Goal: Information Seeking & Learning: Find specific fact

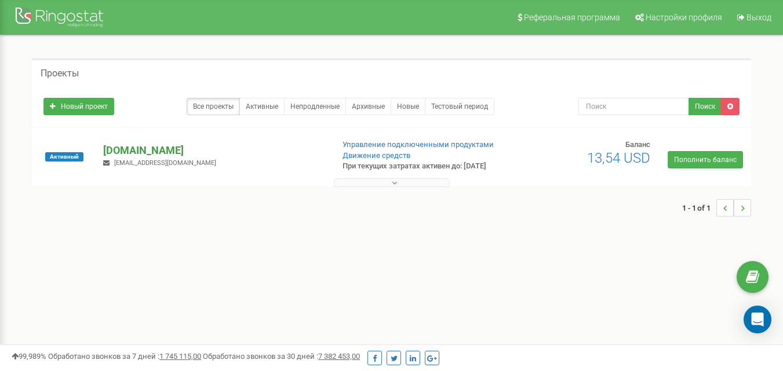
click at [129, 149] on p "[DOMAIN_NAME]" at bounding box center [213, 150] width 220 height 15
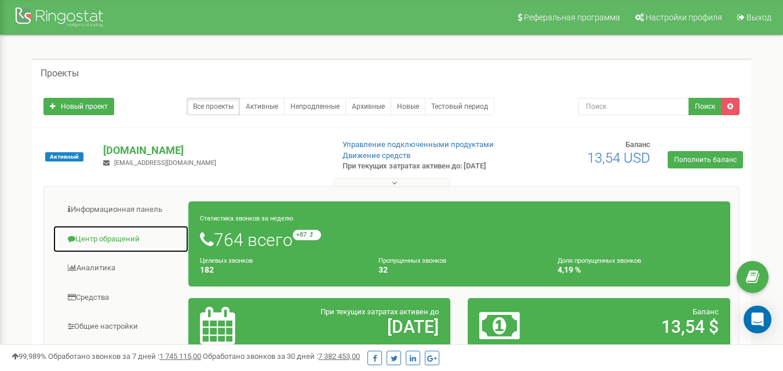
click at [128, 247] on link "Центр обращений" at bounding box center [121, 239] width 136 height 28
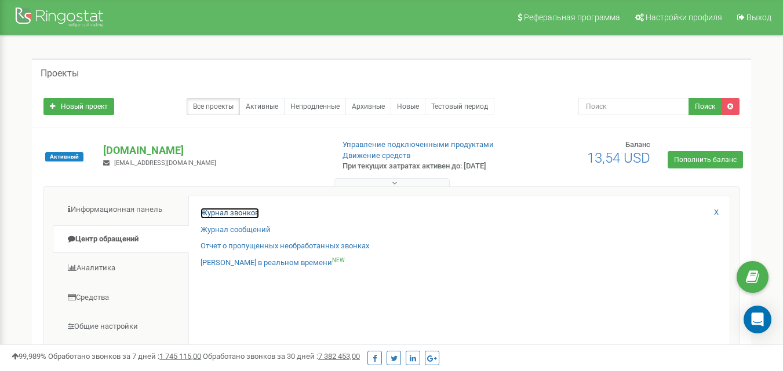
click at [231, 218] on link "Журнал звонков" at bounding box center [229, 213] width 59 height 11
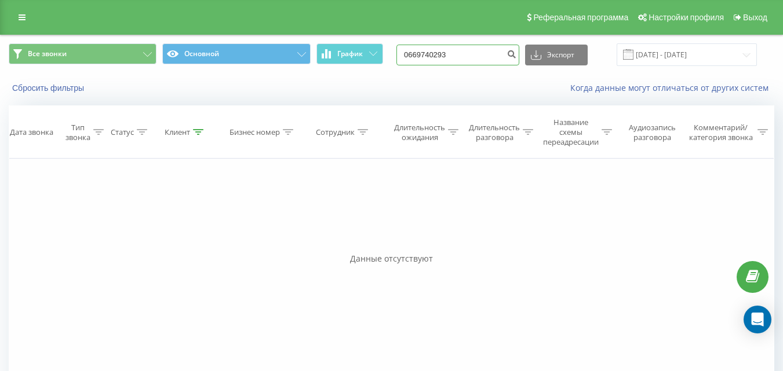
drag, startPoint x: 477, startPoint y: 56, endPoint x: 360, endPoint y: 69, distance: 117.7
click at [360, 69] on div "Все звонки Основной График 0669740293 Экспорт .csv .xls .xlsx 22.06.2025 - 22.0…" at bounding box center [392, 54] width 782 height 39
paste input "38(096) 716-41-19"
type input "380967164119"
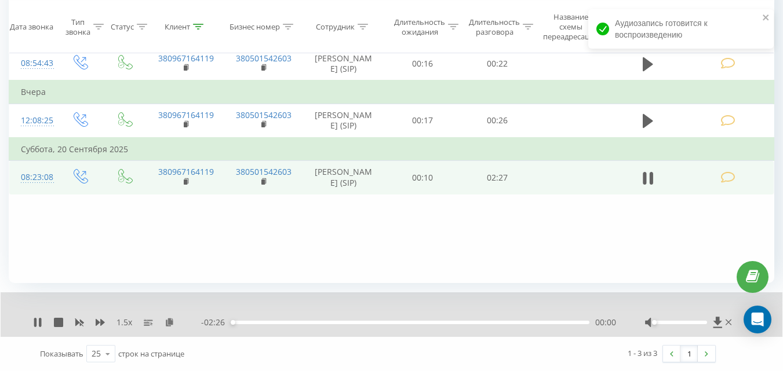
click at [739, 188] on td at bounding box center [729, 178] width 90 height 34
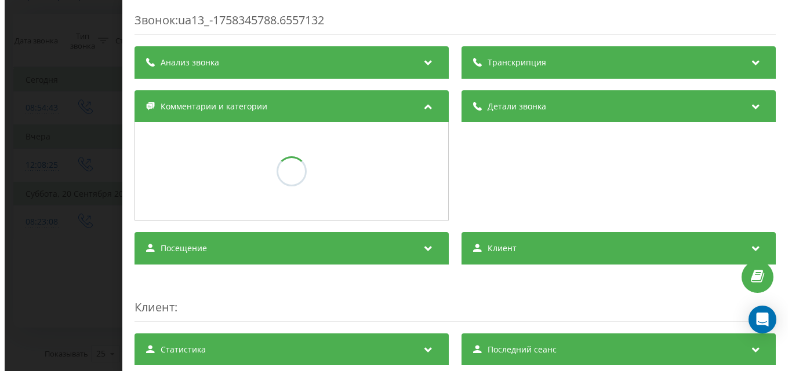
scroll to position [92, 0]
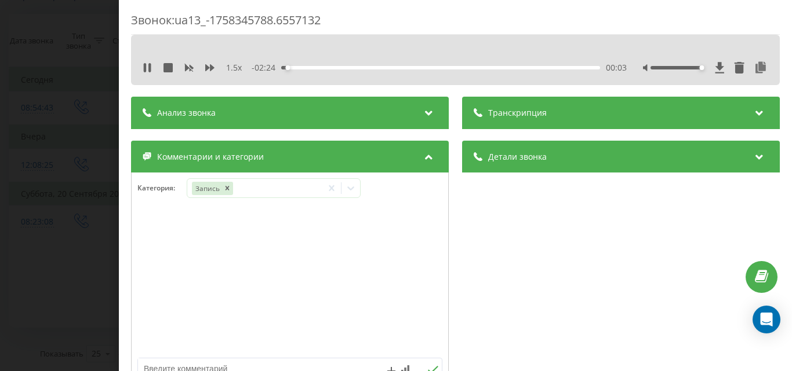
drag, startPoint x: 645, startPoint y: 67, endPoint x: 718, endPoint y: 69, distance: 73.1
click at [718, 69] on div at bounding box center [705, 68] width 125 height 12
click at [207, 67] on icon at bounding box center [209, 67] width 9 height 7
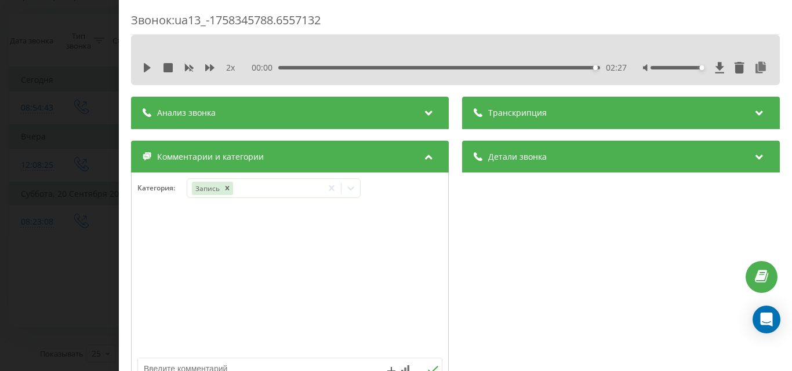
drag, startPoint x: 50, startPoint y: 132, endPoint x: 557, endPoint y: 32, distance: 516.1
click at [53, 132] on div "Звонок : ua13_-1758345788.6557132 2 x 00:00 02:27 02:27 Транскрипция Для анализ…" at bounding box center [396, 185] width 792 height 371
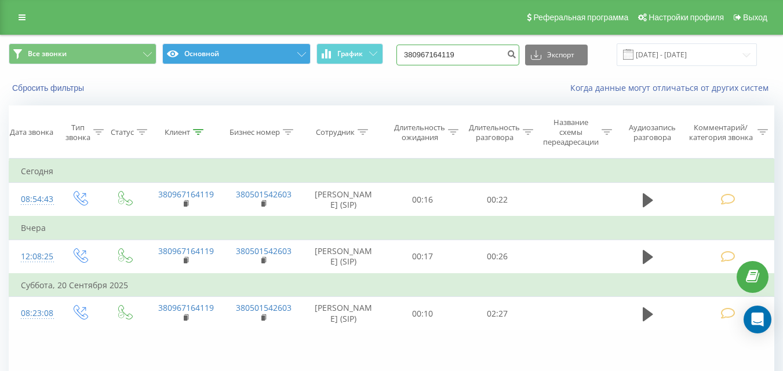
drag, startPoint x: 369, startPoint y: 73, endPoint x: 308, endPoint y: 45, distance: 66.6
click at [237, 76] on div "Все звонки Основной График 380967164119 Экспорт .csv .xls .xlsx 22.06.2025 - 22…" at bounding box center [392, 68] width 782 height 67
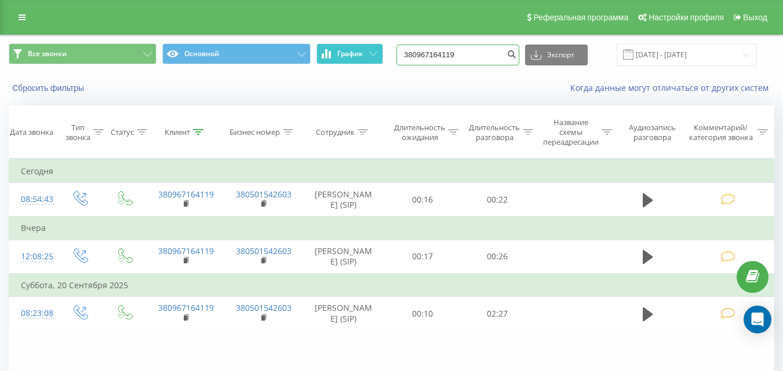
paste input "0993887867"
type input "0993887867"
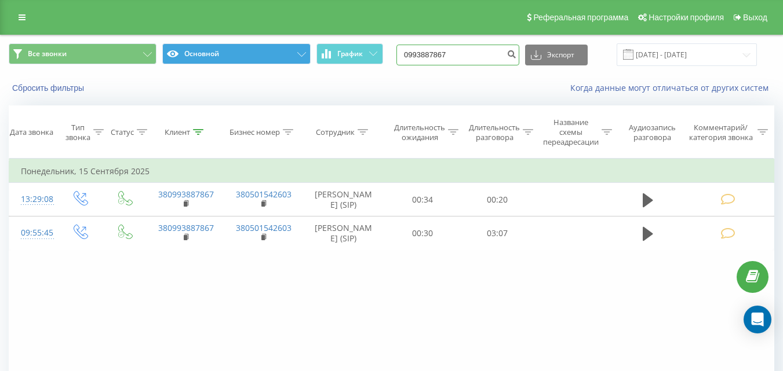
drag, startPoint x: 473, startPoint y: 59, endPoint x: 220, endPoint y: 61, distance: 253.2
click at [220, 61] on div "Все звонки Основной График 0993887867 Экспорт .csv .xls .xlsx 22.06.2025 - 22.0…" at bounding box center [391, 54] width 765 height 23
paste input "661685961"
type input "0661685961"
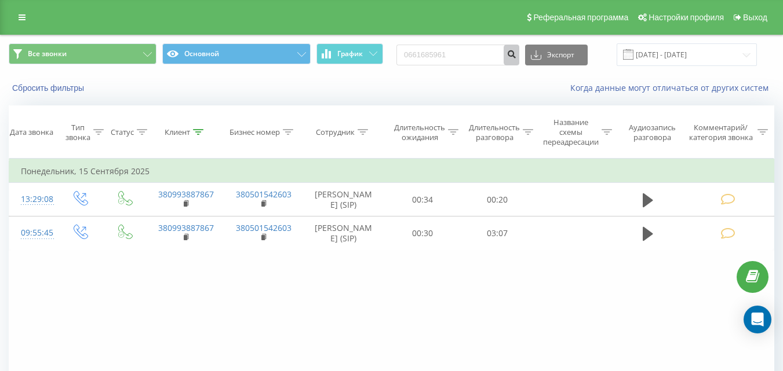
click at [516, 54] on icon "submit" at bounding box center [511, 52] width 10 height 7
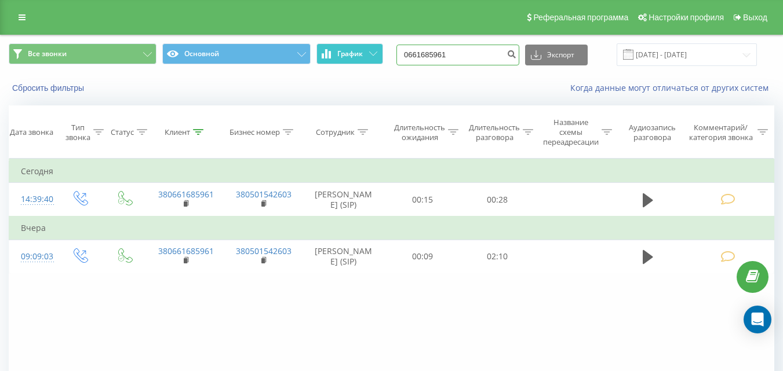
click at [356, 55] on div "Все звонки Основной График 0661685961 Экспорт .csv .xls .xlsx 22.06.2025 - 22.0…" at bounding box center [391, 54] width 765 height 23
paste input "380(50)902-78-18"
type input "380509027818"
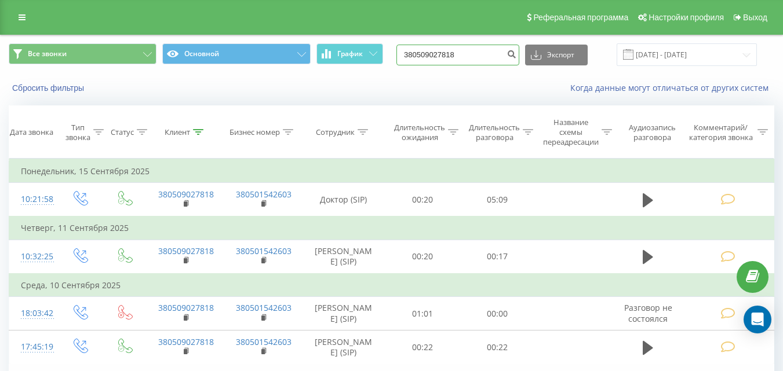
drag, startPoint x: 494, startPoint y: 57, endPoint x: 205, endPoint y: 68, distance: 289.4
click at [205, 68] on div "Все звонки Основной График 380509027818 Экспорт .csv .xls .xlsx [DATE] - [DATE]" at bounding box center [392, 54] width 782 height 39
paste input "[PHONE_NUMBER]"
type input "380509838097"
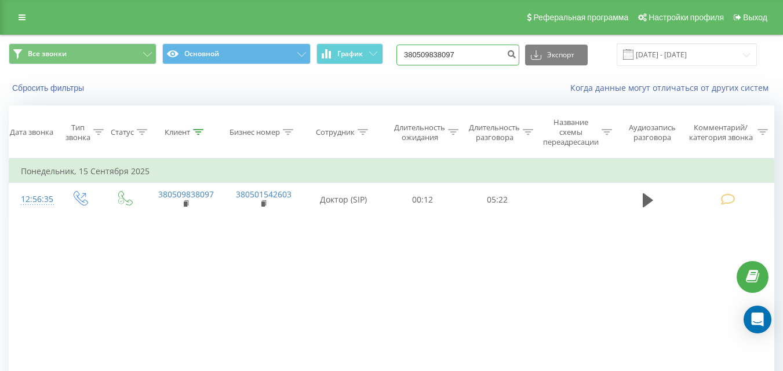
drag, startPoint x: 483, startPoint y: 56, endPoint x: 204, endPoint y: 34, distance: 280.2
click at [205, 34] on div "Реферальная программа Настройки профиля Выход Все звонки Основной График 380509…" at bounding box center [391, 231] width 783 height 463
paste input "(68)065-56-44"
type input "380680655644"
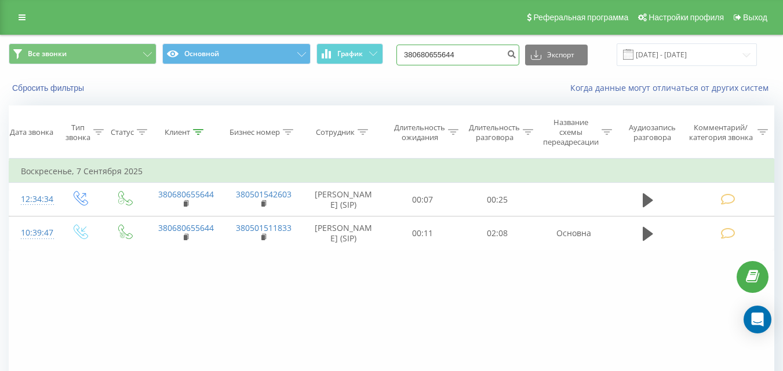
drag, startPoint x: 482, startPoint y: 52, endPoint x: 293, endPoint y: 76, distance: 191.0
click at [293, 76] on div "Все звонки Основной График 380680655644 Экспорт .csv .xls .xlsx [DATE] - [DATE]…" at bounding box center [392, 68] width 782 height 67
paste input "(95)878-75-01"
type input "380958787501"
drag, startPoint x: 479, startPoint y: 53, endPoint x: 122, endPoint y: 58, distance: 357.0
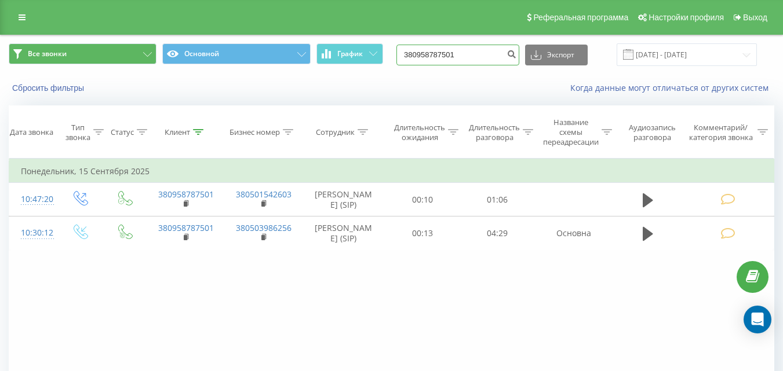
click at [122, 62] on div "Все звонки Основной График 380958787501 Экспорт .csv .xls .xlsx 22.06.2025 - 22…" at bounding box center [391, 54] width 765 height 23
paste input "(96)009-84-98"
type input "380960098498"
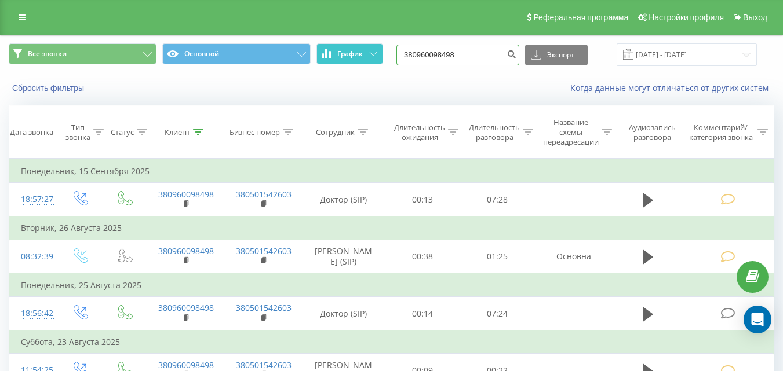
drag, startPoint x: 474, startPoint y: 55, endPoint x: 345, endPoint y: 63, distance: 128.9
click at [346, 63] on div "Все звонки Основной График 380960098498 Экспорт .csv .xls .xlsx [DATE] - [DATE]" at bounding box center [391, 54] width 765 height 23
paste input "[PHONE_NUMBER]"
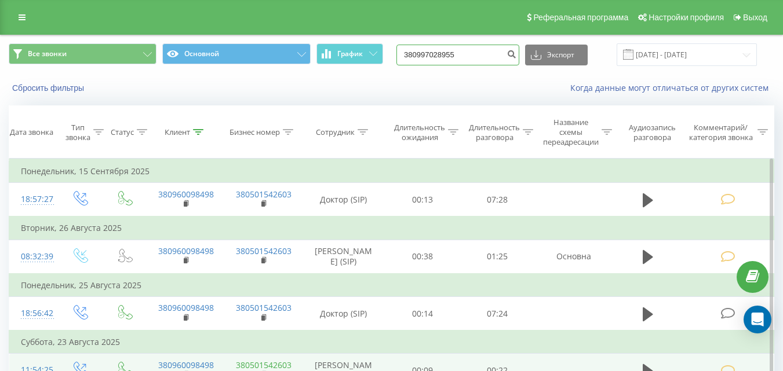
type input "380997028955"
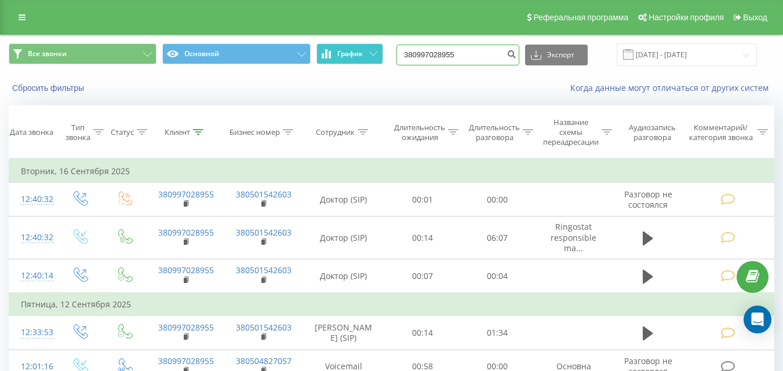
drag, startPoint x: 469, startPoint y: 55, endPoint x: 317, endPoint y: 58, distance: 151.8
click at [319, 58] on div "Все звонки Основной График 380997028955 Экспорт .csv .xls .xlsx 22.06.2025 - 22…" at bounding box center [391, 54] width 765 height 23
paste input "(97)272-83-67"
type input "380972728367"
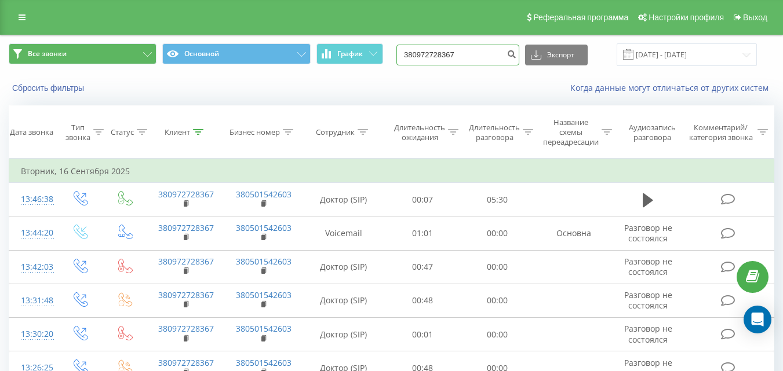
drag, startPoint x: 472, startPoint y: 56, endPoint x: 131, endPoint y: 55, distance: 340.7
click at [131, 55] on div "Все звонки Основной График 380972728367 Экспорт .csv .xls .xlsx [DATE] - [DATE]" at bounding box center [391, 54] width 765 height 23
paste input "[PHONE_NUMBER]"
type input "380505768708"
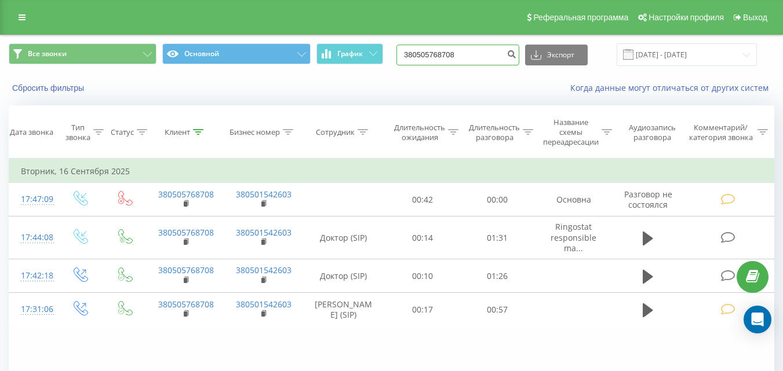
drag, startPoint x: 482, startPoint y: 59, endPoint x: 314, endPoint y: 82, distance: 169.6
click at [317, 82] on div "Все звонки Основной График 380505768708 Экспорт .csv .xls .xlsx 22.06.2025 - 22…" at bounding box center [392, 68] width 782 height 67
paste input "(97)580-25-10"
type input "380975802510"
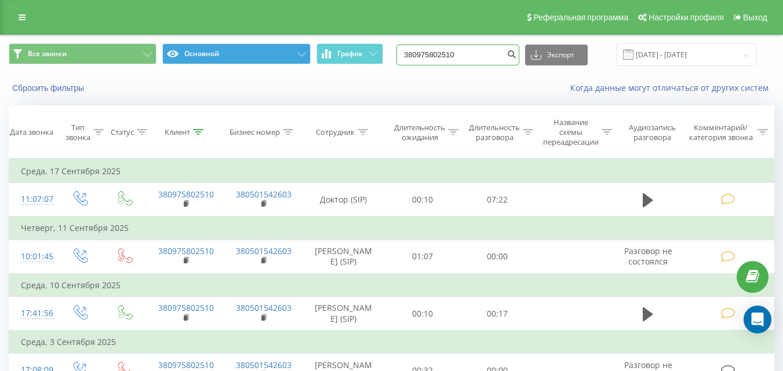
drag, startPoint x: 441, startPoint y: 56, endPoint x: 199, endPoint y: 55, distance: 241.6
click at [199, 55] on div "Все звонки Основной График 380975802510 Экспорт .csv .xls .xlsx [DATE] - [DATE]" at bounding box center [391, 54] width 765 height 23
paste input "[PHONE_NUMBER]"
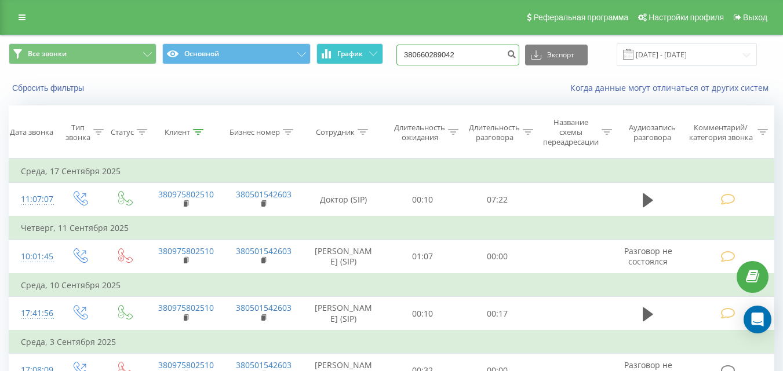
type input "380660289042"
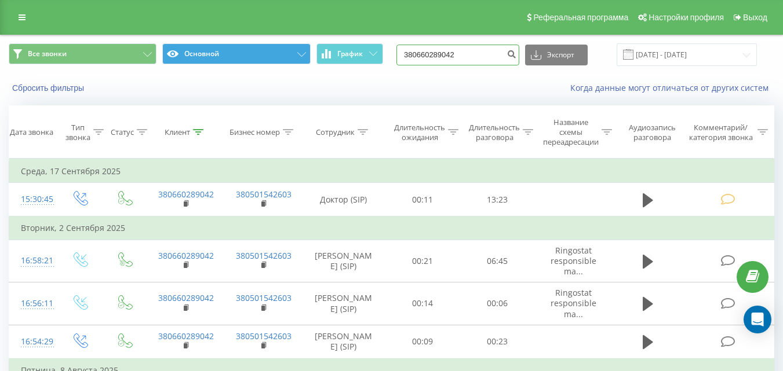
click at [293, 57] on div "Все звонки Основной График 380660289042 Экспорт .csv .xls .xlsx 22.06.2025 - 22…" at bounding box center [391, 54] width 765 height 23
paste input "(63)598-12-70"
type input "380635981270"
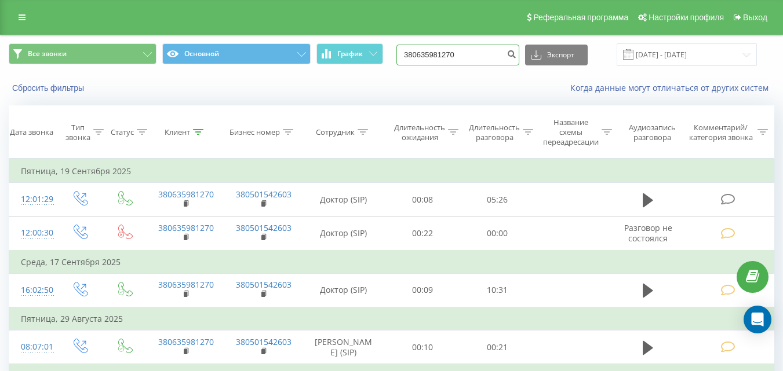
drag, startPoint x: 355, startPoint y: 56, endPoint x: 182, endPoint y: 71, distance: 173.9
click at [182, 71] on div "Все звонки Основной График 380635981270 Экспорт .csv .xls .xlsx [DATE] - [DATE]" at bounding box center [392, 54] width 782 height 39
paste input "[PHONE_NUMBER]"
type input "380681442446"
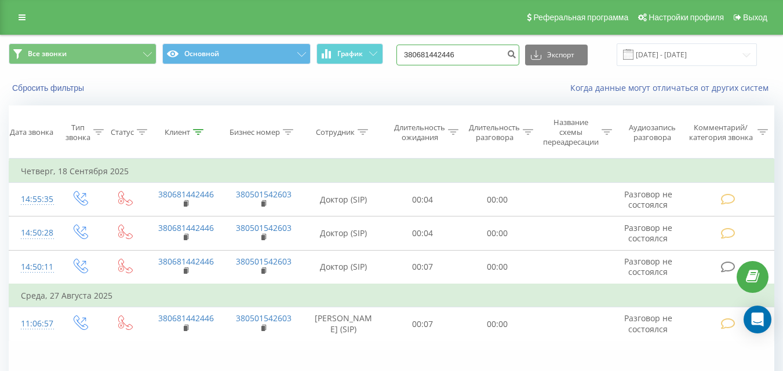
drag, startPoint x: 467, startPoint y: 50, endPoint x: 231, endPoint y: 77, distance: 237.4
click at [232, 77] on div "Все звонки Основной График 380681442446 Экспорт .csv .xls .xlsx 22.06.2025 - 22…" at bounding box center [392, 68] width 782 height 67
paste input "(67)578-00-07"
type input "380675780007"
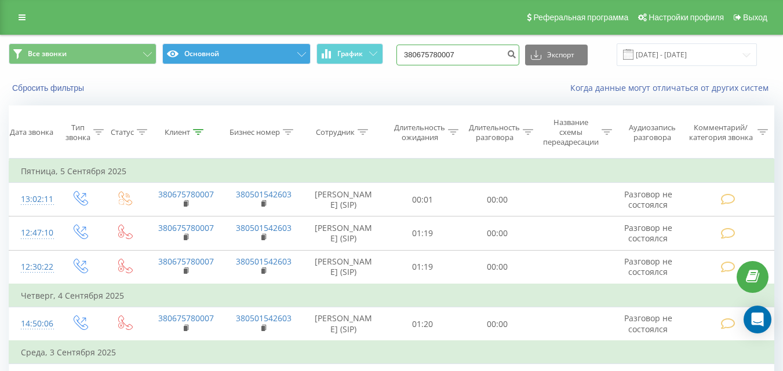
drag, startPoint x: 390, startPoint y: 60, endPoint x: 294, endPoint y: 59, distance: 95.6
click at [295, 59] on div "Все звонки Основной График 380675780007 Экспорт .csv .xls .xlsx 22.06.2025 - 22…" at bounding box center [391, 54] width 765 height 23
paste input "(98)932-29-53"
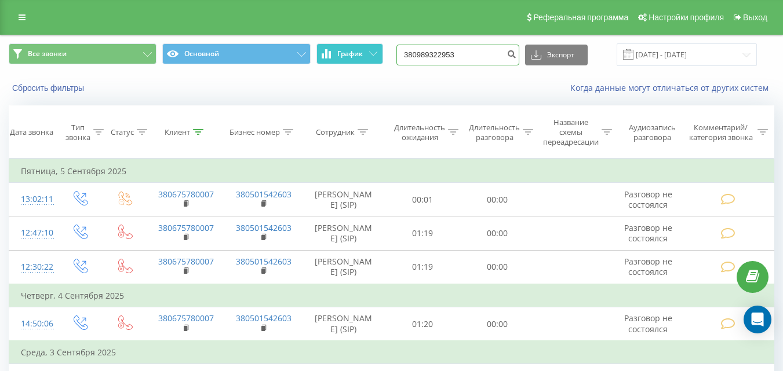
type input "380989322953"
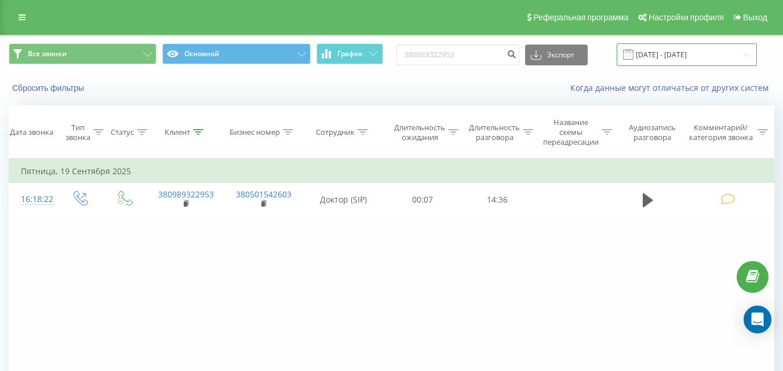
click at [680, 53] on input "[DATE] - [DATE]" at bounding box center [687, 54] width 140 height 23
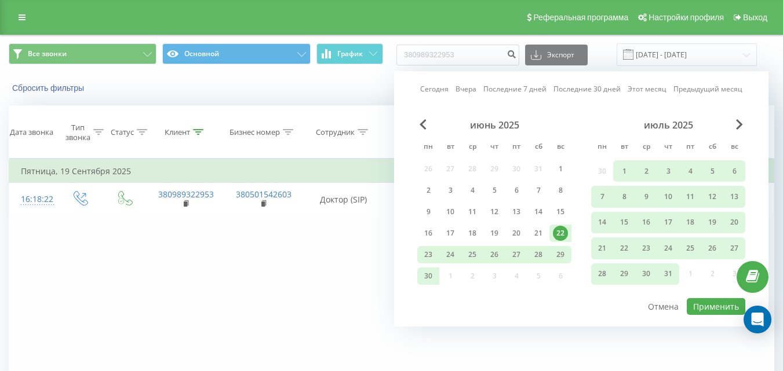
click at [500, 93] on link "Последние 7 дней" at bounding box center [514, 88] width 63 height 11
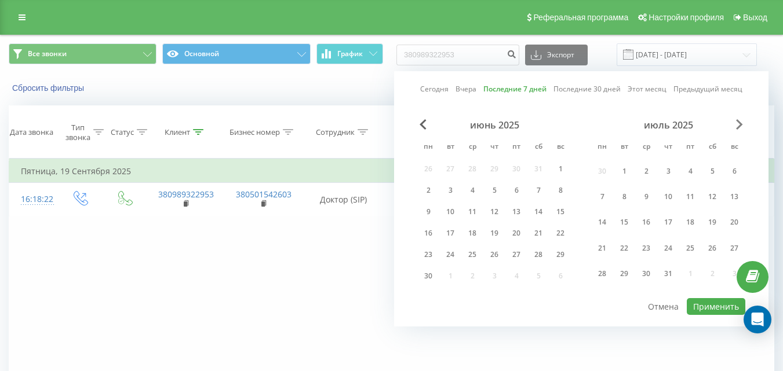
click at [742, 118] on div "Сегодня Вчера Последние 7 дней Последние 30 дней Этот месяц Предыдущий месяц ию…" at bounding box center [581, 199] width 374 height 256
click at [740, 123] on span "Next Month" at bounding box center [739, 124] width 7 height 10
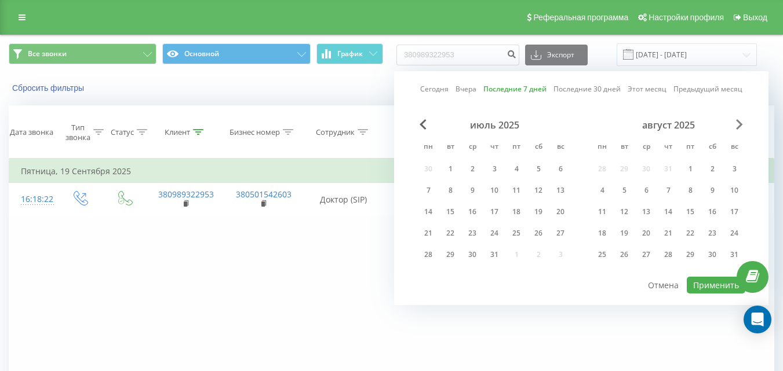
click at [738, 127] on span "Next Month" at bounding box center [739, 124] width 7 height 10
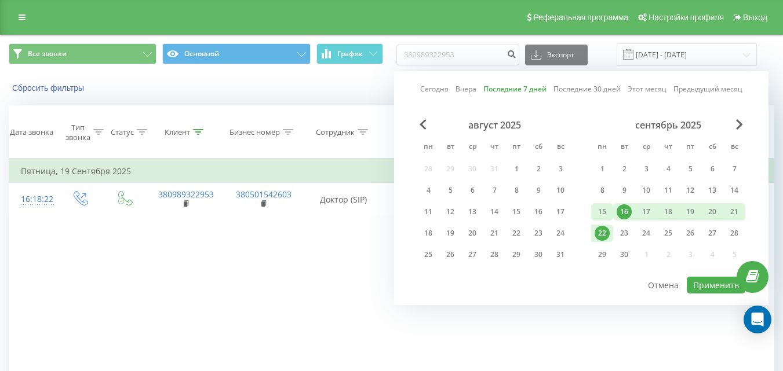
click at [601, 218] on div "15" at bounding box center [602, 212] width 15 height 15
click at [691, 213] on div "19" at bounding box center [690, 212] width 15 height 15
click at [712, 280] on button "Применить" at bounding box center [716, 285] width 59 height 17
type input "15.09.2025 - 19.09.2025"
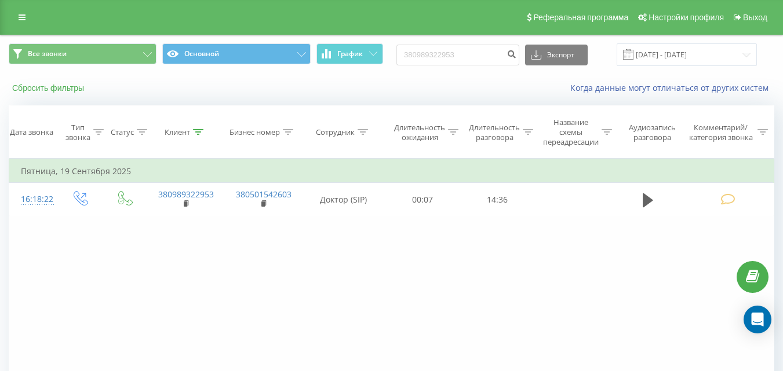
click at [57, 94] on div "Сбросить фильтры Когда данные могут отличаться от других систем" at bounding box center [392, 88] width 782 height 28
click at [62, 88] on button "Сбросить фильтры" at bounding box center [49, 88] width 81 height 10
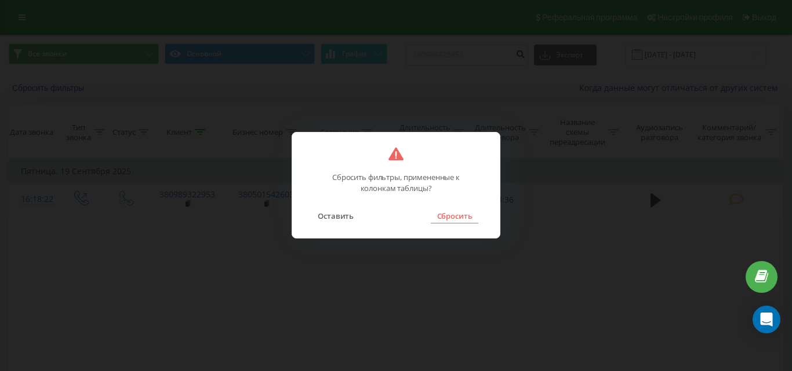
click at [465, 223] on button "Сбросить" at bounding box center [454, 216] width 47 height 15
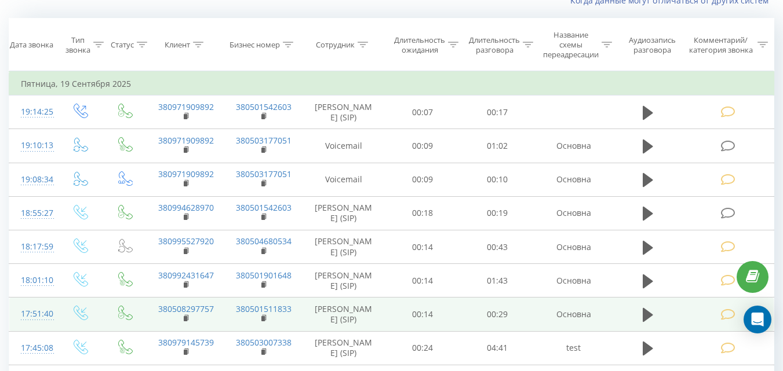
scroll to position [174, 0]
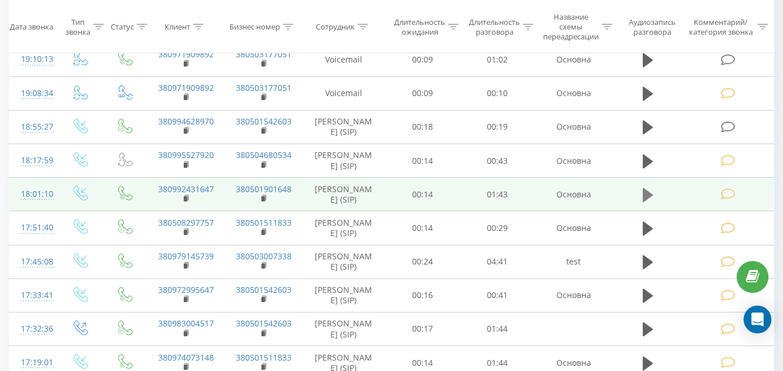
click at [648, 202] on icon at bounding box center [648, 195] width 10 height 14
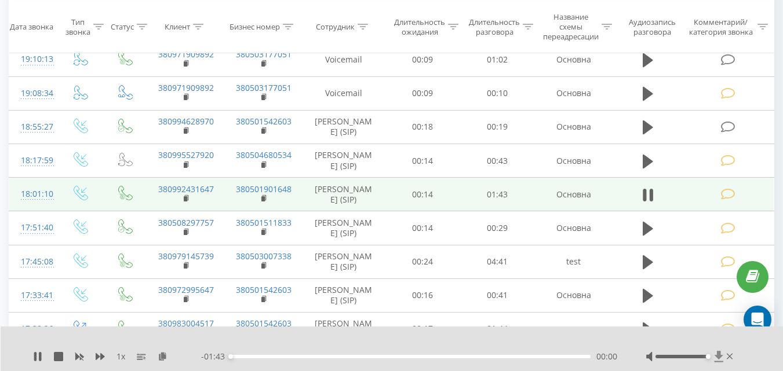
drag, startPoint x: 681, startPoint y: 357, endPoint x: 716, endPoint y: 356, distance: 34.8
click at [716, 356] on div at bounding box center [690, 357] width 89 height 12
click at [97, 359] on icon at bounding box center [100, 356] width 9 height 7
click at [122, 354] on div "1 x" at bounding box center [117, 357] width 168 height 12
click at [729, 212] on td at bounding box center [729, 195] width 90 height 34
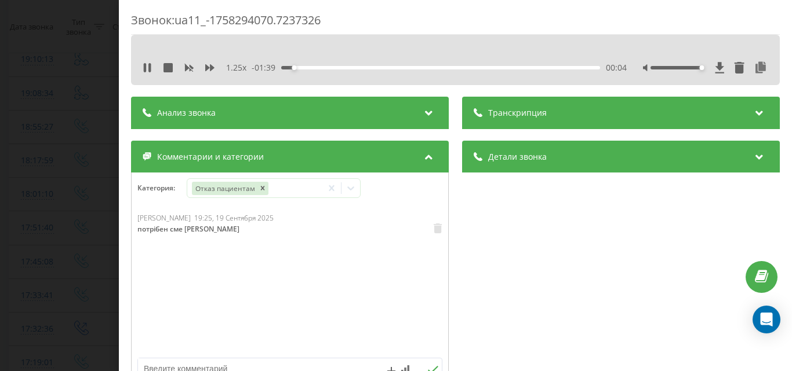
drag, startPoint x: 76, startPoint y: 249, endPoint x: 400, endPoint y: 165, distance: 333.9
click at [77, 249] on div "Звонок : ua11_-1758294070.7237326 1.25 x - 01:39 00:04 00:04 Транскрипция Для а…" at bounding box center [396, 185] width 792 height 371
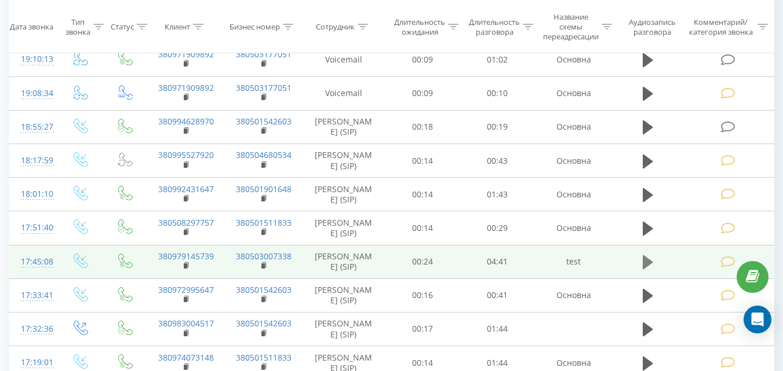
scroll to position [232, 0]
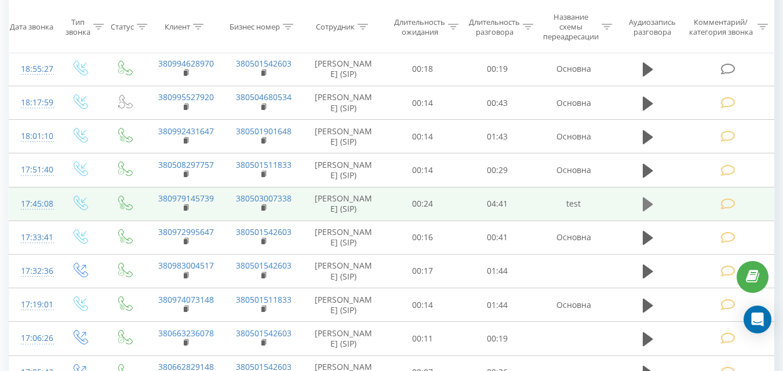
click at [650, 213] on icon at bounding box center [648, 204] width 10 height 16
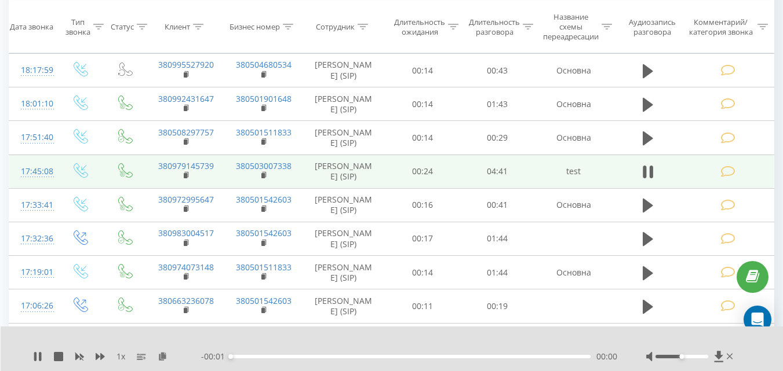
scroll to position [290, 0]
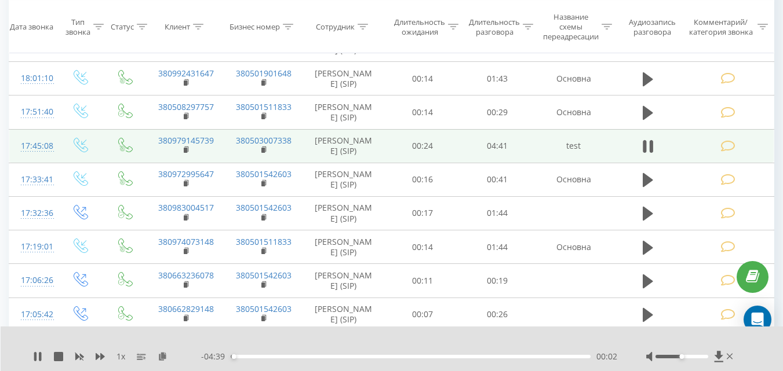
click at [727, 152] on icon at bounding box center [727, 146] width 14 height 12
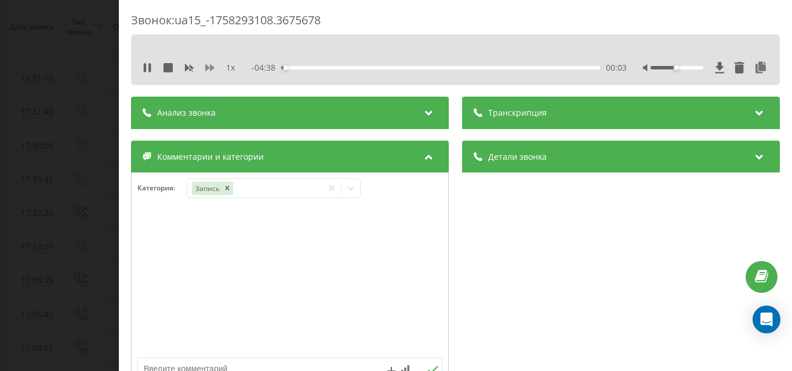
click at [206, 68] on icon at bounding box center [209, 67] width 9 height 7
click at [210, 68] on icon at bounding box center [209, 67] width 9 height 9
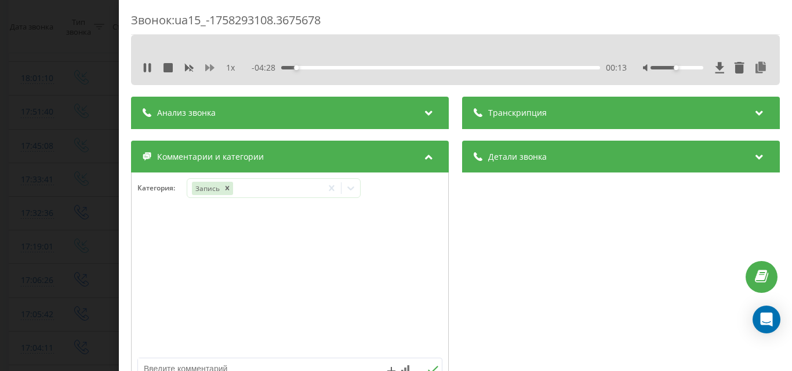
click at [210, 68] on icon at bounding box center [209, 67] width 9 height 9
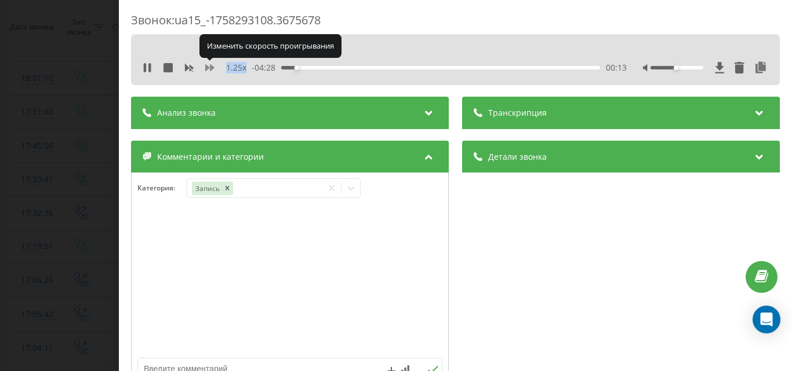
click at [210, 68] on icon at bounding box center [209, 67] width 9 height 9
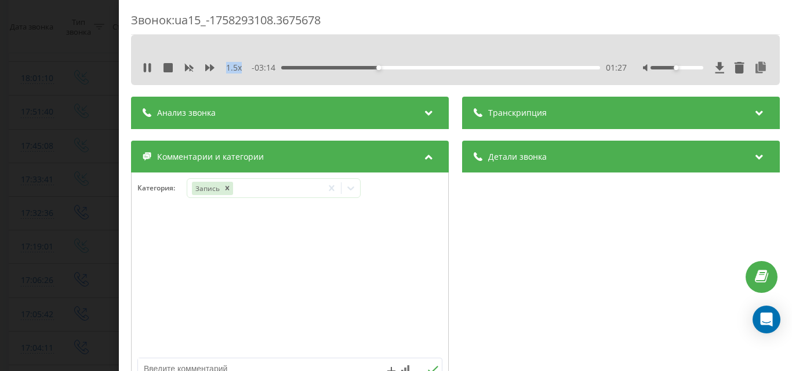
click at [59, 283] on div "Звонок : ua15_-1758293108.3675678 1.5 x - 03:14 01:27 01:27 Транскрипция Для ан…" at bounding box center [396, 185] width 792 height 371
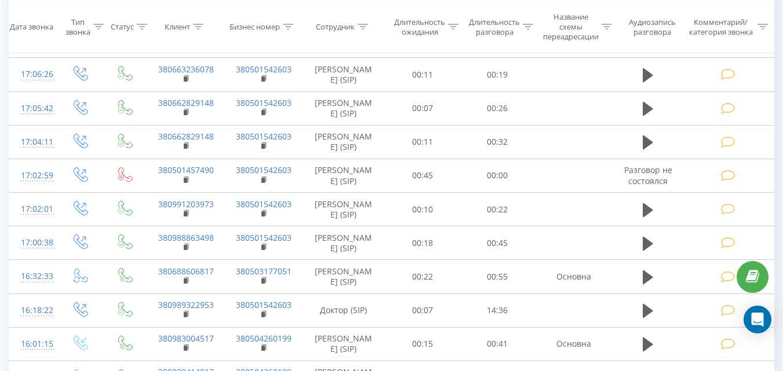
scroll to position [464, 0]
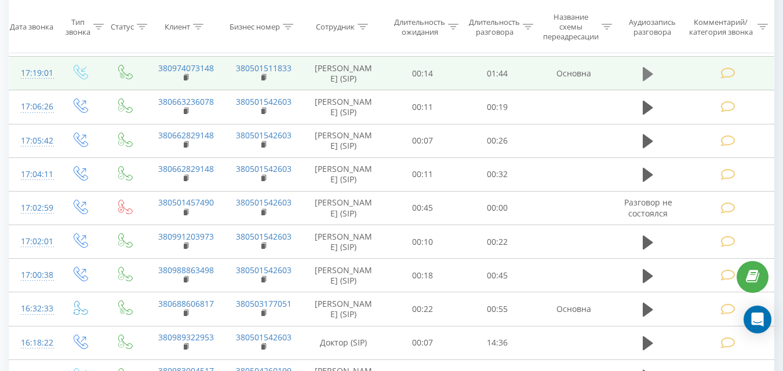
click at [641, 83] on button at bounding box center [647, 73] width 17 height 17
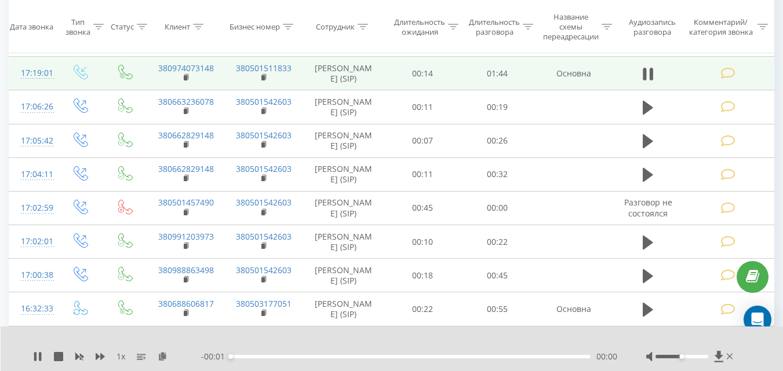
click at [732, 79] on icon at bounding box center [727, 73] width 14 height 12
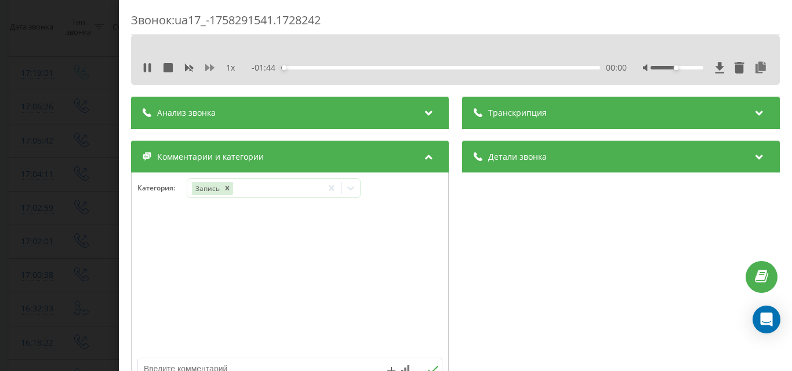
click at [207, 65] on icon at bounding box center [209, 67] width 9 height 9
click at [208, 65] on icon at bounding box center [209, 67] width 9 height 9
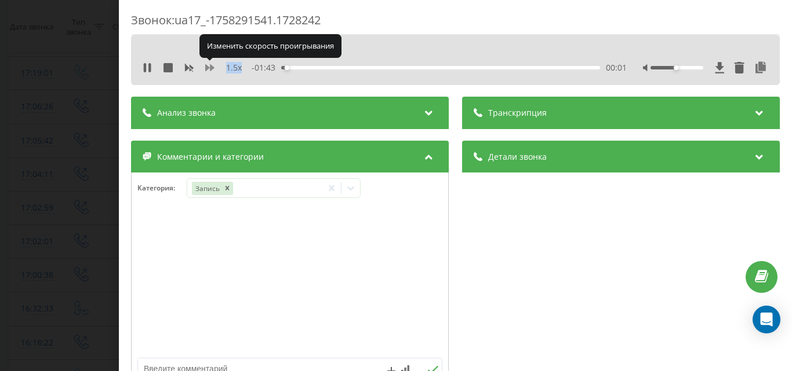
click at [208, 65] on icon at bounding box center [209, 67] width 9 height 9
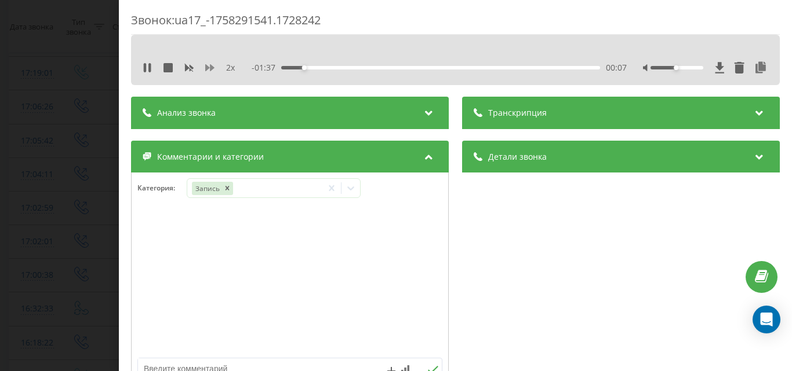
drag, startPoint x: 200, startPoint y: 67, endPoint x: 207, endPoint y: 68, distance: 7.0
click at [203, 67] on div "2 x" at bounding box center [195, 68] width 104 height 12
click at [207, 68] on icon at bounding box center [209, 67] width 9 height 7
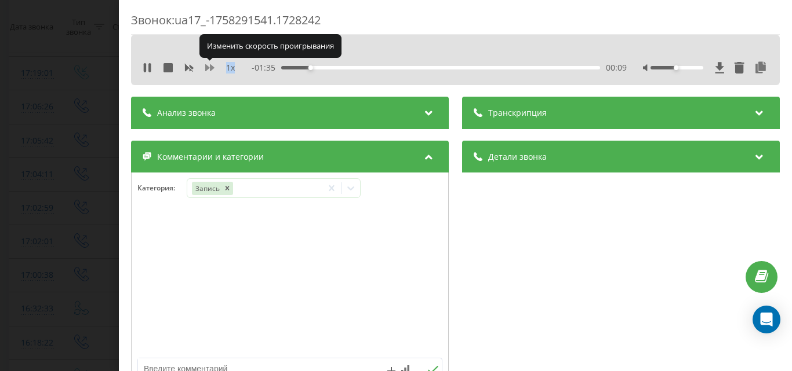
click at [207, 68] on icon at bounding box center [209, 67] width 9 height 7
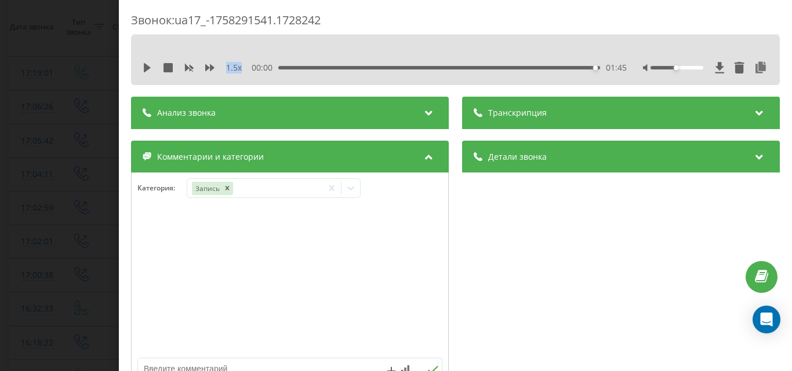
drag, startPoint x: 43, startPoint y: 278, endPoint x: 43, endPoint y: 252, distance: 26.1
click at [44, 278] on div "Звонок : ua17_-1758291541.1728242 1.5 x 00:00 01:45 01:45 Транскрипция Для анал…" at bounding box center [396, 185] width 792 height 371
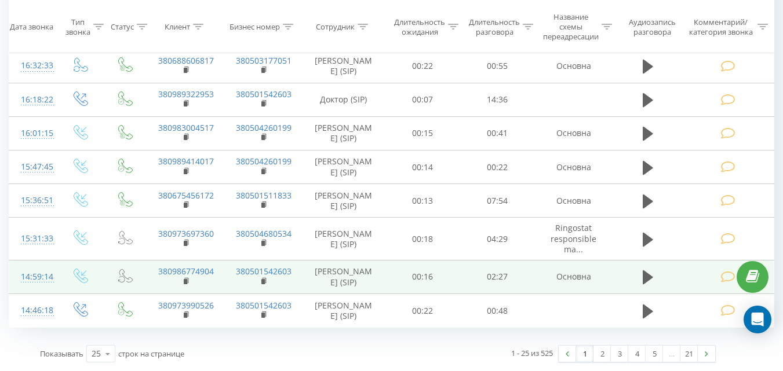
scroll to position [894, 0]
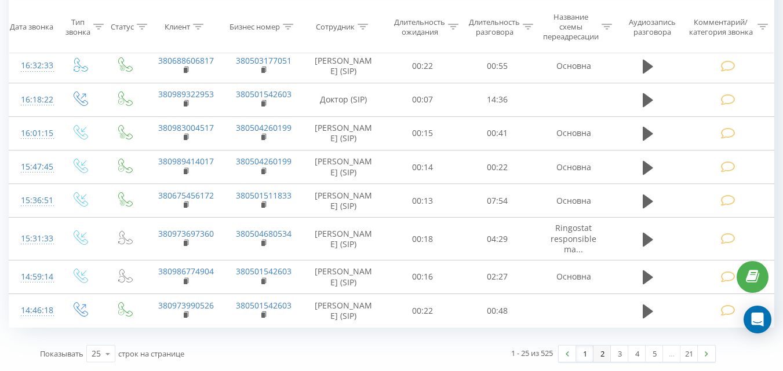
click at [604, 354] on link "2" at bounding box center [601, 354] width 17 height 16
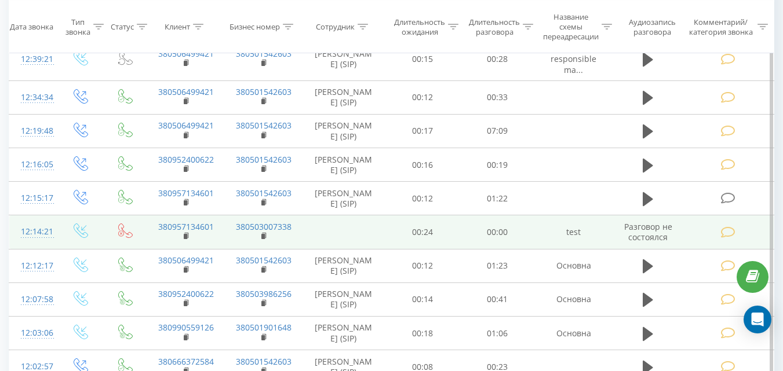
scroll to position [540, 0]
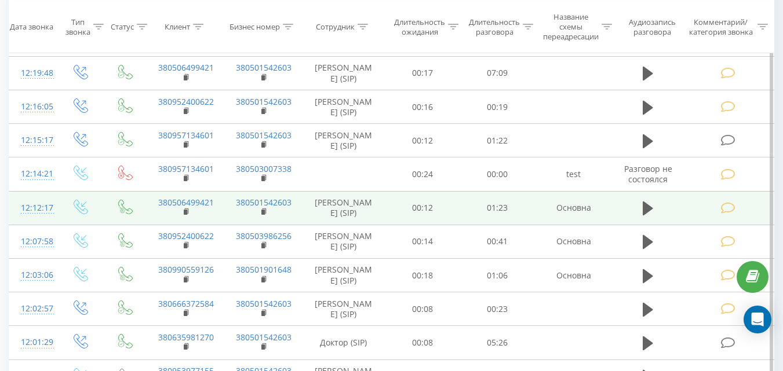
click at [637, 225] on td at bounding box center [649, 208] width 72 height 34
click at [652, 216] on icon at bounding box center [648, 209] width 10 height 14
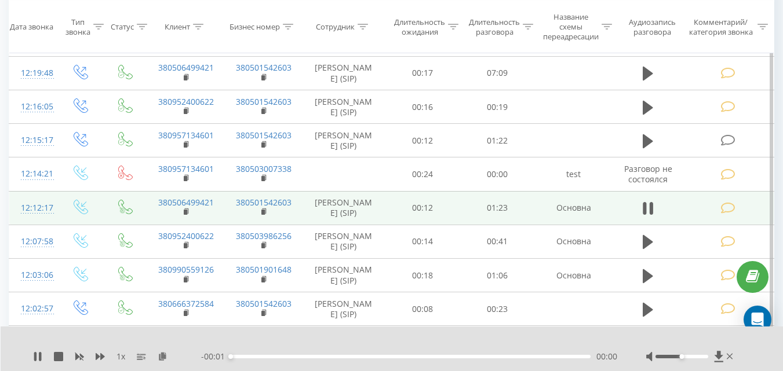
click at [730, 214] on icon at bounding box center [727, 208] width 14 height 12
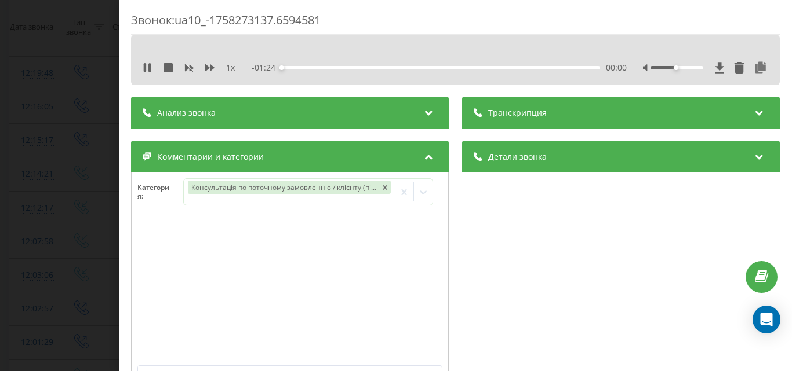
drag, startPoint x: 61, startPoint y: 178, endPoint x: 433, endPoint y: 260, distance: 381.6
click at [61, 180] on div "Звонок : ua10_-1758273137.6594581 1 x - 01:24 00:00 00:00 Транскрипция Для анал…" at bounding box center [396, 185] width 792 height 371
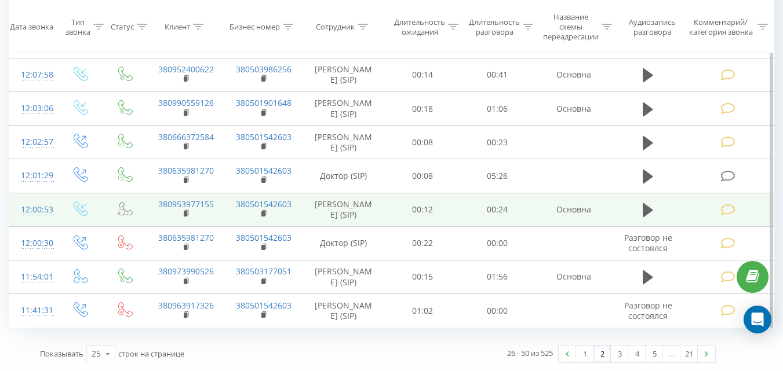
scroll to position [814, 0]
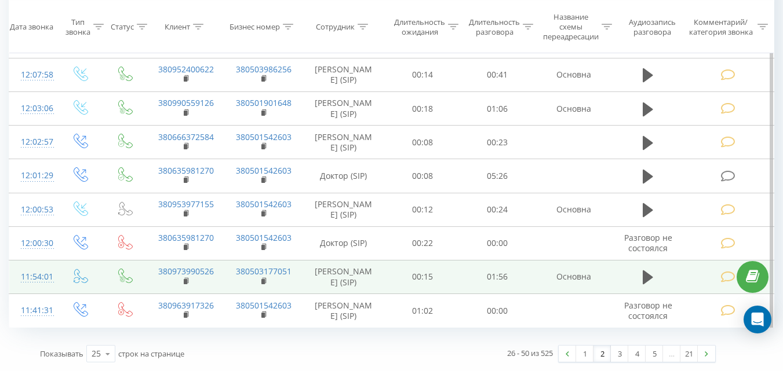
drag, startPoint x: 646, startPoint y: 274, endPoint x: 684, endPoint y: 271, distance: 38.3
click at [647, 274] on icon at bounding box center [648, 278] width 10 height 14
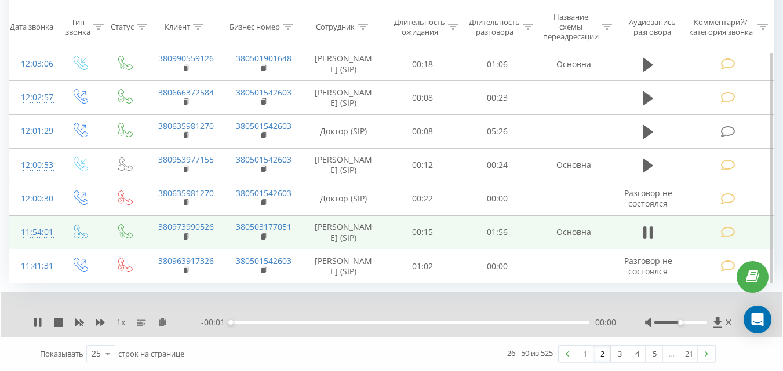
click at [725, 239] on icon at bounding box center [727, 233] width 14 height 12
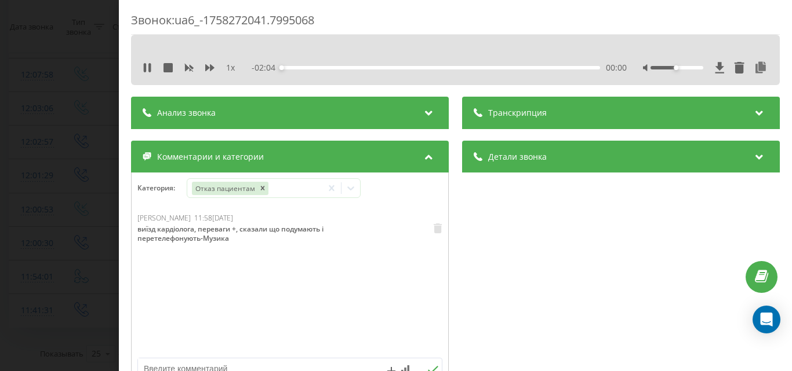
drag, startPoint x: 54, startPoint y: 231, endPoint x: 258, endPoint y: 244, distance: 204.4
click at [58, 231] on div "Звонок : ua6_-1758272041.7995068 1 x - 02:04 00:00 00:00 Транскрипция Для анали…" at bounding box center [396, 185] width 792 height 371
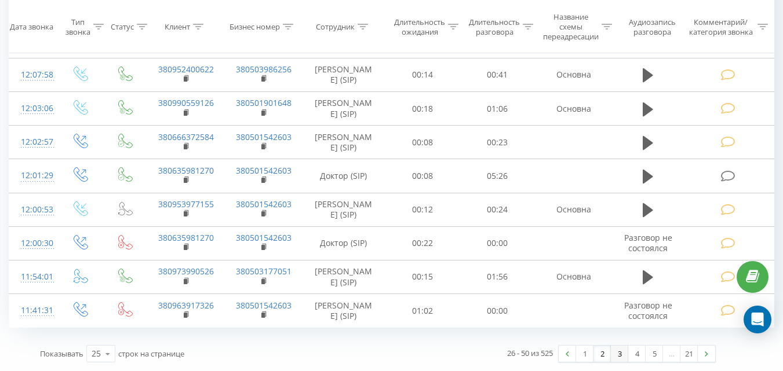
click at [622, 351] on link "3" at bounding box center [619, 354] width 17 height 16
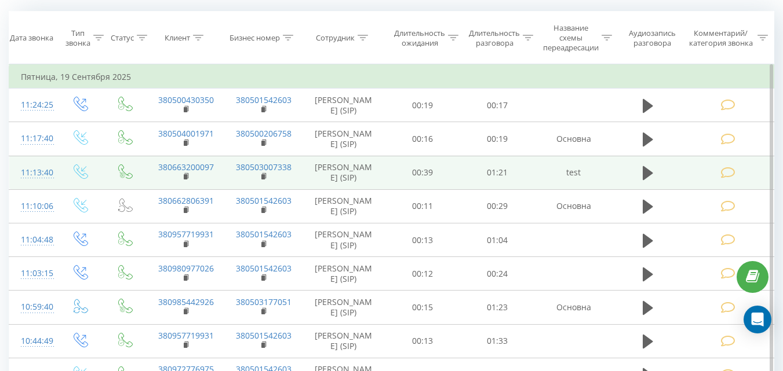
scroll to position [76, 0]
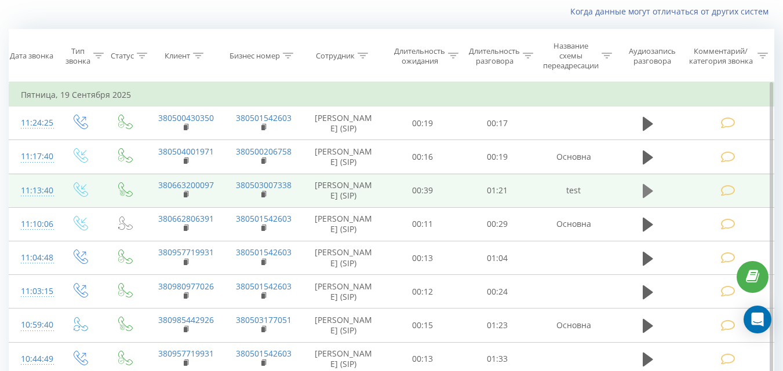
click at [653, 199] on icon at bounding box center [648, 191] width 10 height 16
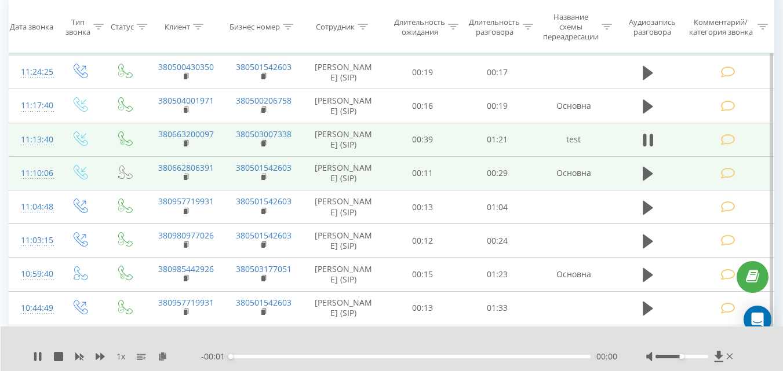
scroll to position [134, 0]
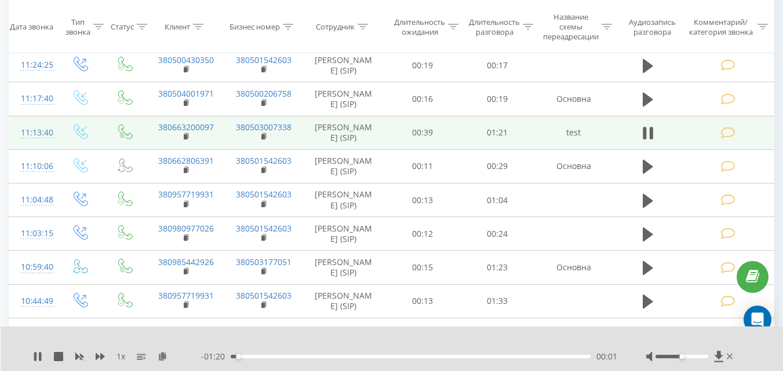
click at [719, 147] on td at bounding box center [729, 133] width 90 height 34
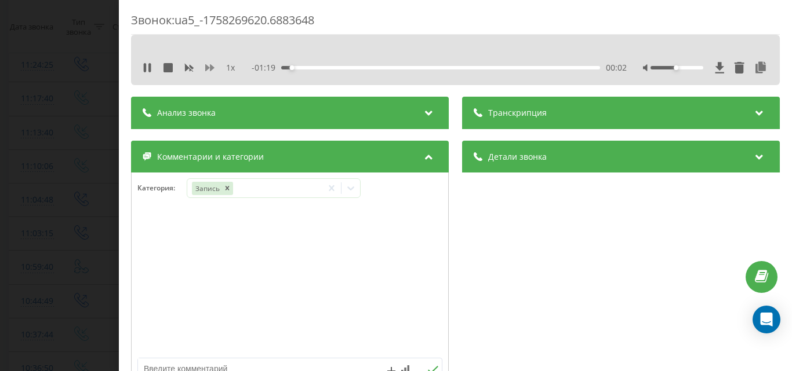
click at [213, 66] on icon at bounding box center [209, 67] width 9 height 9
click at [213, 65] on icon at bounding box center [209, 67] width 9 height 9
click at [214, 65] on icon at bounding box center [209, 67] width 9 height 9
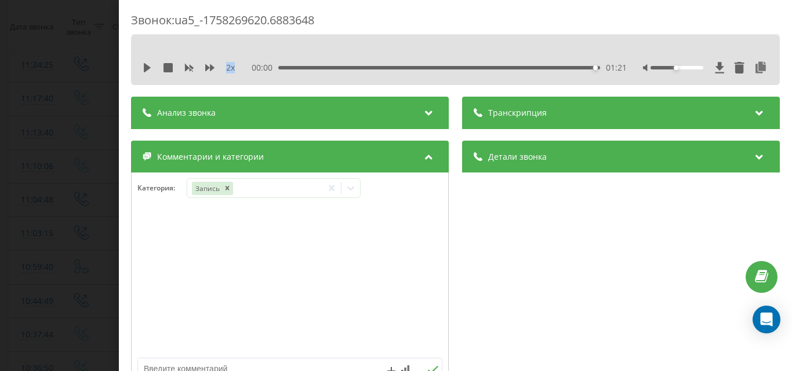
drag, startPoint x: 43, startPoint y: 275, endPoint x: 52, endPoint y: 251, distance: 24.6
click at [44, 271] on div "Звонок : ua5_-1758269620.6883648 2 x 00:00 01:21 01:21 Транскрипция Для анализа…" at bounding box center [396, 185] width 792 height 371
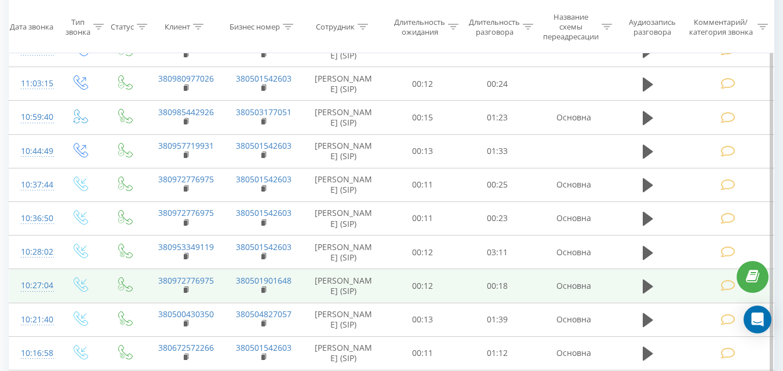
scroll to position [308, 0]
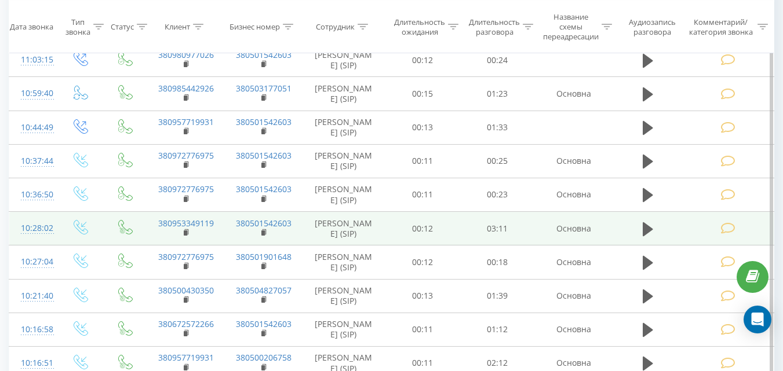
drag, startPoint x: 643, startPoint y: 243, endPoint x: 702, endPoint y: 249, distance: 60.0
click at [645, 238] on icon at bounding box center [648, 229] width 10 height 16
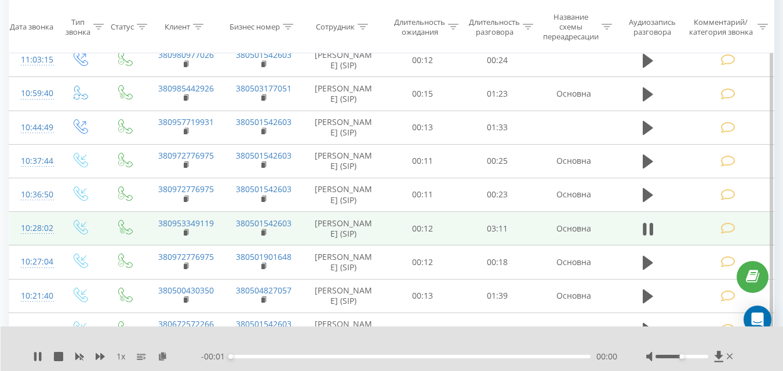
click at [725, 235] on icon at bounding box center [727, 229] width 14 height 12
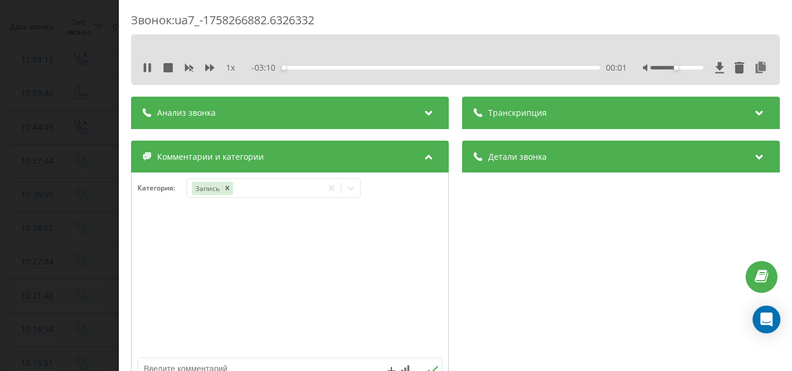
click at [205, 62] on div "1 x" at bounding box center [195, 68] width 104 height 12
click at [210, 67] on icon at bounding box center [209, 67] width 9 height 7
drag, startPoint x: 51, startPoint y: 208, endPoint x: 46, endPoint y: 187, distance: 22.1
click at [53, 204] on div "Звонок : ua7_-1758266882.6326332 1.5 x - 01:08 02:03 02:03 Транскрипция Для ана…" at bounding box center [396, 185] width 792 height 371
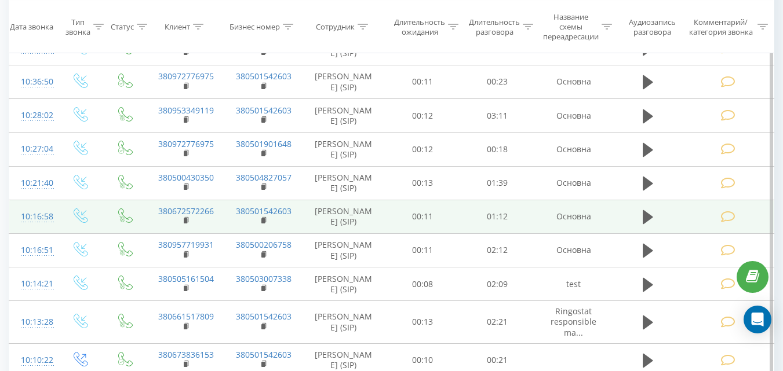
scroll to position [424, 0]
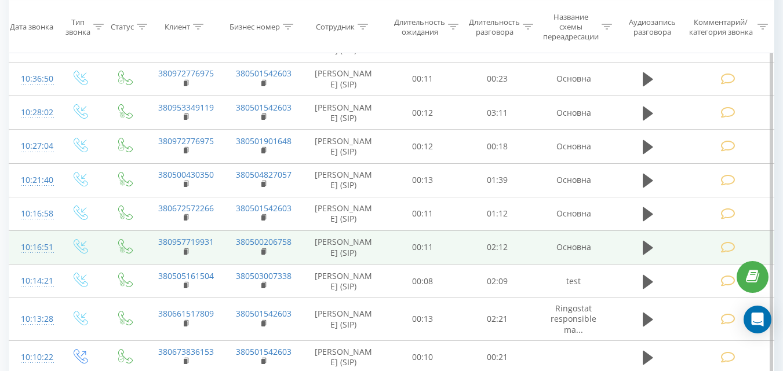
click at [638, 264] on td at bounding box center [649, 248] width 72 height 34
click at [648, 255] on icon at bounding box center [648, 248] width 10 height 14
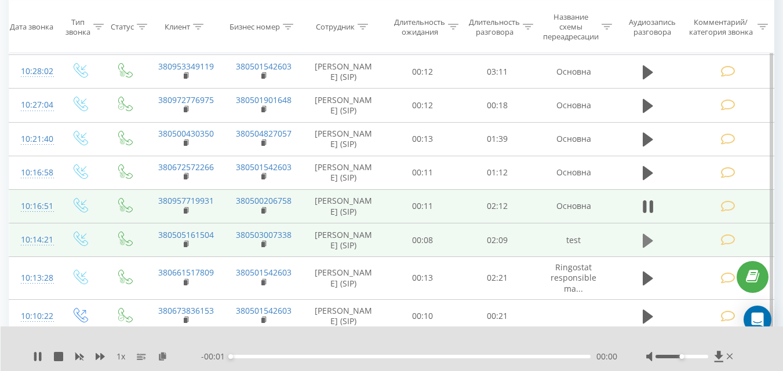
scroll to position [482, 0]
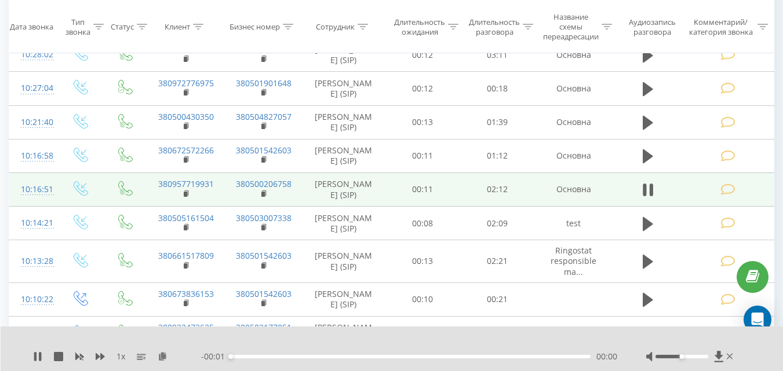
click at [727, 196] on icon at bounding box center [727, 190] width 14 height 12
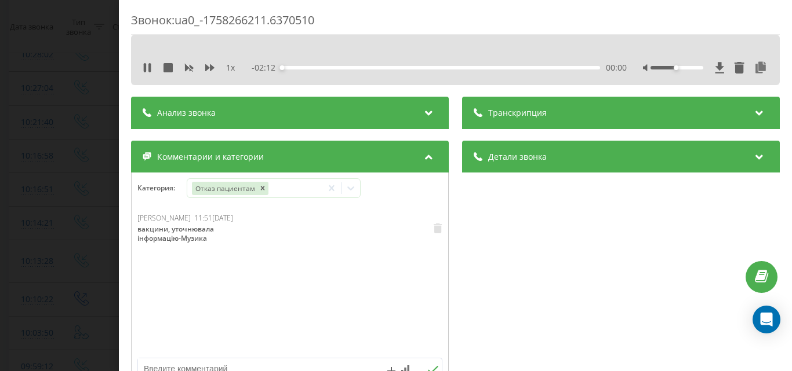
drag, startPoint x: 62, startPoint y: 216, endPoint x: 60, endPoint y: 208, distance: 7.9
click at [61, 214] on div "Звонок : ua0_-1758266211.6370510 1 x - 02:12 00:00 00:00 Транскрипция Для анали…" at bounding box center [396, 185] width 792 height 371
click at [0, 237] on div "Звонок : ua0_-1758266211.6370510 1 x - 02:12 00:00 00:00 Транскрипция Для анали…" at bounding box center [396, 185] width 792 height 371
click at [72, 199] on div "Звонок : ua0_-1758266211.6370510 1 x - 02:09 00:03 00:03 Транскрипция Для анали…" at bounding box center [396, 185] width 792 height 371
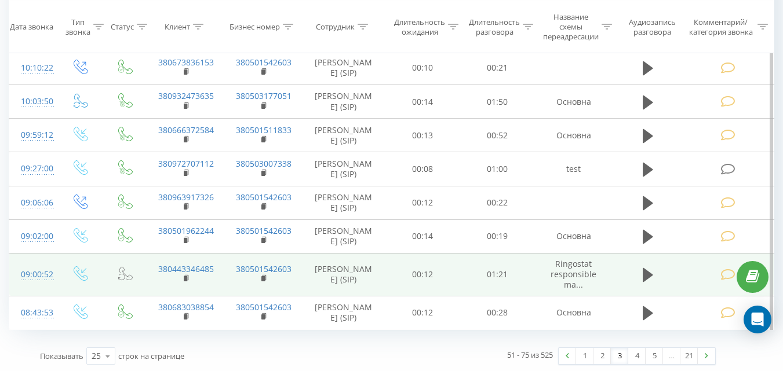
scroll to position [770, 0]
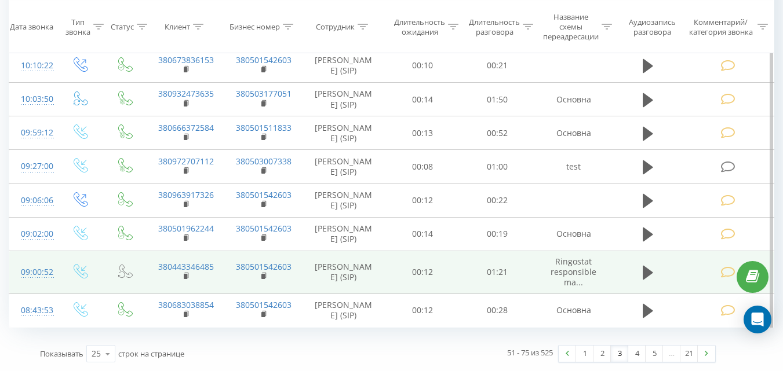
click at [723, 275] on icon at bounding box center [727, 273] width 14 height 12
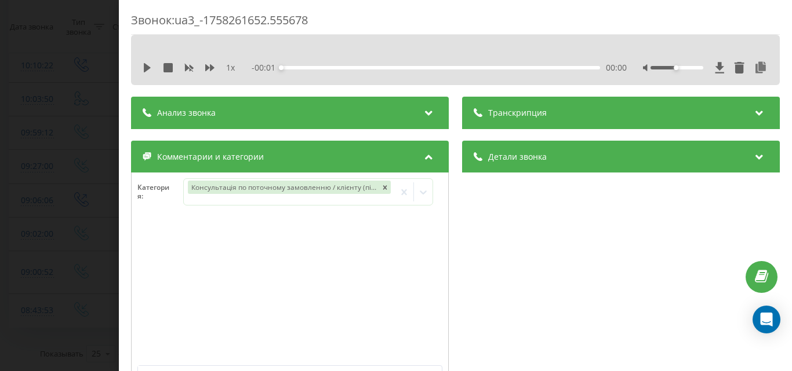
click at [101, 200] on div "Звонок : ua3_-1758261652.555678 1 x - 00:01 00:00 00:00 Транскрипция Для анализ…" at bounding box center [396, 185] width 792 height 371
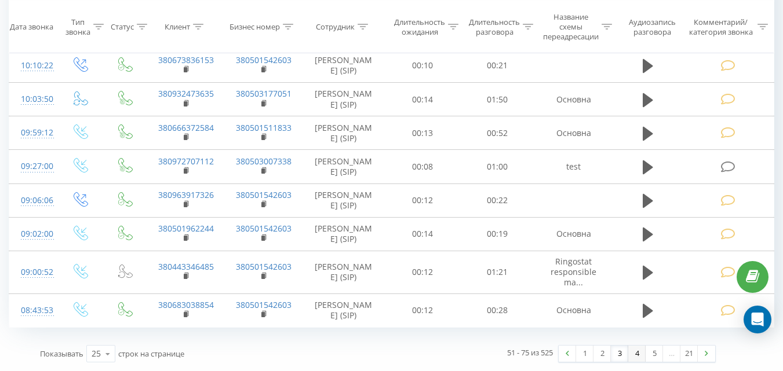
click at [641, 354] on link "4" at bounding box center [636, 354] width 17 height 16
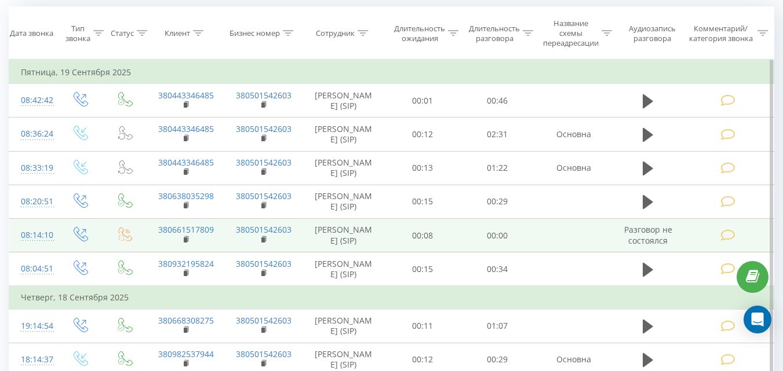
scroll to position [76, 0]
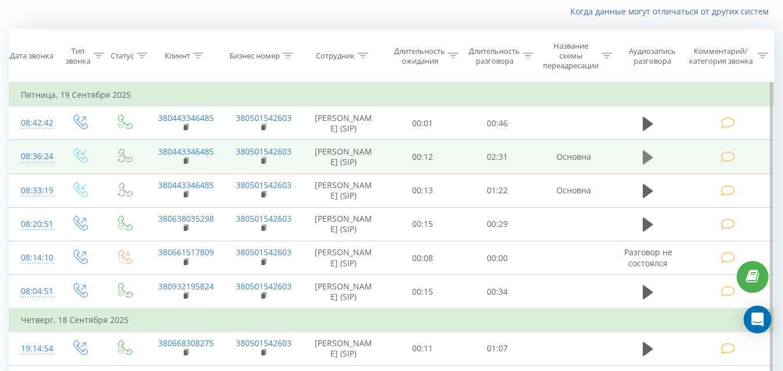
click at [651, 152] on icon at bounding box center [648, 158] width 10 height 16
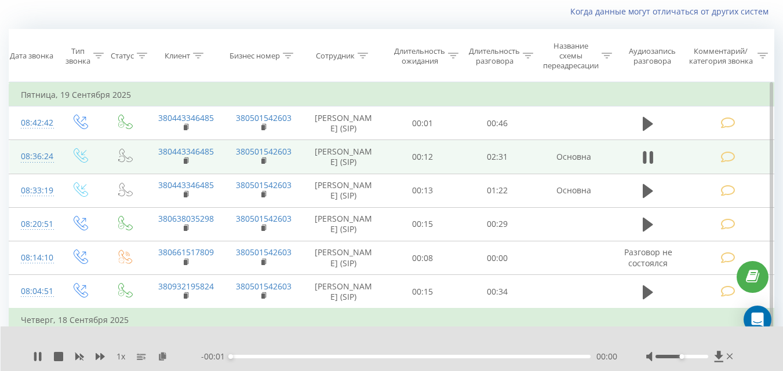
click at [732, 162] on icon at bounding box center [727, 157] width 14 height 12
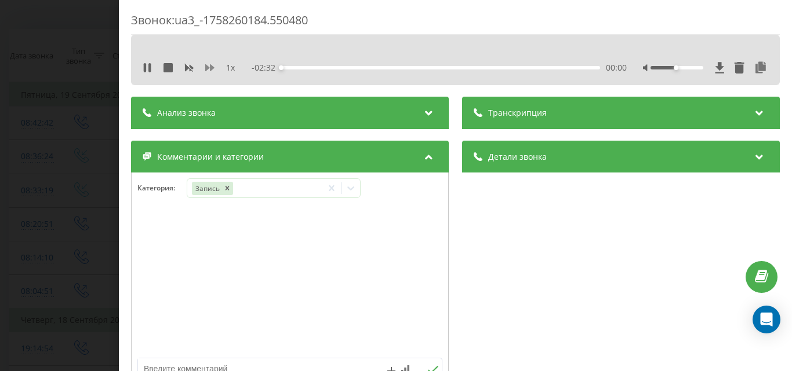
click at [212, 65] on icon at bounding box center [209, 67] width 9 height 7
click at [30, 274] on div "Звонок : ua3_-1758260184.550480 2 x - 01:45 00:46 00:46 Транскрипция Для анализ…" at bounding box center [396, 185] width 792 height 371
click at [79, 247] on div "Звонок : ua3_-1758260184.550480 2 x - 01:37 00:54 00:54 Транскрипция Для анализ…" at bounding box center [396, 185] width 792 height 371
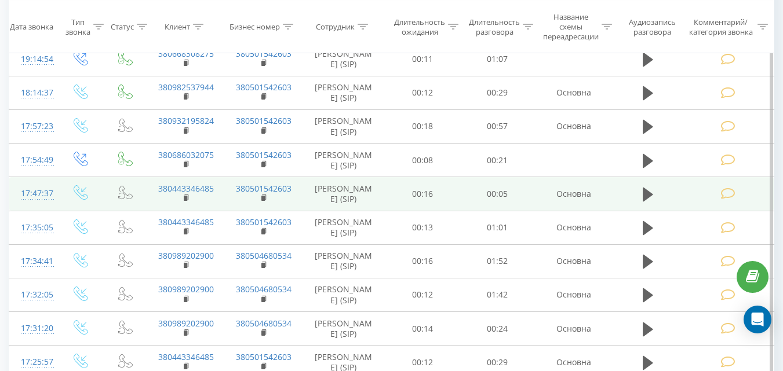
scroll to position [424, 0]
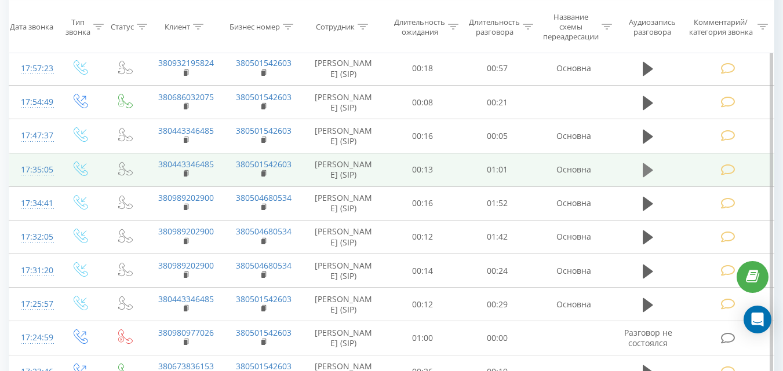
click at [648, 177] on icon at bounding box center [648, 170] width 10 height 14
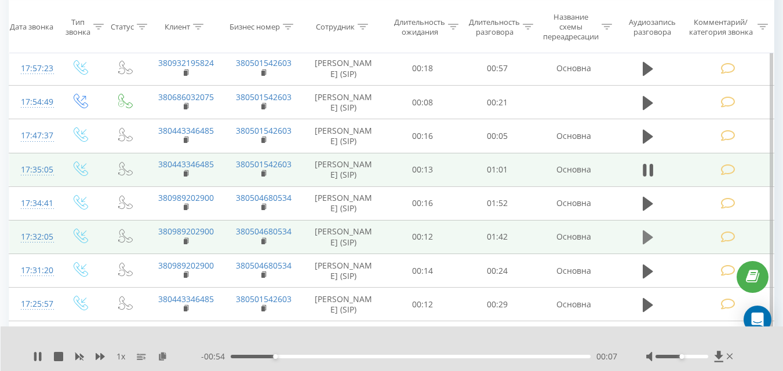
click at [645, 245] on icon at bounding box center [648, 238] width 10 height 14
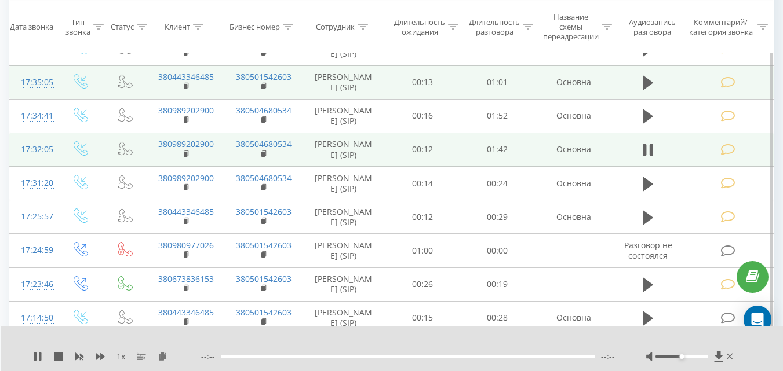
scroll to position [540, 0]
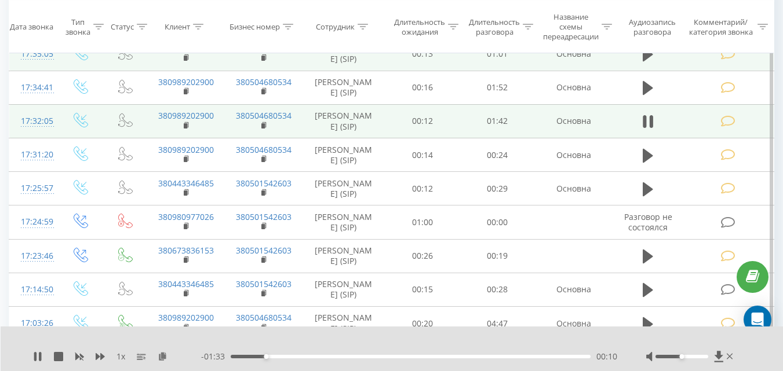
click at [731, 127] on icon at bounding box center [727, 121] width 14 height 12
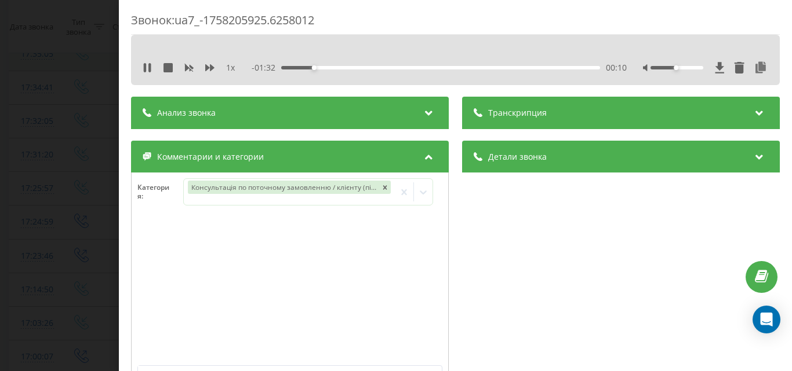
drag, startPoint x: 0, startPoint y: 191, endPoint x: 5, endPoint y: 197, distance: 8.2
click at [1, 191] on div "Звонок : ua7_-1758205925.6258012 1 x - 01:32 00:10 00:10 Транскрипция Для анали…" at bounding box center [396, 185] width 792 height 371
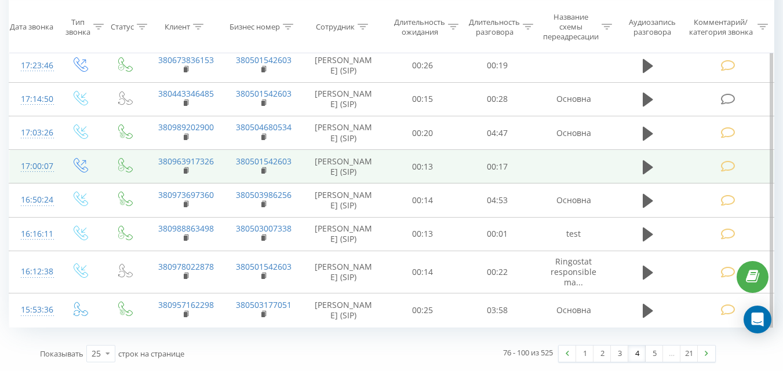
scroll to position [830, 0]
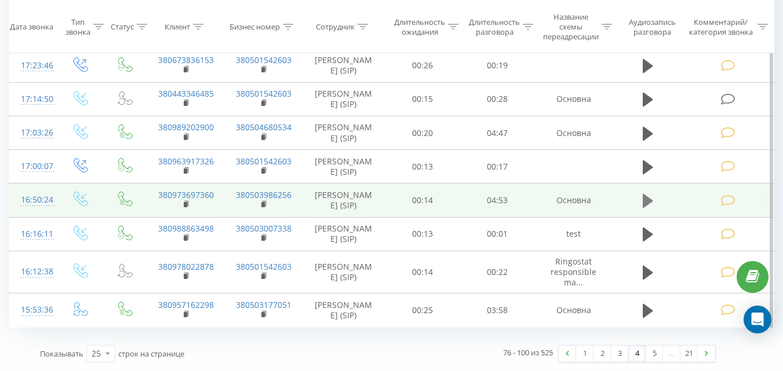
click at [646, 209] on icon at bounding box center [648, 201] width 10 height 16
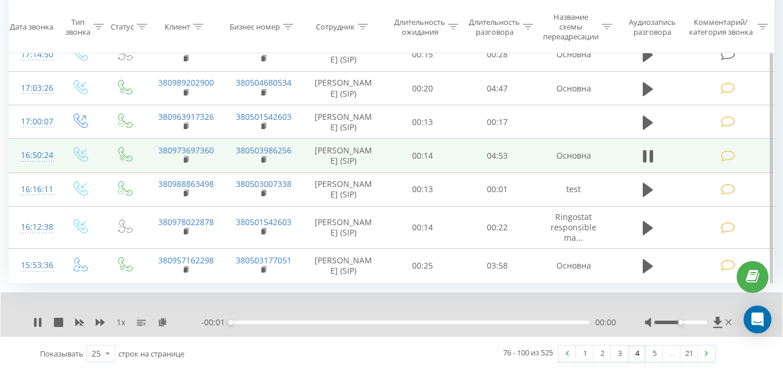
scroll to position [900, 0]
click at [725, 162] on icon at bounding box center [727, 156] width 14 height 12
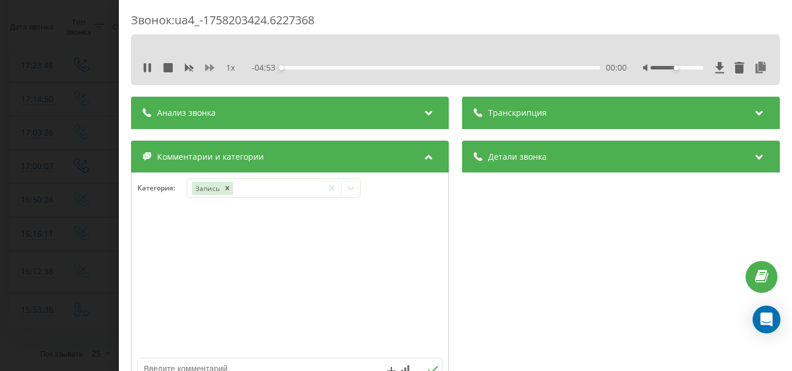
click at [206, 68] on icon at bounding box center [209, 67] width 9 height 7
drag, startPoint x: 692, startPoint y: 68, endPoint x: 700, endPoint y: 68, distance: 8.1
click at [700, 68] on div at bounding box center [705, 68] width 125 height 12
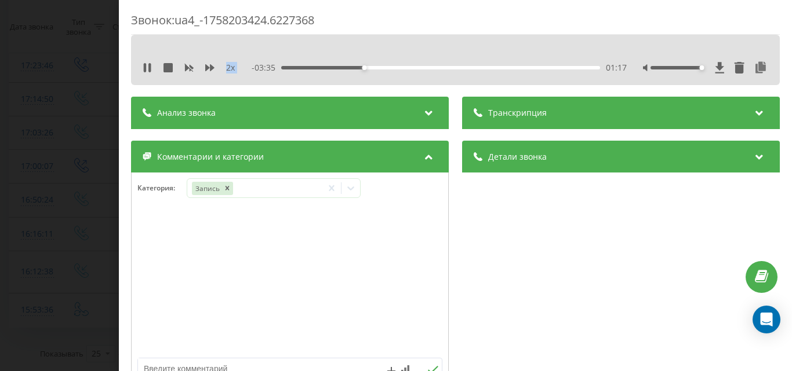
click at [45, 248] on div "Звонок : ua4_-1758203424.6227368 2 x - 03:35 01:17 01:17 Транскрипция Для анали…" at bounding box center [396, 185] width 792 height 371
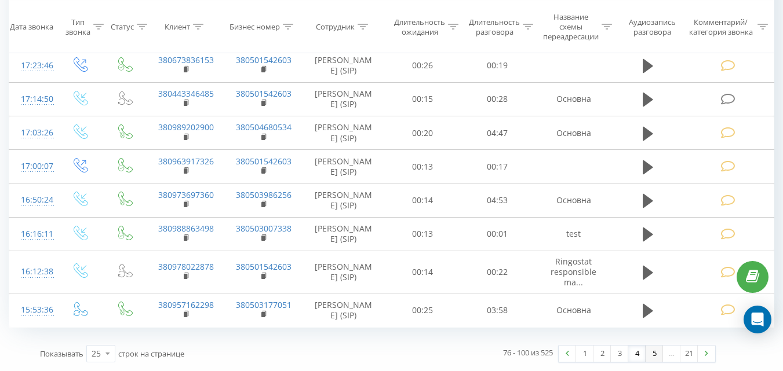
click at [658, 355] on link "5" at bounding box center [654, 354] width 17 height 16
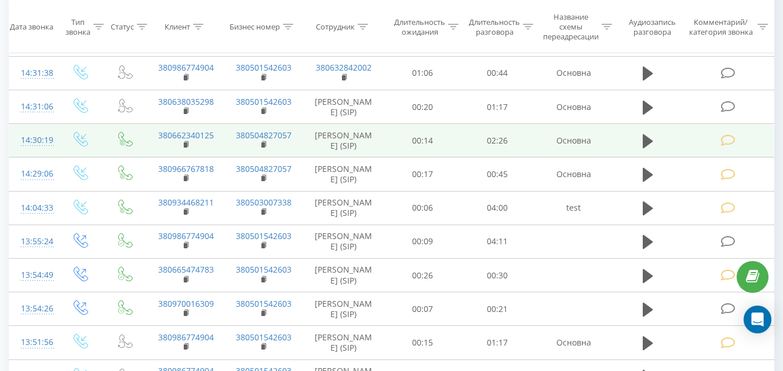
scroll to position [598, 0]
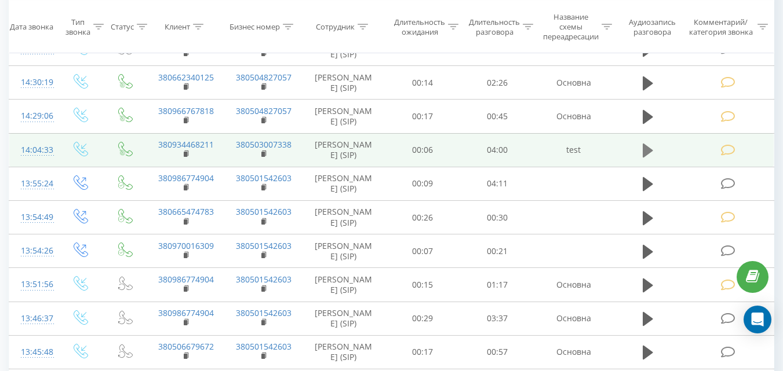
click at [643, 158] on icon at bounding box center [648, 151] width 10 height 14
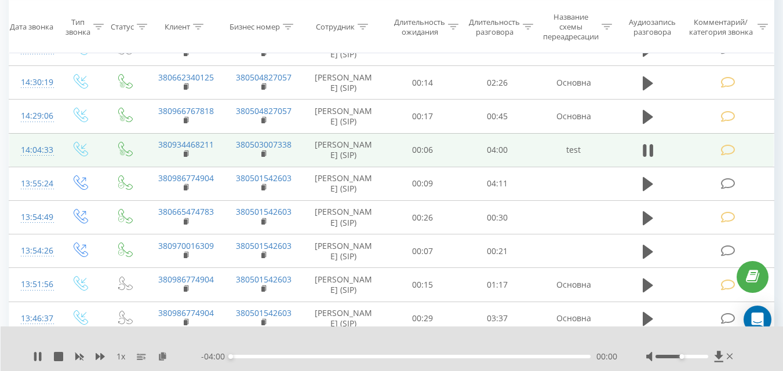
click at [706, 167] on td at bounding box center [729, 150] width 90 height 34
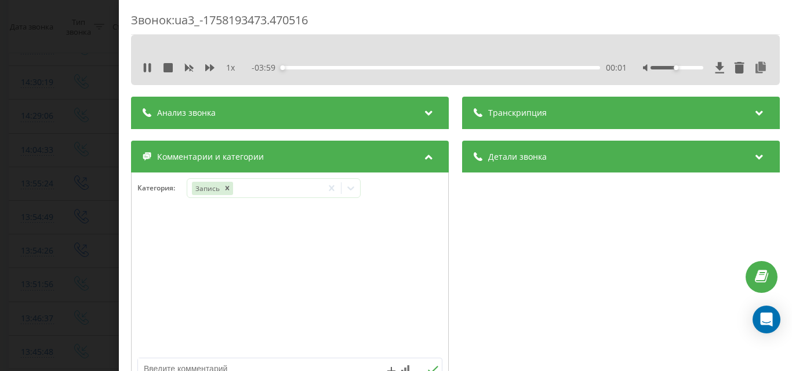
click at [34, 163] on div "Звонок : ua3_-1758193473.470516 1 x - 03:59 00:01 00:01 Транскрипция Для анализ…" at bounding box center [396, 185] width 792 height 371
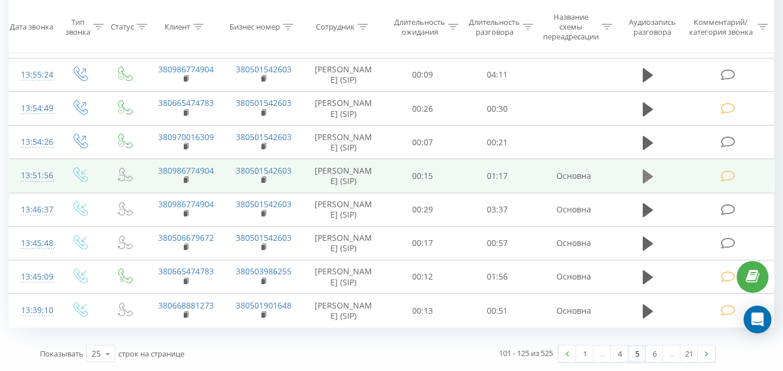
scroll to position [772, 0]
click at [644, 184] on icon at bounding box center [648, 177] width 10 height 14
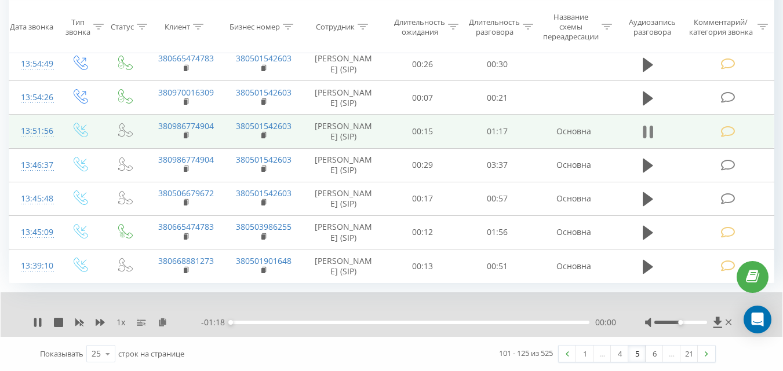
scroll to position [888, 0]
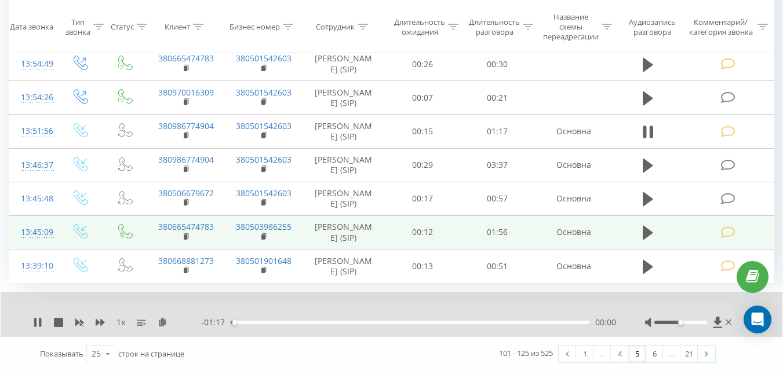
click at [652, 241] on icon at bounding box center [648, 233] width 10 height 16
click at [729, 236] on icon at bounding box center [727, 233] width 14 height 12
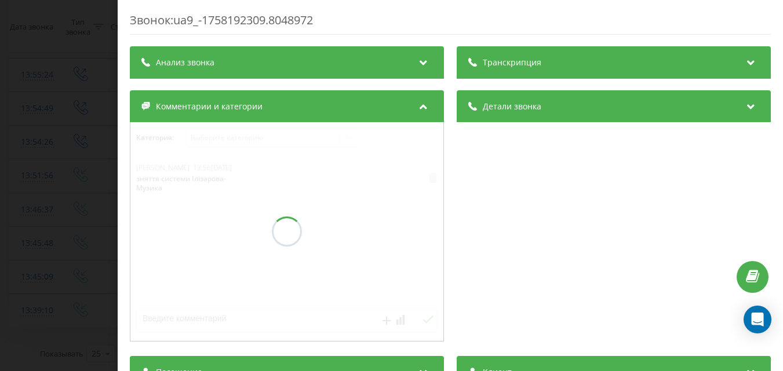
scroll to position [850, 0]
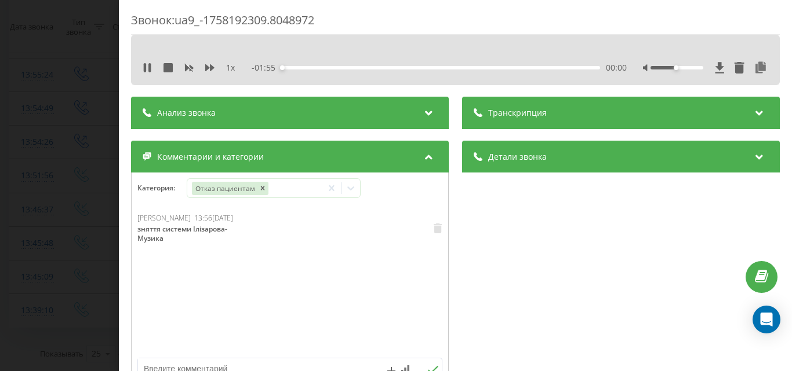
click at [78, 225] on div "Звонок : ua9_-1758192309.8048972 1 x - 01:55 00:00 00:00 Транскрипция Для анали…" at bounding box center [396, 185] width 792 height 371
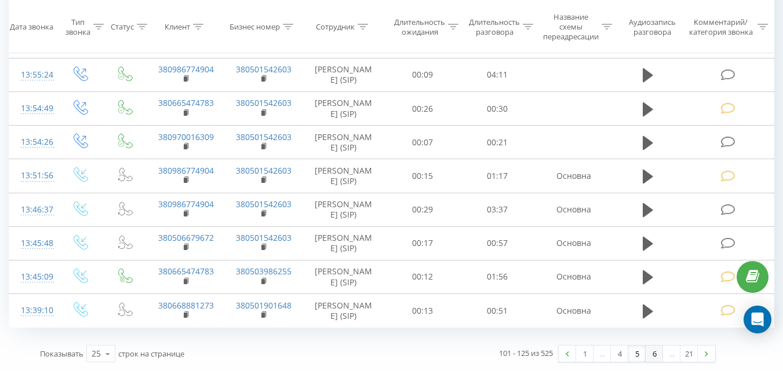
click at [655, 355] on link "6" at bounding box center [654, 354] width 17 height 16
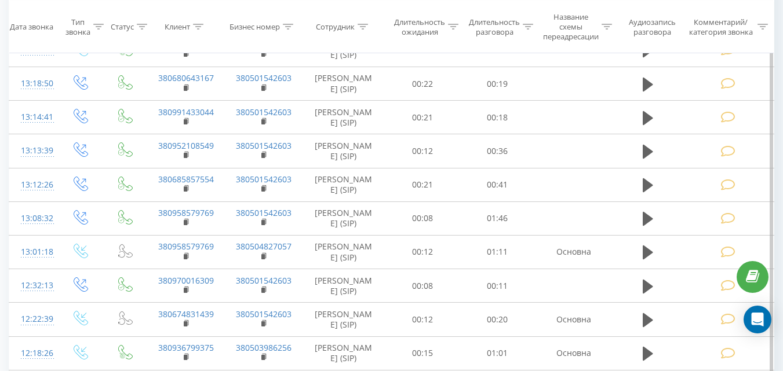
scroll to position [76, 0]
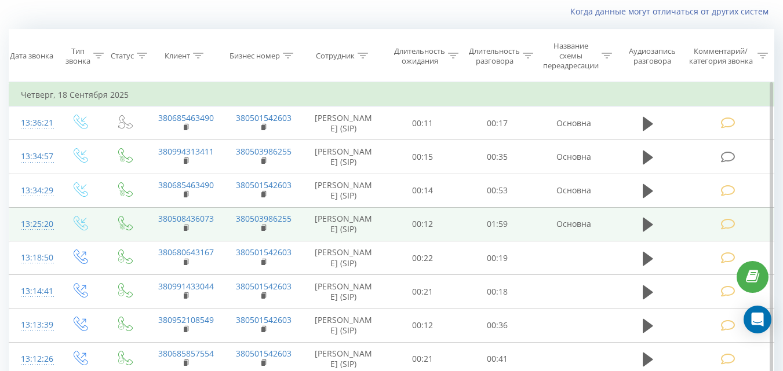
click at [643, 234] on button at bounding box center [647, 224] width 17 height 17
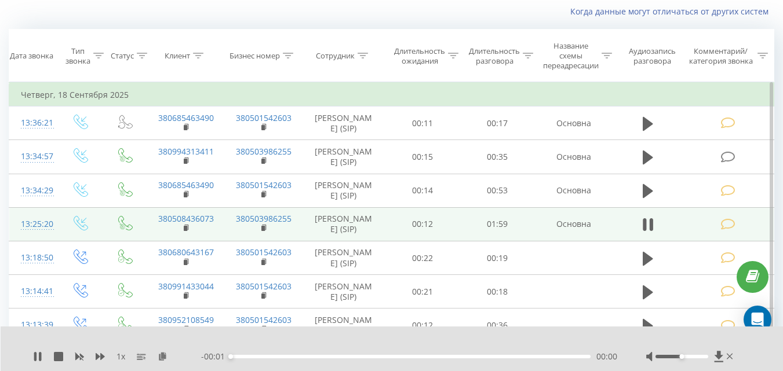
click at [727, 231] on icon at bounding box center [727, 224] width 14 height 12
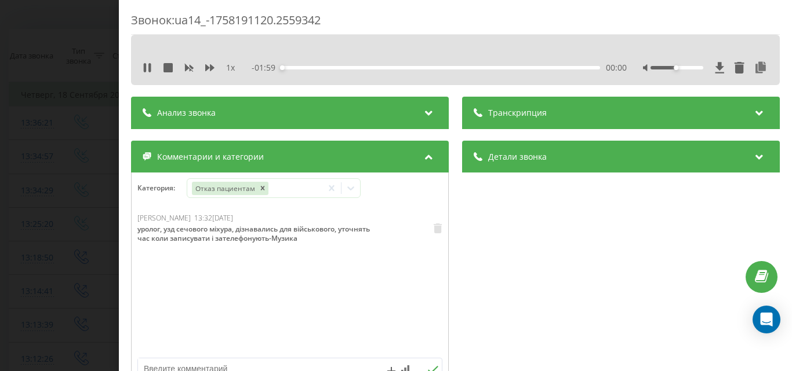
click at [1, 167] on div "Звонок : ua14_-1758191120.2559342 1 x - 01:59 00:00 00:00 Транскрипция Для анал…" at bounding box center [396, 185] width 792 height 371
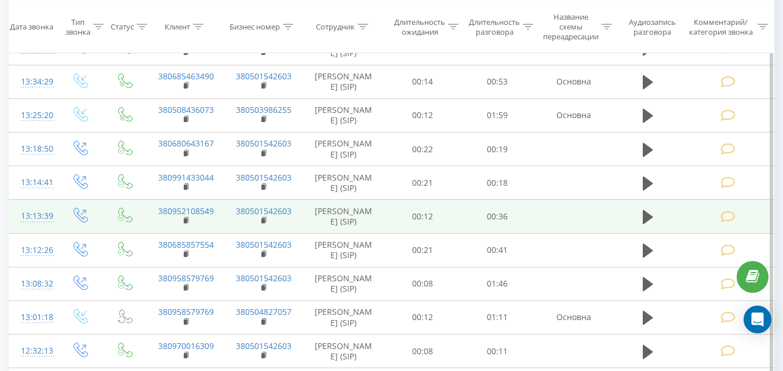
scroll to position [192, 0]
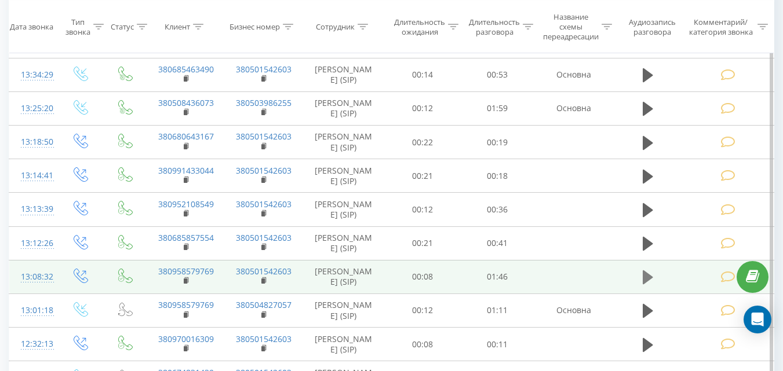
click at [643, 285] on icon at bounding box center [648, 277] width 10 height 16
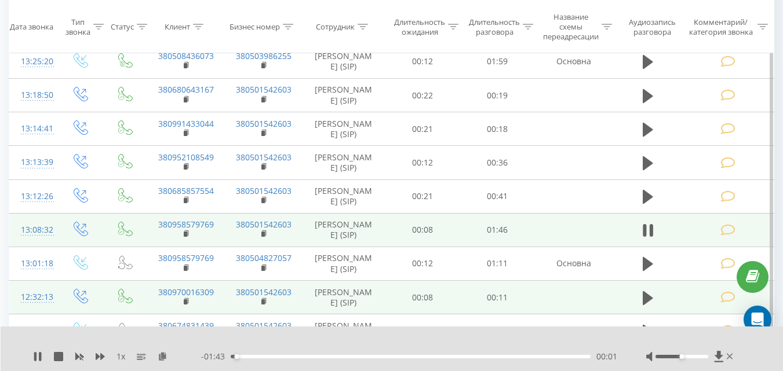
scroll to position [308, 0]
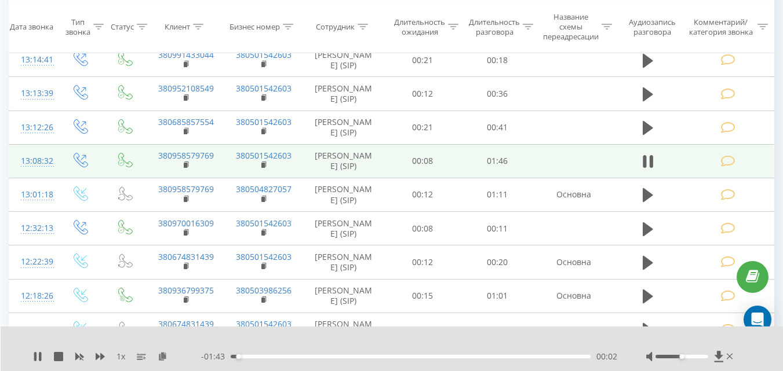
drag, startPoint x: 731, startPoint y: 163, endPoint x: 753, endPoint y: 176, distance: 25.9
click at [734, 164] on td at bounding box center [729, 161] width 90 height 34
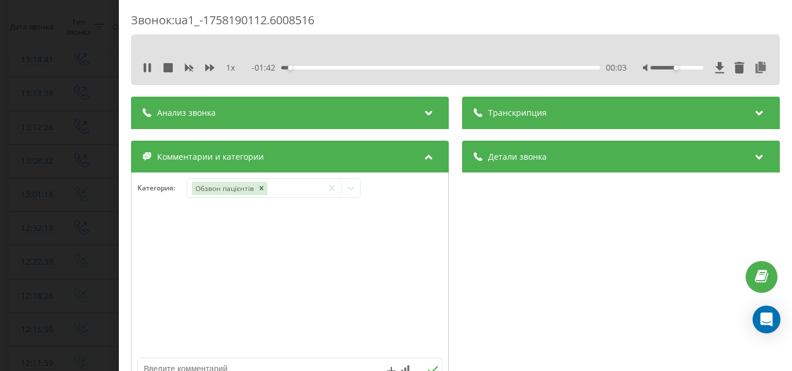
click at [44, 127] on div "Звонок : ua1_-1758190112.6008516 1 x - 01:42 00:03 00:03 Транскрипция Для анали…" at bounding box center [396, 185] width 792 height 371
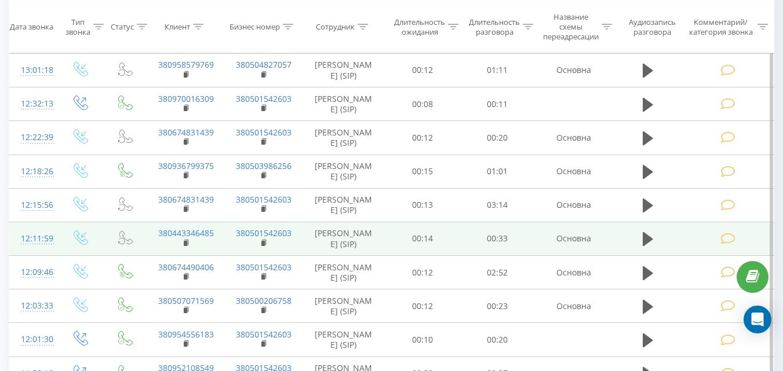
scroll to position [482, 0]
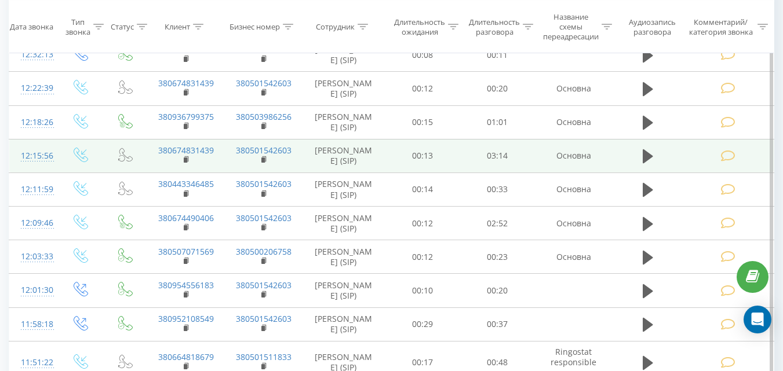
drag, startPoint x: 646, startPoint y: 187, endPoint x: 712, endPoint y: 191, distance: 65.6
click at [647, 163] on icon at bounding box center [648, 157] width 10 height 14
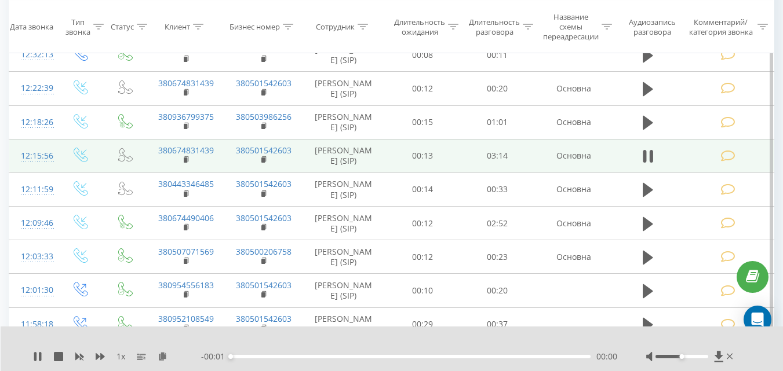
click at [727, 162] on icon at bounding box center [727, 156] width 14 height 12
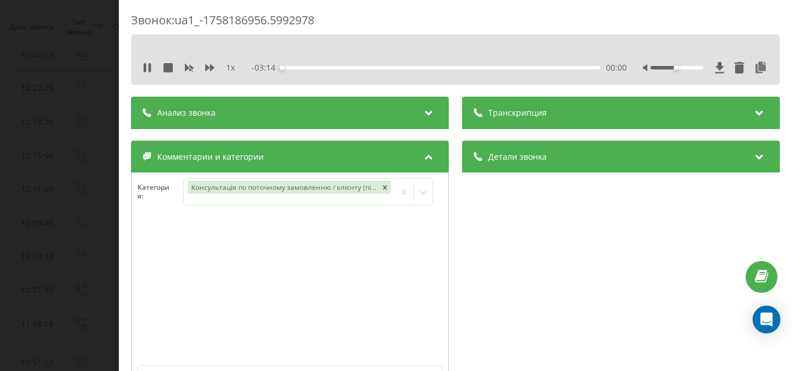
drag, startPoint x: 57, startPoint y: 146, endPoint x: 357, endPoint y: 168, distance: 300.4
click at [58, 146] on div "Звонок : ua1_-1758186956.5992978 1 x - 03:14 00:00 00:00 Транскрипция Для анали…" at bounding box center [396, 185] width 792 height 371
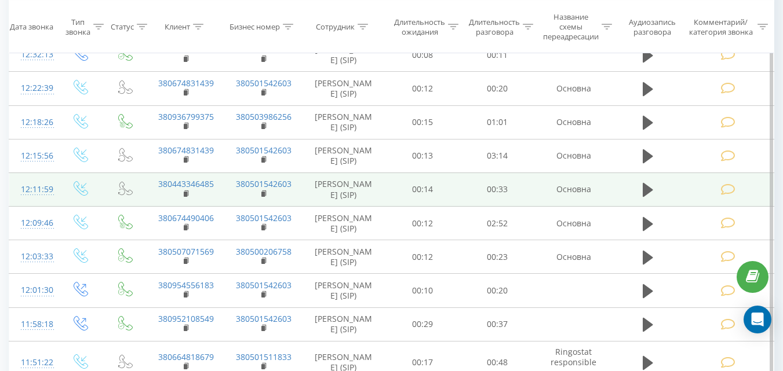
click at [89, 206] on td at bounding box center [81, 190] width 48 height 34
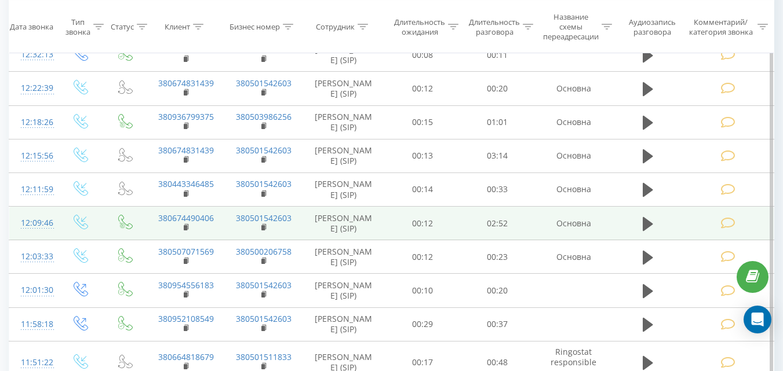
drag, startPoint x: 643, startPoint y: 268, endPoint x: 681, endPoint y: 258, distance: 38.9
click at [644, 232] on icon at bounding box center [648, 224] width 10 height 16
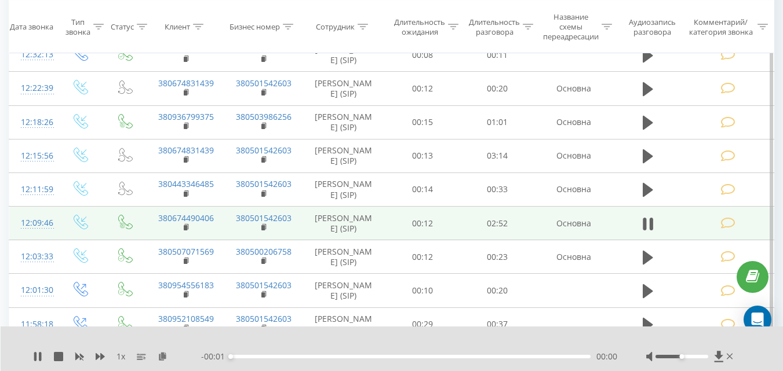
click at [727, 229] on icon at bounding box center [727, 223] width 14 height 12
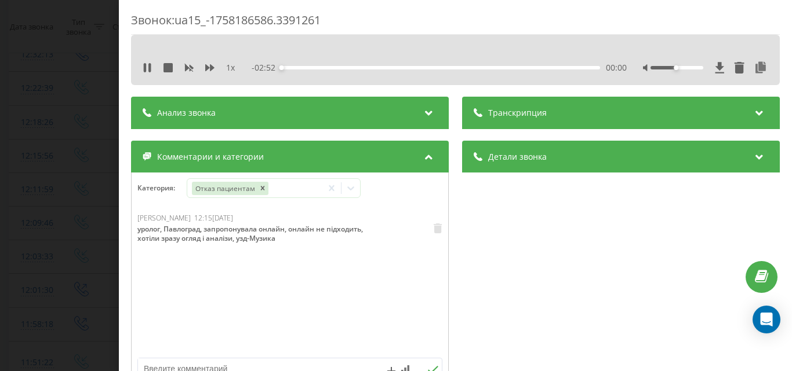
drag, startPoint x: 17, startPoint y: 174, endPoint x: 34, endPoint y: 169, distance: 17.8
click at [17, 175] on div "Звонок : ua15_-1758186586.3391261 1 x - 02:52 00:00 00:00 Транскрипция Для анал…" at bounding box center [396, 185] width 792 height 371
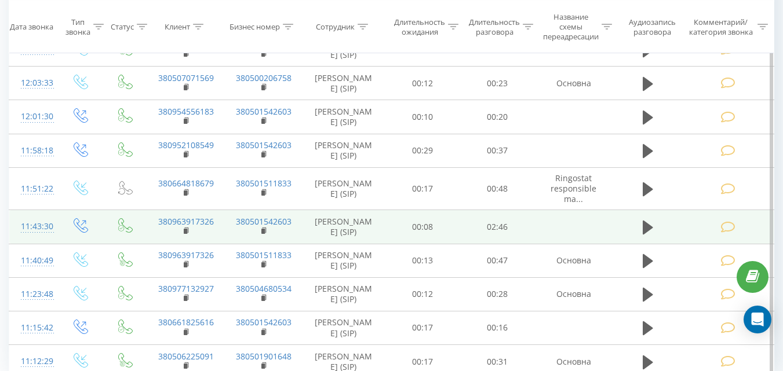
scroll to position [714, 0]
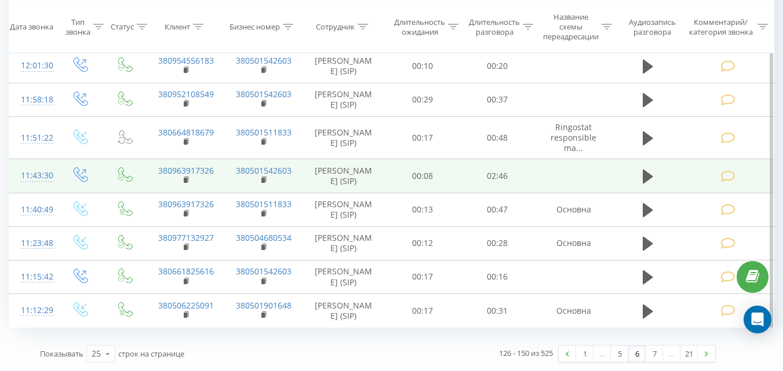
drag, startPoint x: 650, startPoint y: 203, endPoint x: 699, endPoint y: 208, distance: 50.1
click at [650, 185] on icon at bounding box center [648, 177] width 10 height 16
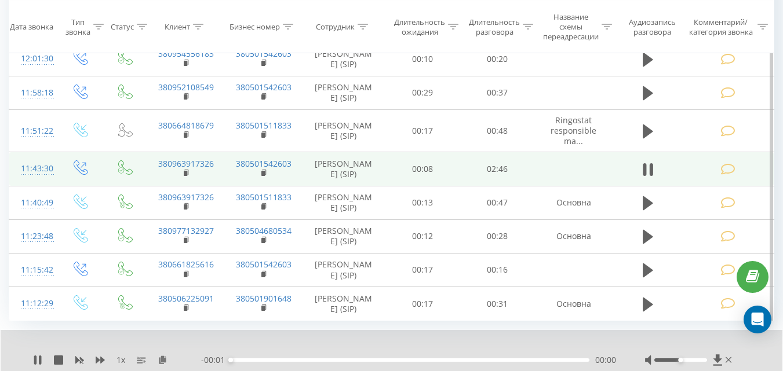
click at [738, 186] on td at bounding box center [729, 169] width 90 height 34
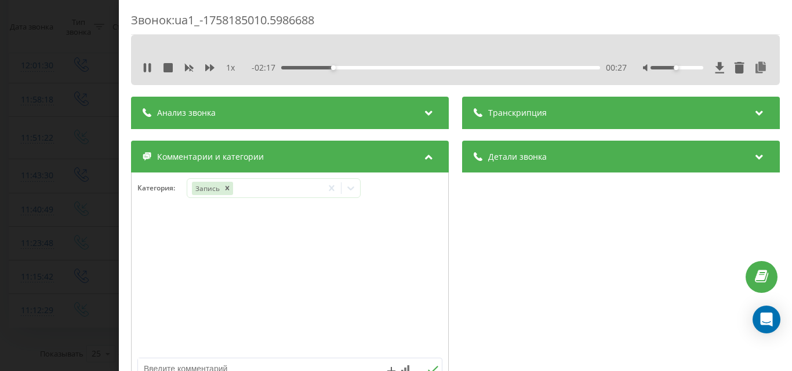
click at [8, 247] on div "Звонок : ua1_-1758185010.5986688 1 x - 02:17 00:27 00:27 Транскрипция Для анали…" at bounding box center [396, 185] width 792 height 371
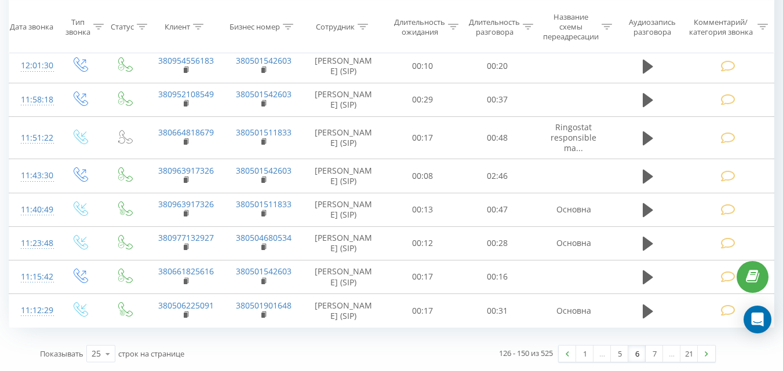
scroll to position [743, 0]
click at [654, 353] on link "7" at bounding box center [654, 354] width 17 height 16
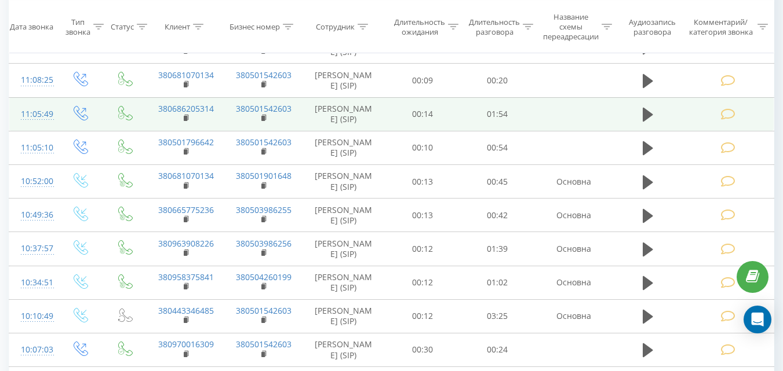
scroll to position [76, 0]
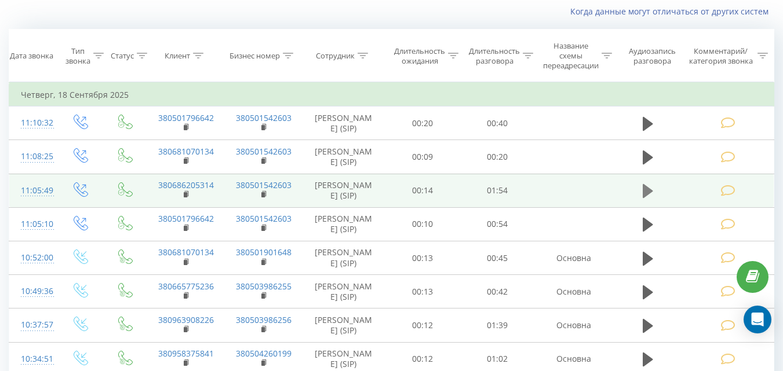
click at [651, 196] on icon at bounding box center [648, 191] width 10 height 16
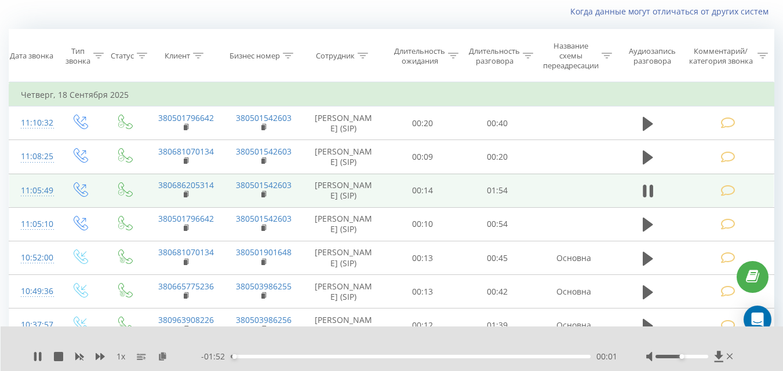
click at [728, 186] on icon at bounding box center [727, 191] width 14 height 12
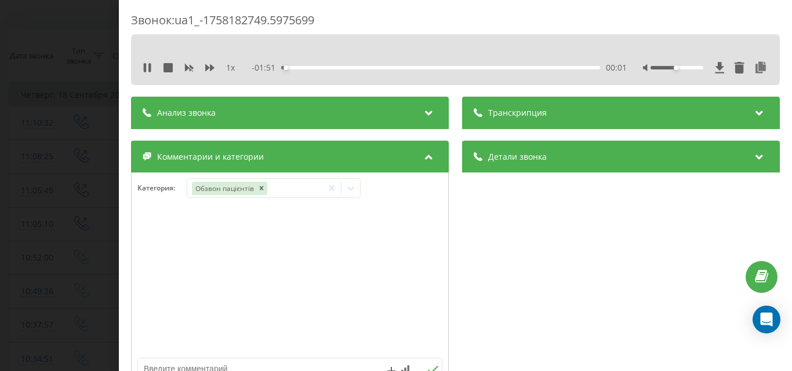
drag, startPoint x: 30, startPoint y: 137, endPoint x: 155, endPoint y: 114, distance: 127.8
click at [42, 137] on div "Звонок : ua1_-1758182749.5975699 1 x - 01:51 00:01 00:01 Транскрипция Для анали…" at bounding box center [396, 185] width 792 height 371
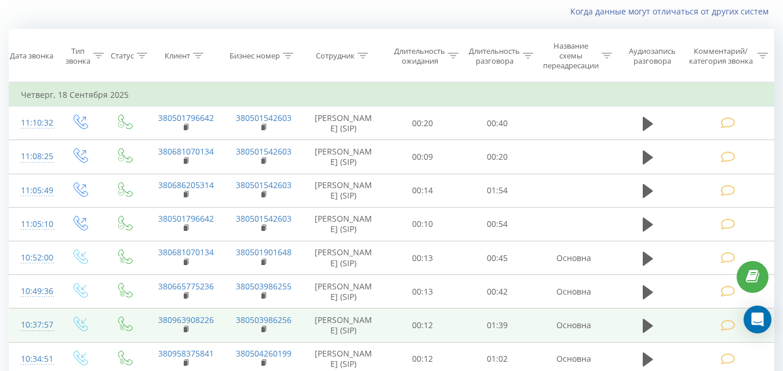
scroll to position [134, 0]
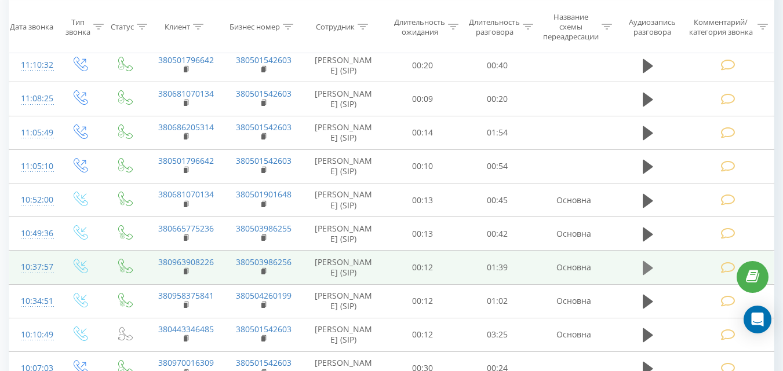
click at [652, 276] on icon at bounding box center [648, 268] width 10 height 16
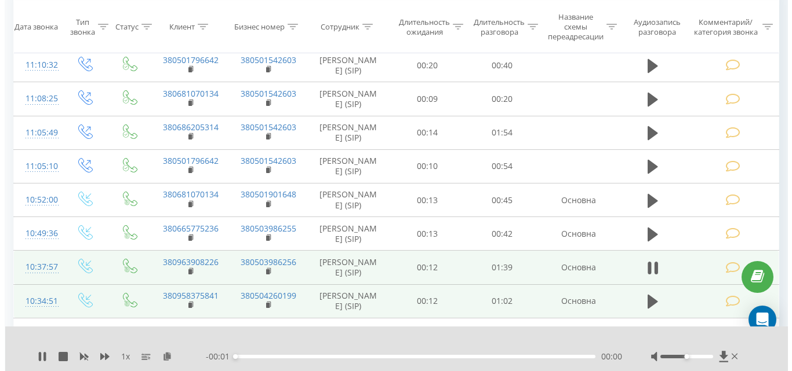
scroll to position [192, 0]
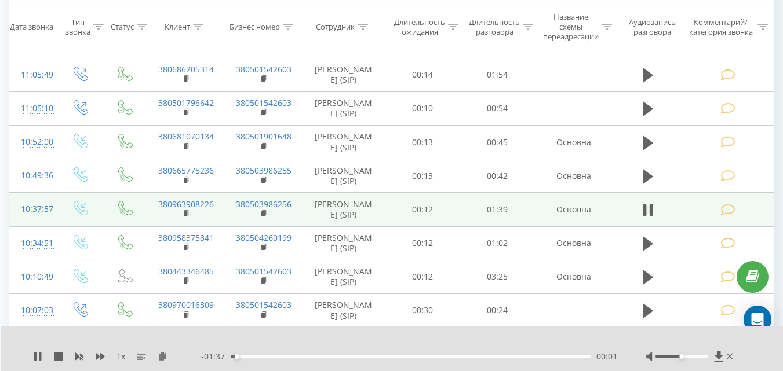
click at [742, 220] on td at bounding box center [729, 210] width 90 height 34
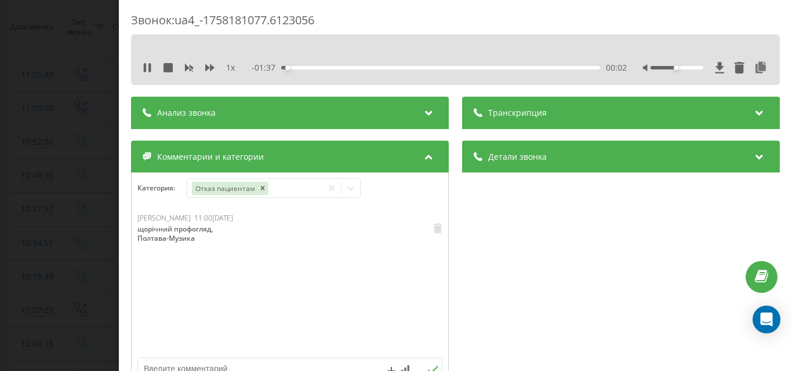
click at [76, 244] on div "Звонок : ua4_-1758181077.6123056 1 x - 01:37 00:02 00:02 Транскрипция Для анали…" at bounding box center [396, 185] width 792 height 371
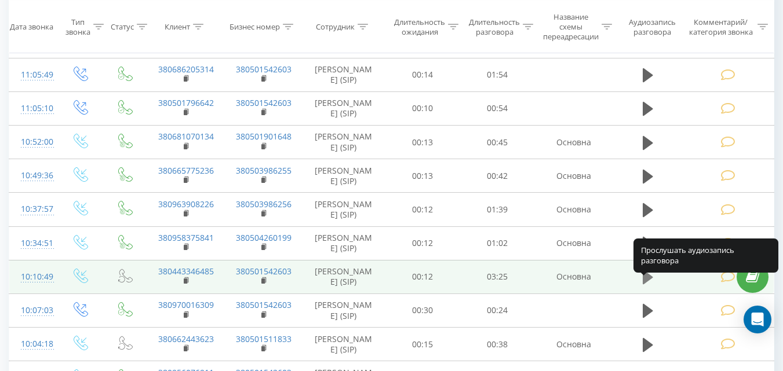
click at [650, 278] on icon at bounding box center [648, 277] width 10 height 16
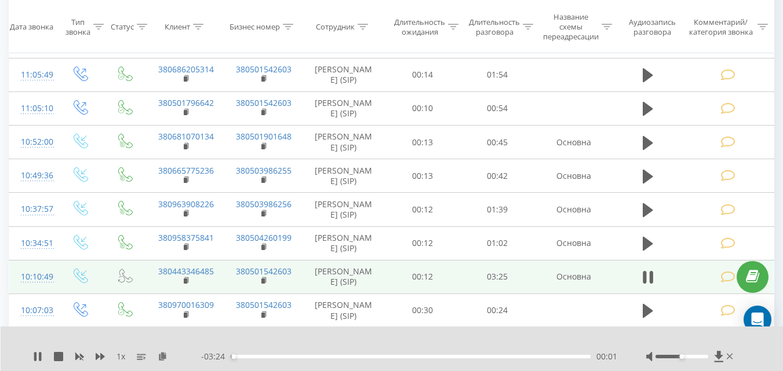
drag, startPoint x: 719, startPoint y: 287, endPoint x: 728, endPoint y: 294, distance: 11.1
click at [720, 288] on td at bounding box center [729, 277] width 90 height 34
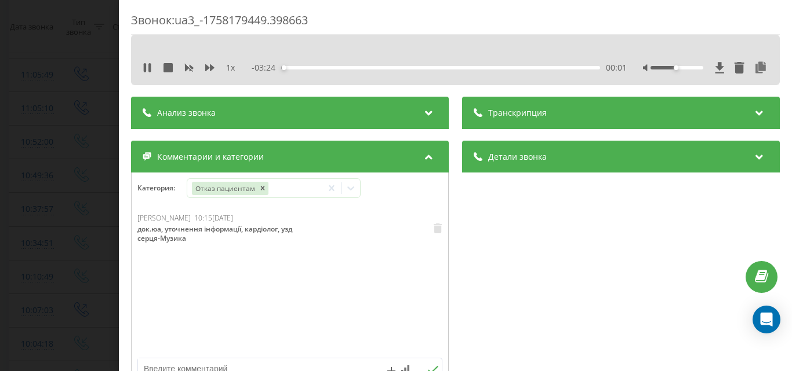
click at [76, 253] on div "Звонок : ua3_-1758179449.398663 1 x - 03:24 00:01 00:01 Транскрипция Для анализ…" at bounding box center [396, 185] width 792 height 371
click at [28, 251] on div "Звонок : ua3_-1758179449.398663 1 x - 03:22 00:03 00:03 Транскрипция Для анализ…" at bounding box center [396, 185] width 792 height 371
click at [70, 212] on div "Звонок : ua3_-1758179449.398663 1 x - 03:20 00:05 00:05 Транскрипция Для анализ…" at bounding box center [396, 185] width 792 height 371
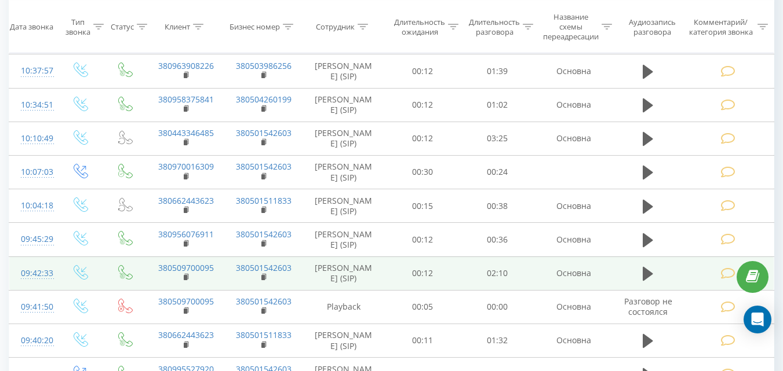
scroll to position [348, 0]
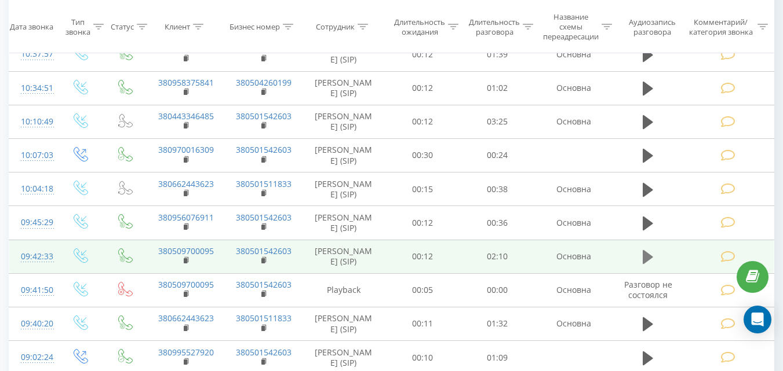
click at [644, 262] on icon at bounding box center [648, 257] width 10 height 14
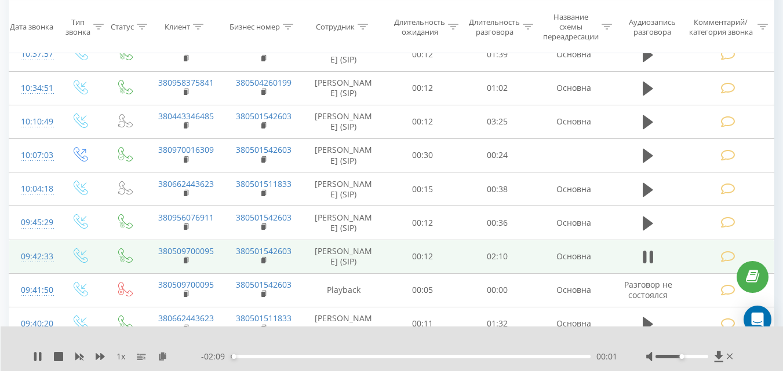
click at [716, 267] on td at bounding box center [729, 257] width 90 height 34
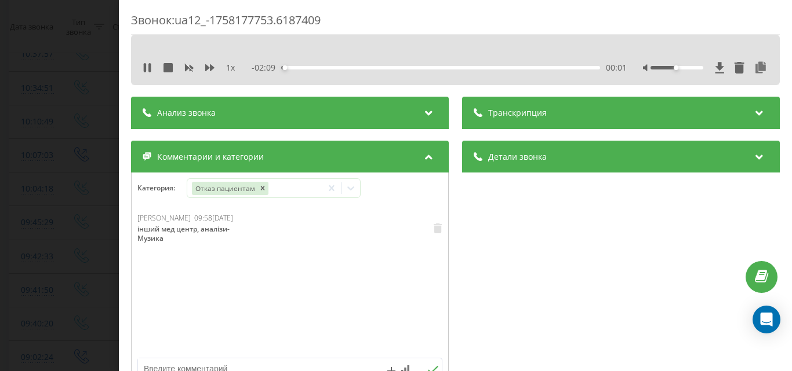
click at [97, 231] on div "Звонок : ua12_-1758177753.6187409 1 x - 02:09 00:01 00:01 Транскрипция Для анал…" at bounding box center [396, 185] width 792 height 371
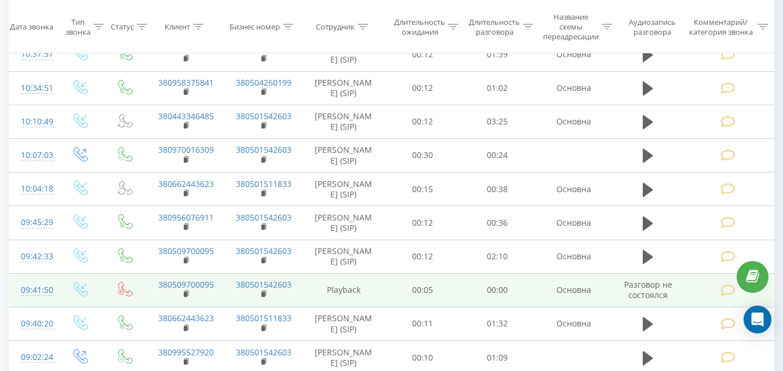
scroll to position [406, 0]
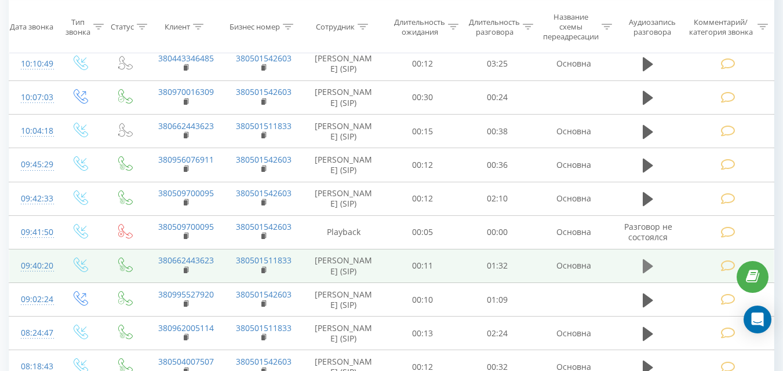
click at [656, 275] on button at bounding box center [647, 266] width 17 height 17
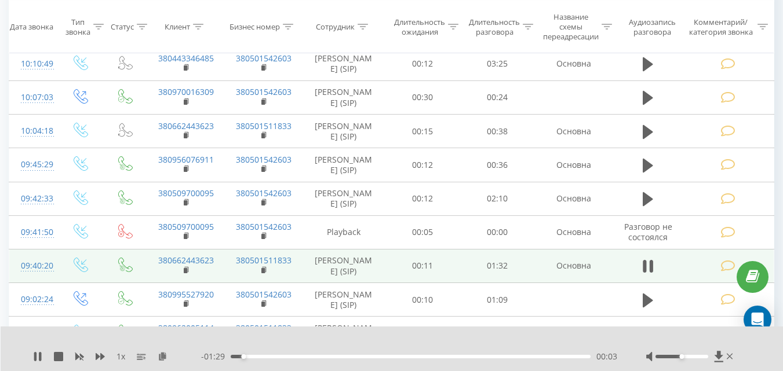
scroll to position [464, 0]
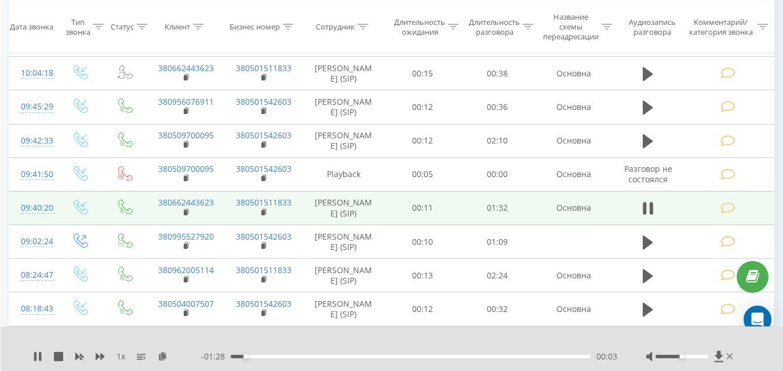
click at [693, 358] on div at bounding box center [681, 356] width 53 height 3
click at [722, 214] on icon at bounding box center [727, 208] width 14 height 12
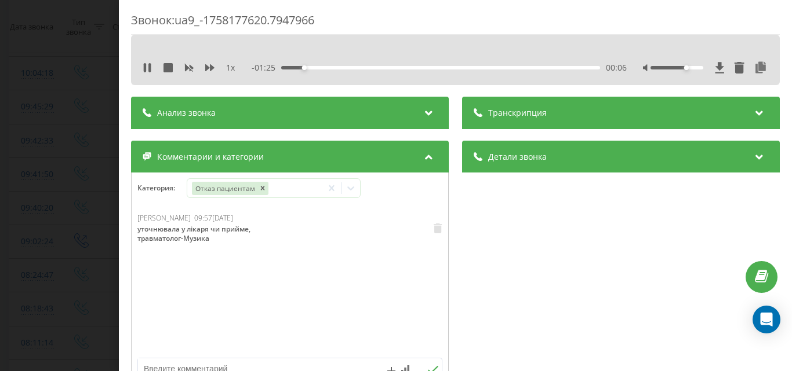
drag, startPoint x: 18, startPoint y: 221, endPoint x: 276, endPoint y: 217, distance: 257.9
click at [24, 220] on div "Звонок : ua9_-1758177620.7947966 1 x - 01:25 00:06 00:06 Транскрипция Для анали…" at bounding box center [396, 185] width 792 height 371
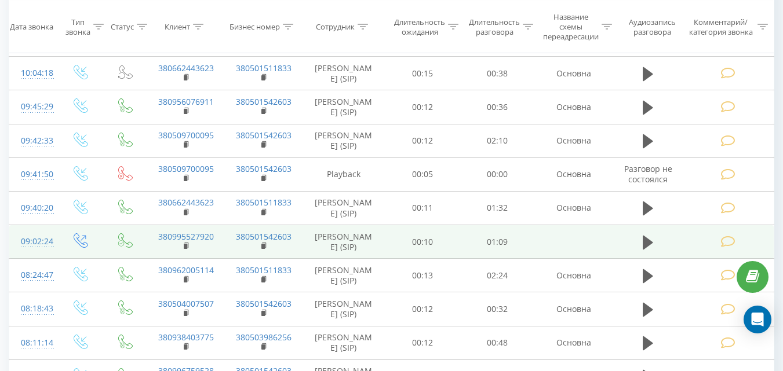
click at [59, 253] on td at bounding box center [81, 242] width 48 height 34
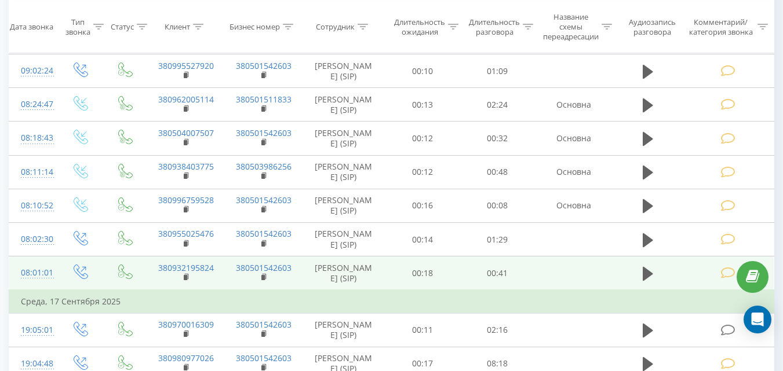
scroll to position [637, 0]
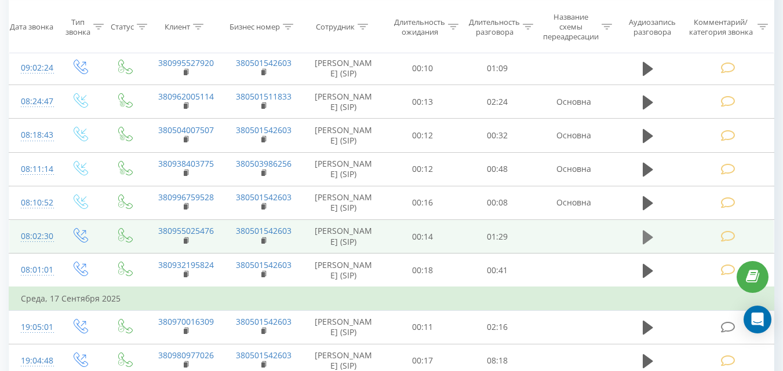
click at [645, 238] on icon at bounding box center [648, 237] width 10 height 16
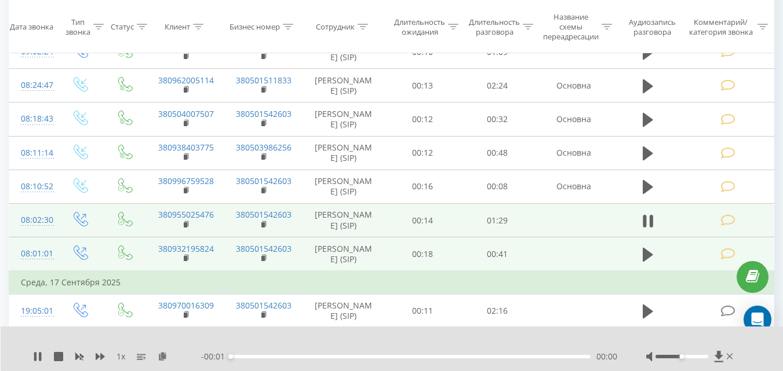
scroll to position [695, 0]
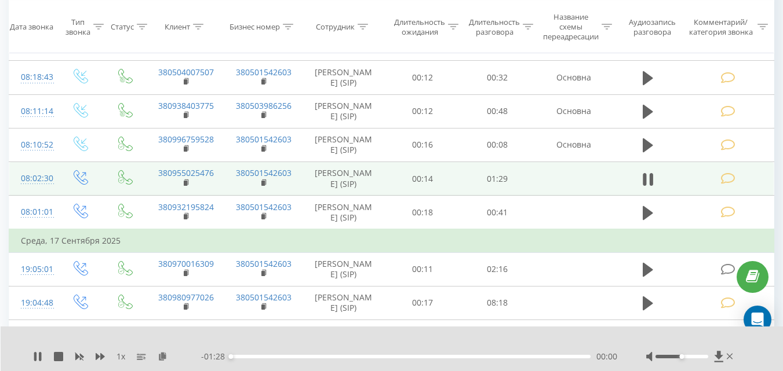
click at [737, 188] on td at bounding box center [729, 179] width 90 height 34
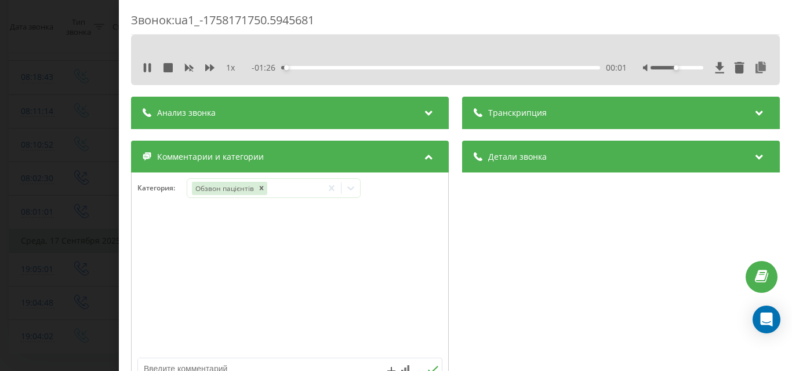
click at [27, 108] on div "Звонок : ua1_-1758171750.5945681 1 x - 01:26 00:01 00:01 Транскрипция Для анали…" at bounding box center [396, 185] width 792 height 371
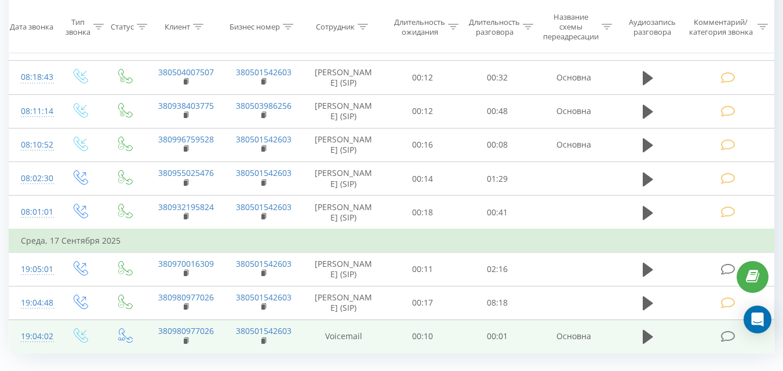
scroll to position [748, 0]
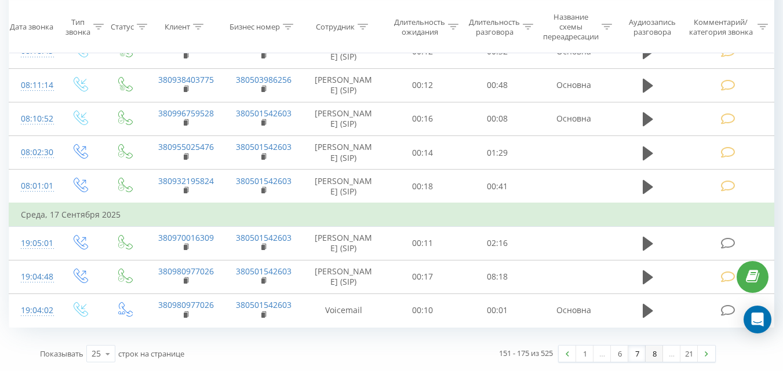
click at [652, 353] on link "8" at bounding box center [654, 354] width 17 height 16
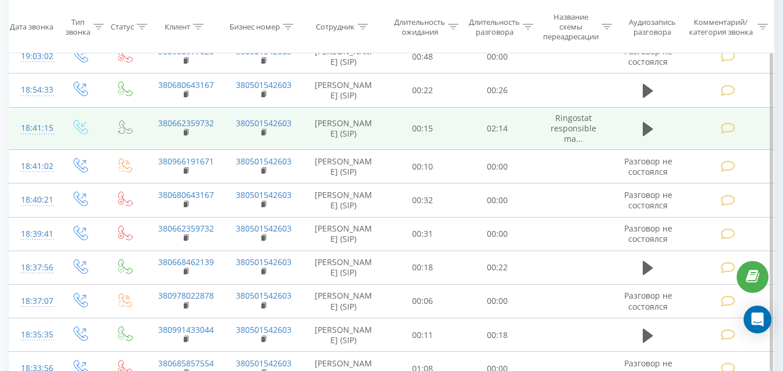
scroll to position [76, 0]
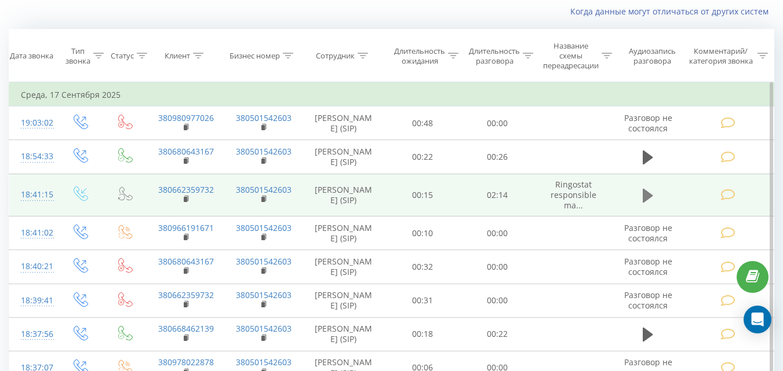
click at [655, 205] on button at bounding box center [647, 195] width 17 height 17
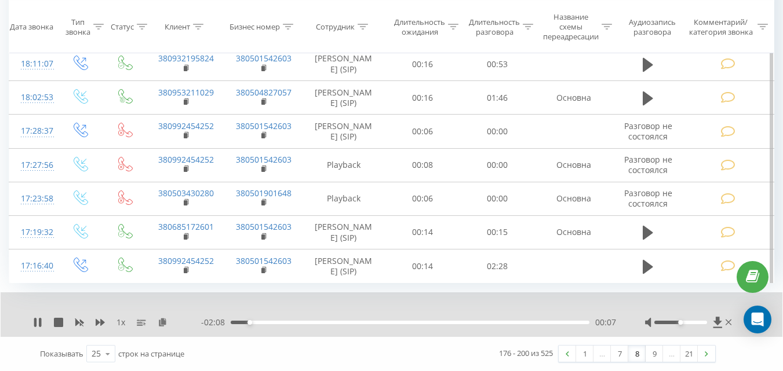
scroll to position [946, 0]
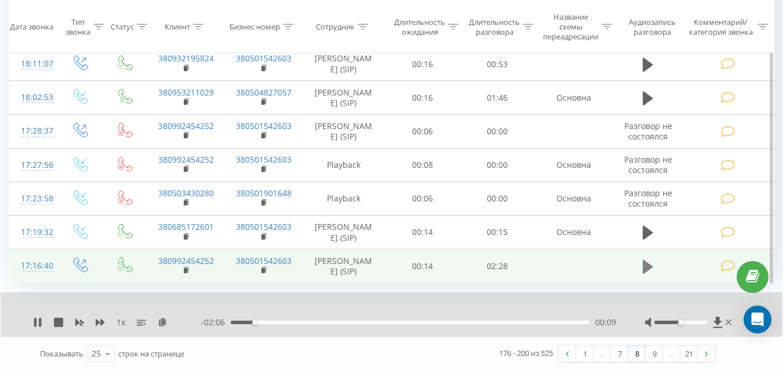
click at [643, 268] on icon at bounding box center [648, 267] width 10 height 14
click at [652, 359] on link "9" at bounding box center [654, 354] width 17 height 16
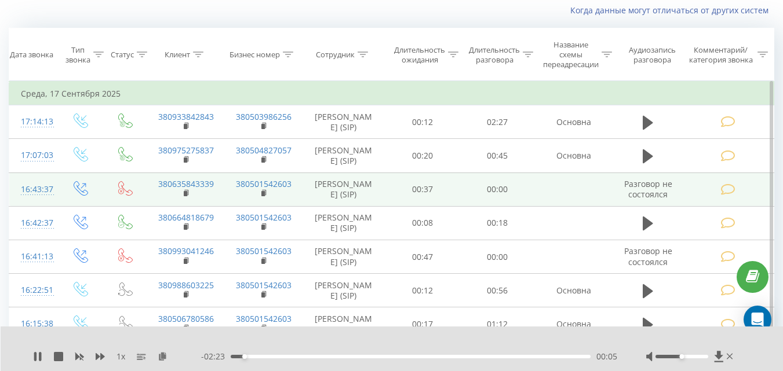
scroll to position [76, 0]
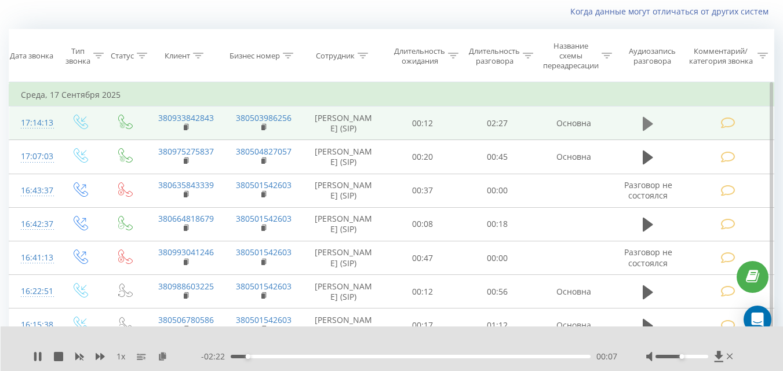
click at [641, 129] on button at bounding box center [647, 123] width 17 height 17
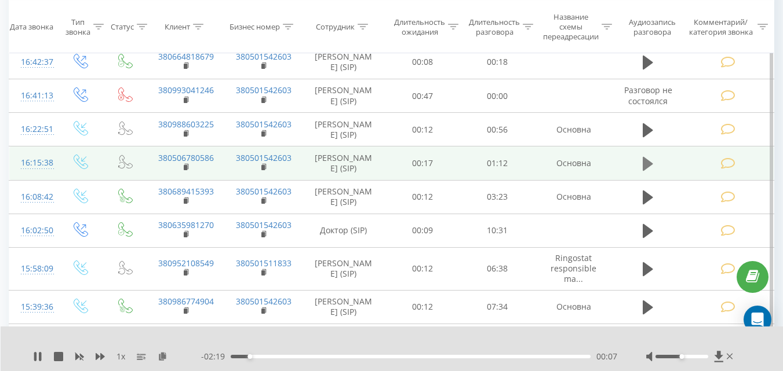
scroll to position [250, 0]
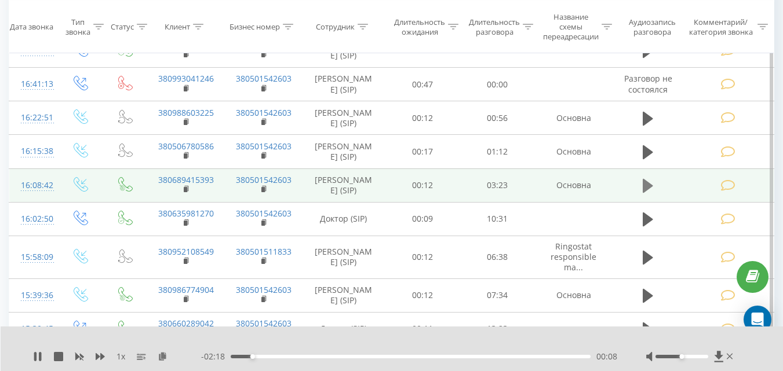
click at [643, 193] on icon at bounding box center [648, 186] width 10 height 14
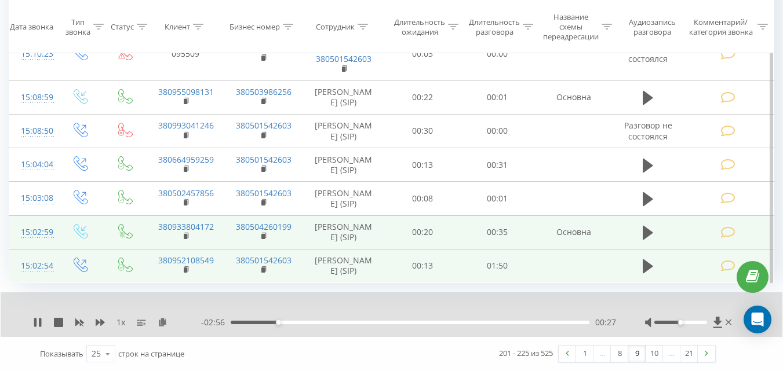
scroll to position [969, 0]
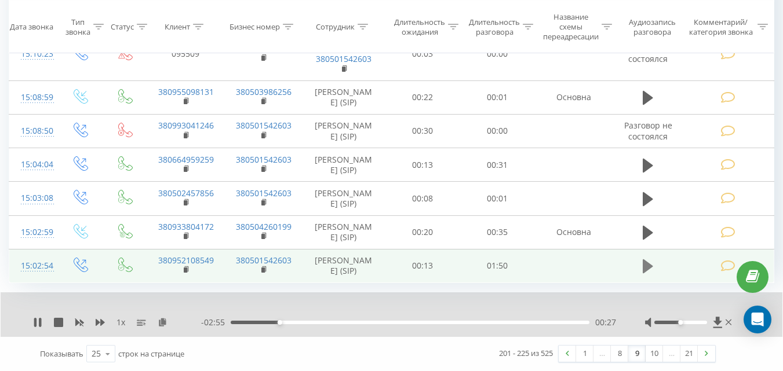
click at [655, 263] on button at bounding box center [647, 266] width 17 height 17
click at [649, 351] on link "10" at bounding box center [654, 354] width 17 height 16
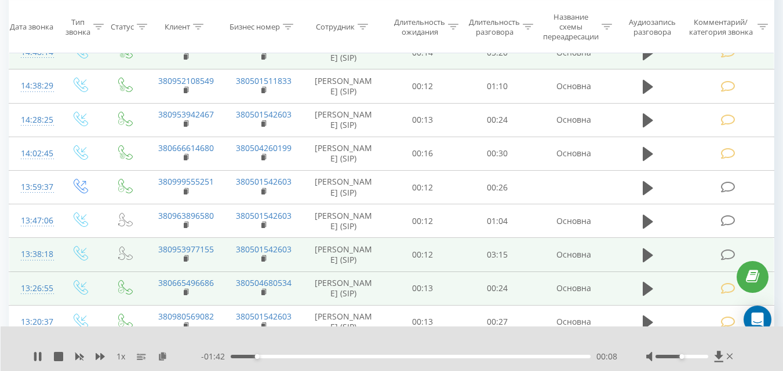
scroll to position [192, 0]
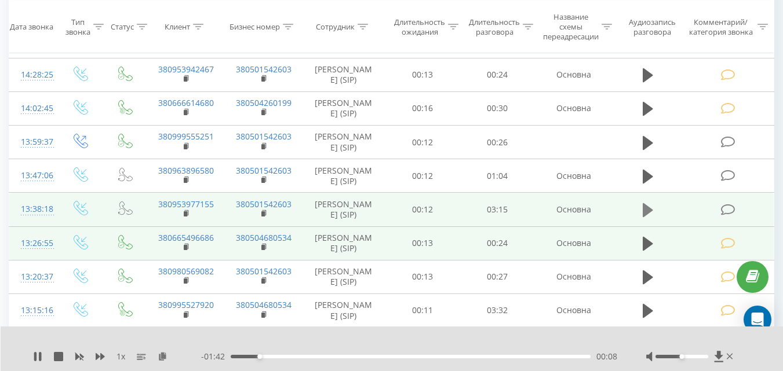
click at [647, 217] on icon at bounding box center [648, 210] width 10 height 14
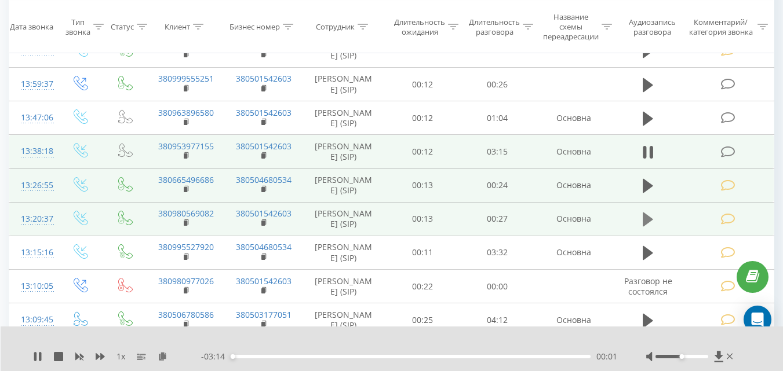
scroll to position [308, 0]
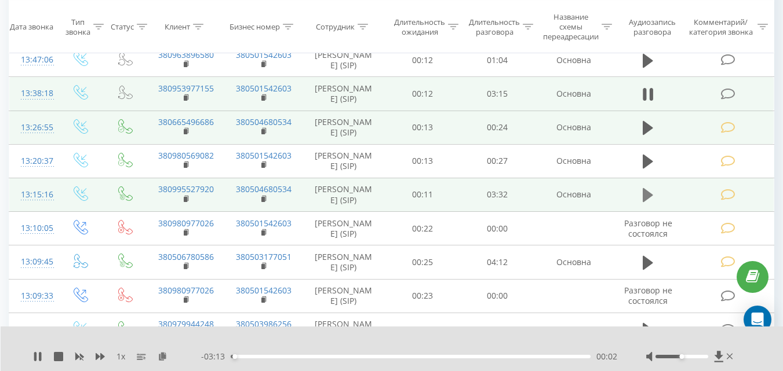
click at [646, 202] on icon at bounding box center [648, 195] width 10 height 14
click at [728, 201] on icon at bounding box center [727, 195] width 14 height 12
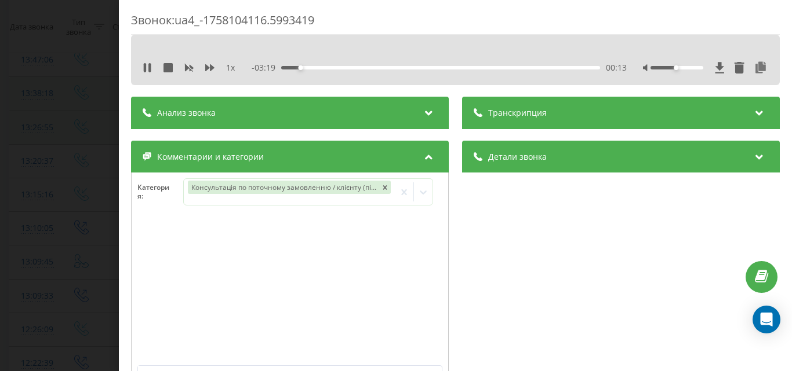
drag, startPoint x: 33, startPoint y: 229, endPoint x: 105, endPoint y: 120, distance: 130.5
click at [33, 224] on div "Звонок : ua4_-1758104116.5993419 1 x - 03:19 00:13 00:13 Транскрипция Для анали…" at bounding box center [396, 185] width 792 height 371
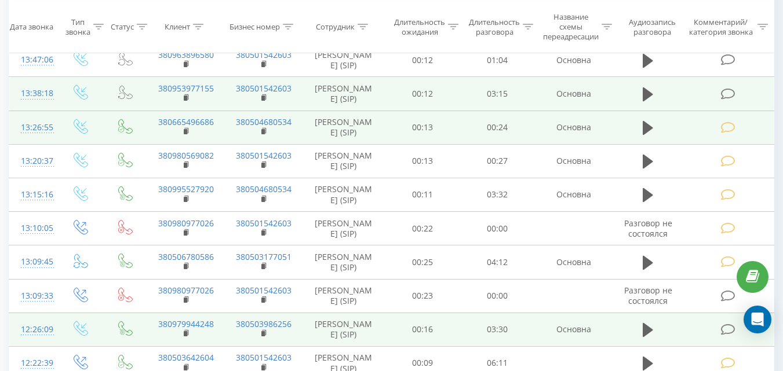
scroll to position [424, 0]
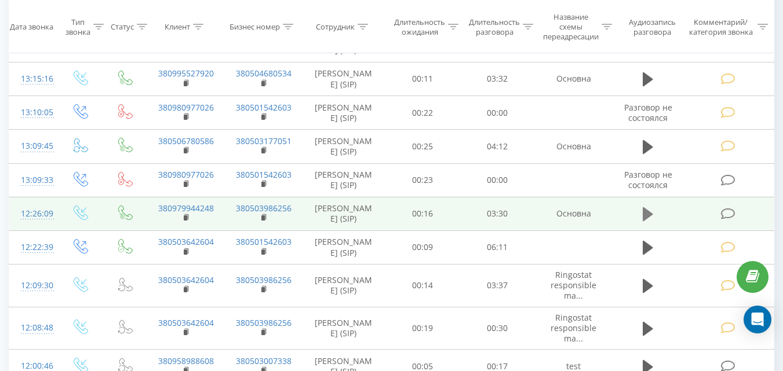
click at [654, 223] on button at bounding box center [647, 214] width 17 height 17
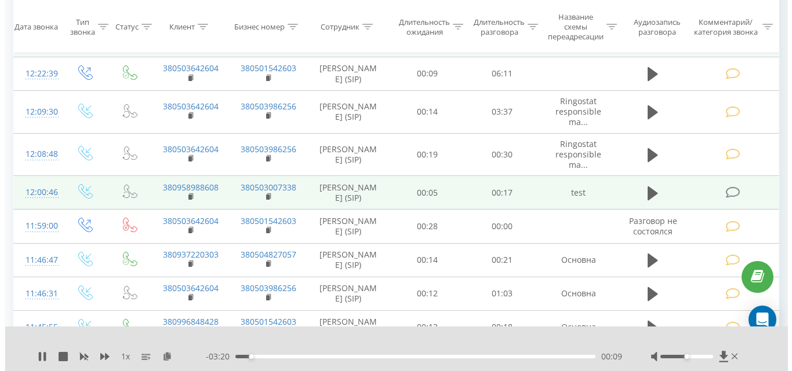
scroll to position [656, 0]
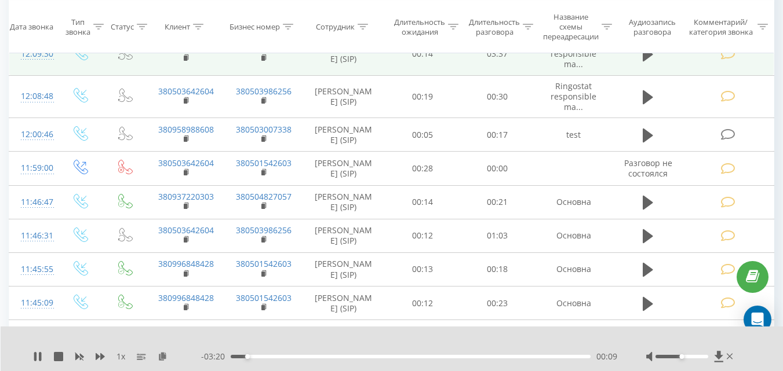
drag, startPoint x: 651, startPoint y: 133, endPoint x: 712, endPoint y: 140, distance: 61.3
click at [651, 63] on icon at bounding box center [648, 54] width 10 height 16
click at [737, 59] on span at bounding box center [728, 53] width 16 height 11
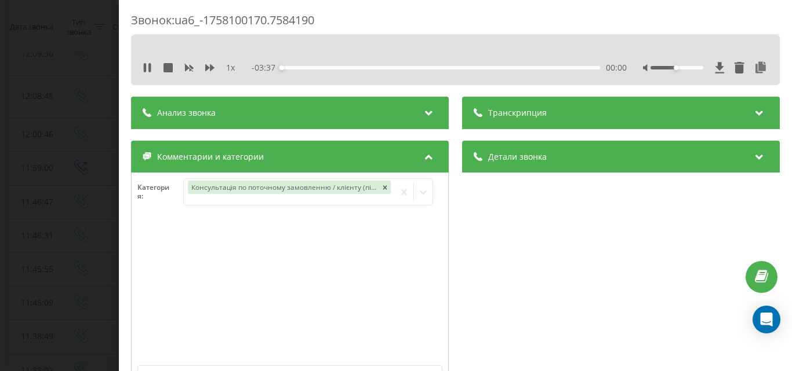
click at [14, 296] on div "Звонок : ua6_-1758100170.7584190 1 x - 03:37 00:00 00:00 Транскрипция Для анали…" at bounding box center [396, 185] width 792 height 371
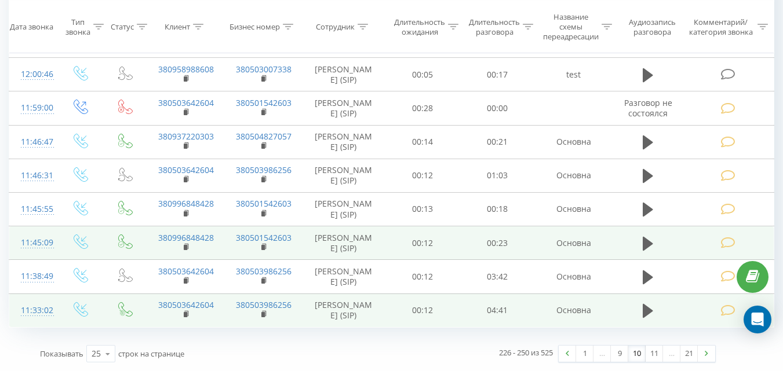
scroll to position [805, 0]
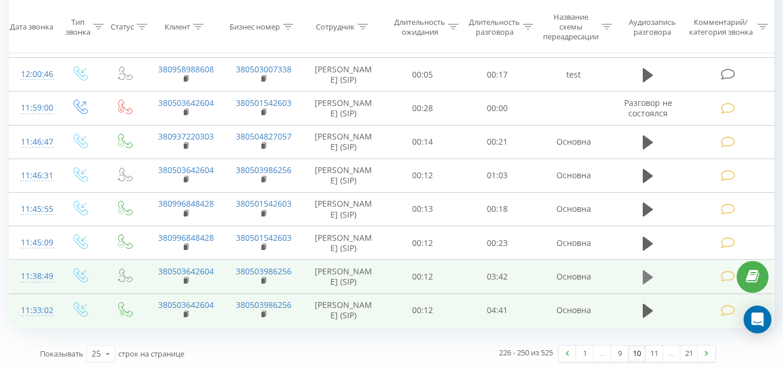
click at [652, 281] on icon at bounding box center [648, 277] width 10 height 16
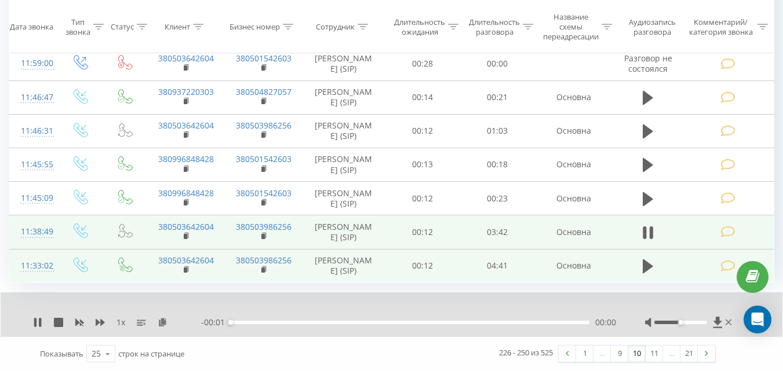
click at [717, 249] on td at bounding box center [729, 233] width 90 height 34
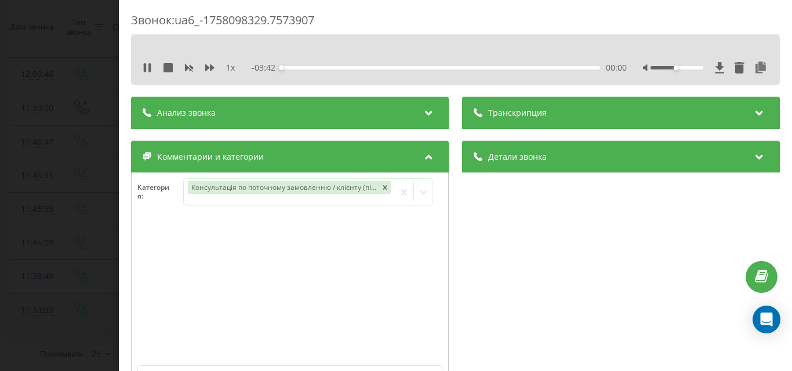
click at [62, 267] on div "Звонок : ua6_-1758098329.7573907 1 x - 03:42 00:00 00:00 Транскрипция Для анали…" at bounding box center [396, 185] width 792 height 371
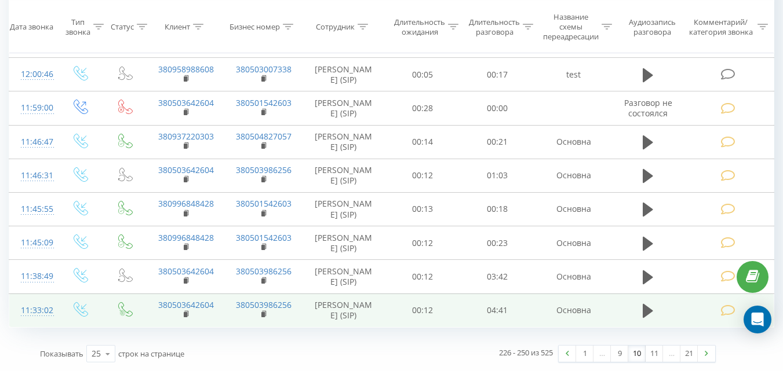
drag, startPoint x: 643, startPoint y: 315, endPoint x: 642, endPoint y: 301, distance: 13.9
click at [644, 311] on icon at bounding box center [648, 311] width 10 height 16
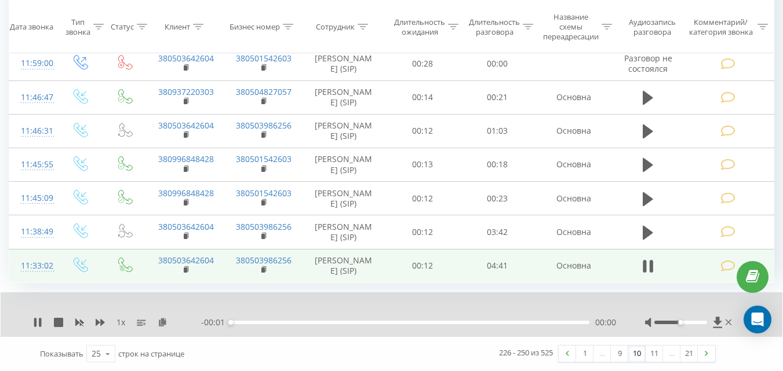
scroll to position [850, 0]
click at [727, 270] on icon at bounding box center [727, 266] width 14 height 12
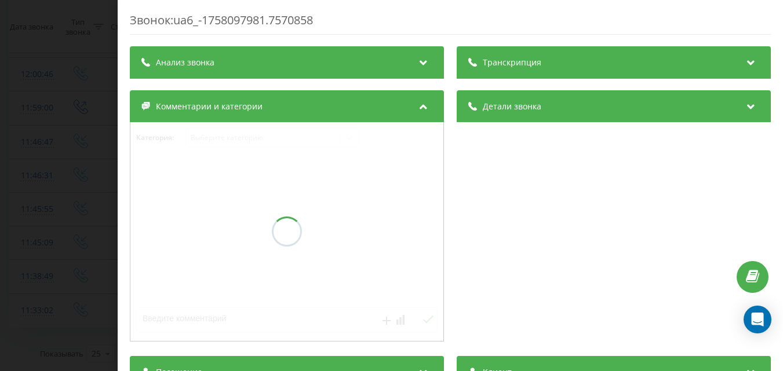
scroll to position [805, 0]
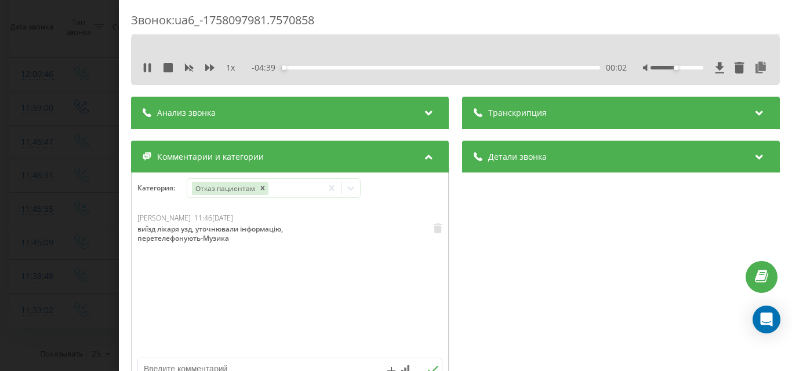
drag, startPoint x: 60, startPoint y: 245, endPoint x: 479, endPoint y: 338, distance: 428.7
click at [76, 249] on div "Звонок : ua6_-1758097981.7570858 1 x - 04:39 00:02 00:02 Транскрипция Для анали…" at bounding box center [396, 185] width 792 height 371
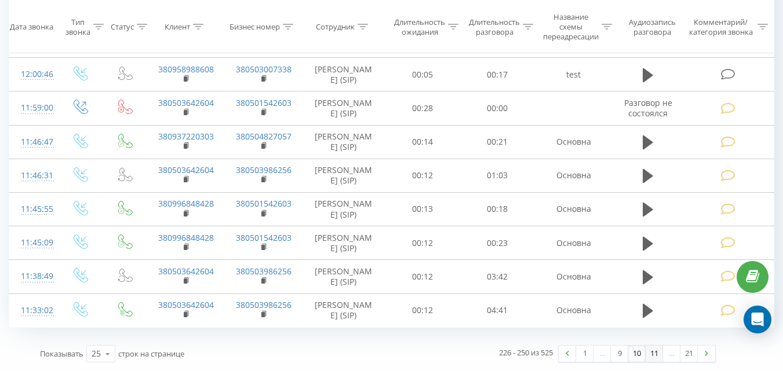
click at [657, 358] on link "11" at bounding box center [654, 354] width 17 height 16
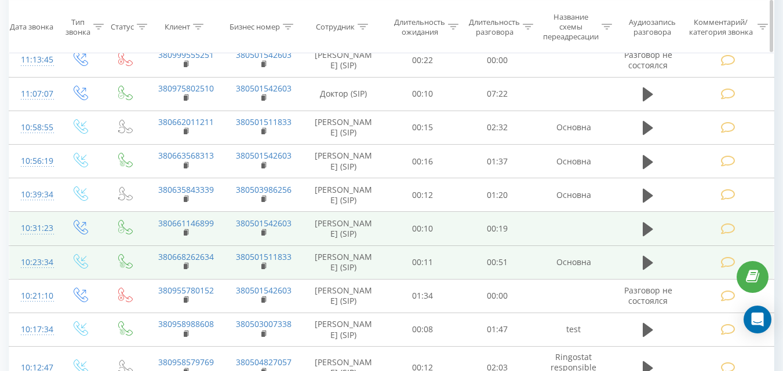
scroll to position [76, 0]
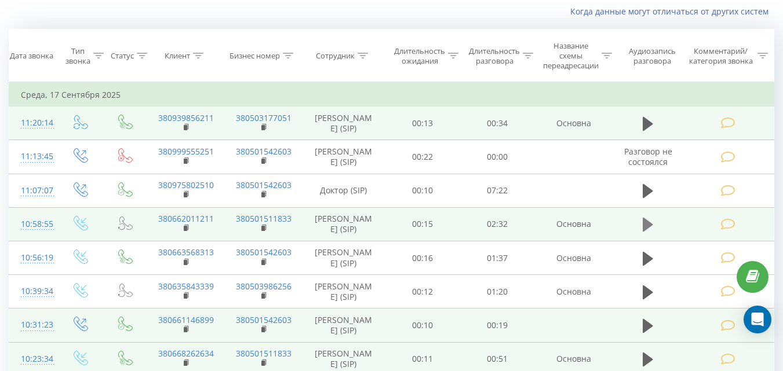
click at [650, 227] on icon at bounding box center [648, 225] width 10 height 16
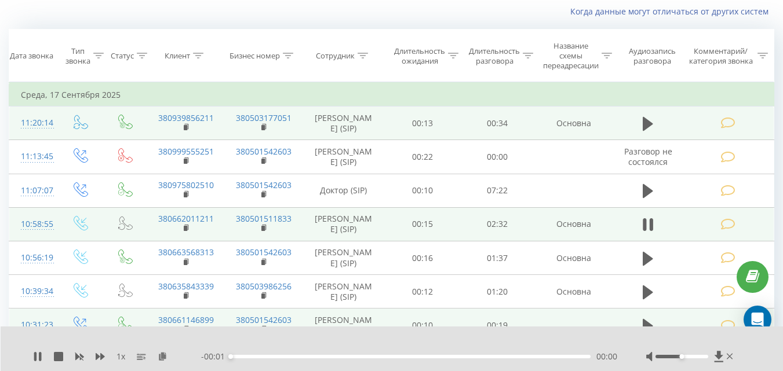
scroll to position [134, 0]
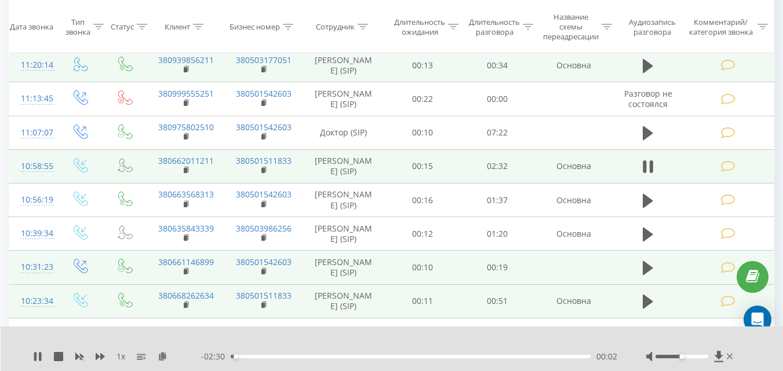
click at [727, 173] on icon at bounding box center [727, 167] width 14 height 12
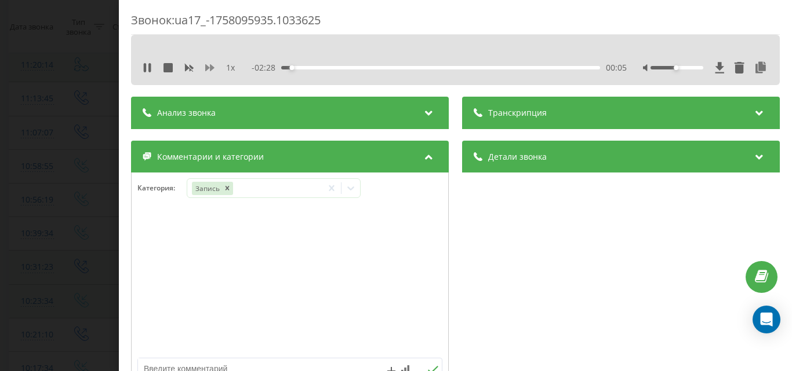
click at [208, 66] on icon at bounding box center [209, 67] width 9 height 9
drag, startPoint x: 208, startPoint y: 66, endPoint x: 276, endPoint y: 59, distance: 68.7
click at [209, 65] on icon at bounding box center [209, 67] width 9 height 9
click at [438, 64] on div "- 01:34 00:58 00:58" at bounding box center [438, 68] width 375 height 12
click at [443, 65] on div "- 01:34 00:59 00:59" at bounding box center [438, 68] width 375 height 12
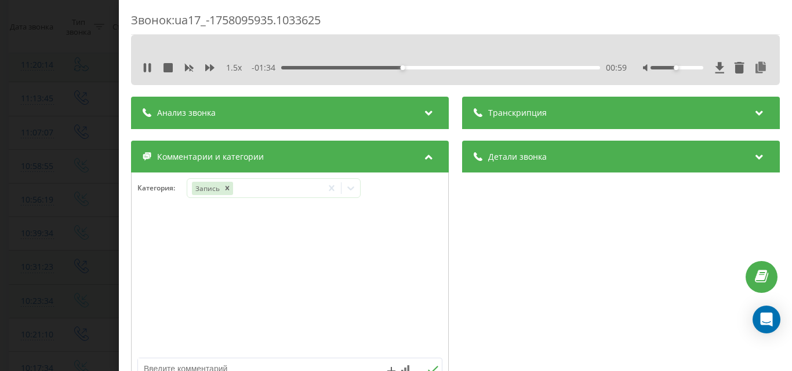
click at [444, 66] on div "00:59" at bounding box center [440, 67] width 319 height 3
drag, startPoint x: 672, startPoint y: 68, endPoint x: 686, endPoint y: 67, distance: 14.0
click at [686, 67] on div at bounding box center [676, 67] width 53 height 3
drag, startPoint x: 9, startPoint y: 225, endPoint x: 371, endPoint y: 262, distance: 364.1
click at [9, 225] on div "Звонок : ua17_-1758095935.1033625 1.5 x - 01:01 01:31 01:31 Транскрипция Для ан…" at bounding box center [396, 185] width 792 height 371
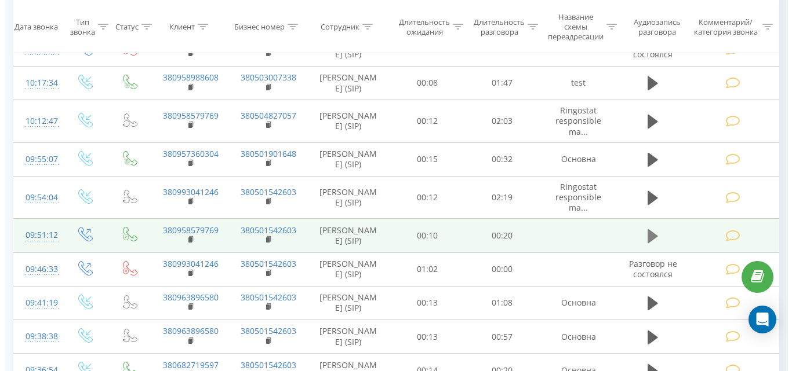
scroll to position [424, 0]
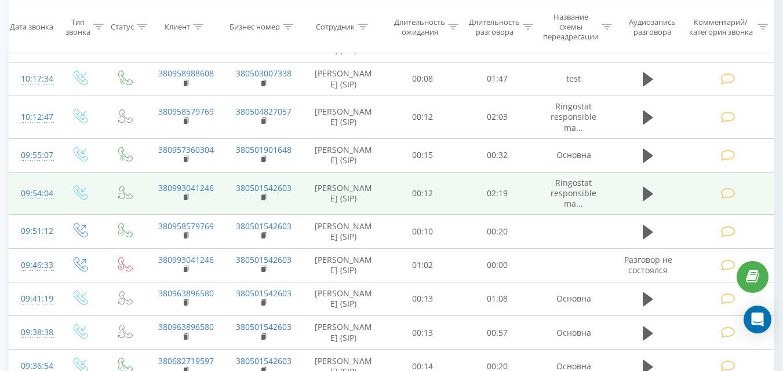
click at [658, 215] on td at bounding box center [649, 193] width 72 height 43
drag, startPoint x: 654, startPoint y: 239, endPoint x: 713, endPoint y: 240, distance: 59.1
click at [652, 203] on button at bounding box center [647, 193] width 17 height 17
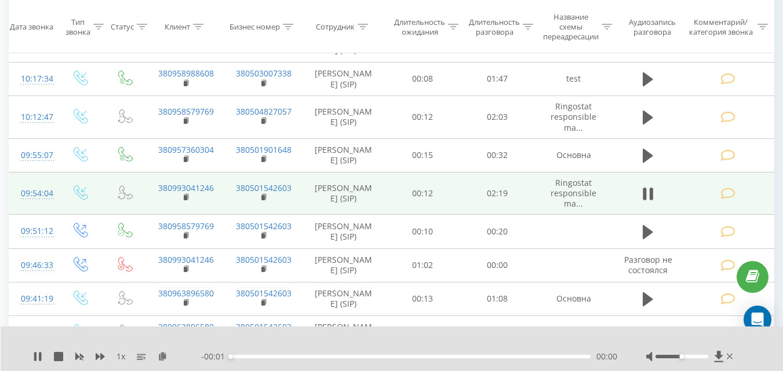
drag, startPoint x: 724, startPoint y: 236, endPoint x: 746, endPoint y: 240, distance: 23.0
click at [724, 200] on icon at bounding box center [727, 194] width 14 height 12
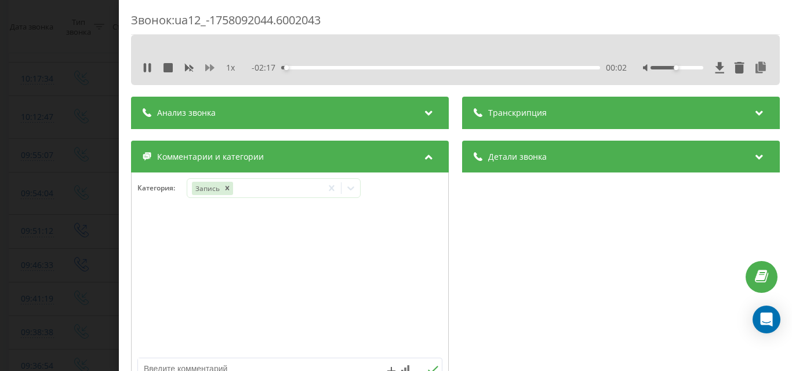
click at [212, 70] on icon at bounding box center [209, 67] width 9 height 9
click at [212, 70] on icon at bounding box center [209, 67] width 9 height 7
click at [118, 216] on div "Звонок : ua12_-1758092044.6002043 2 x - 01:35 00:44 00:44 Транскрипция Для анал…" at bounding box center [396, 185] width 792 height 371
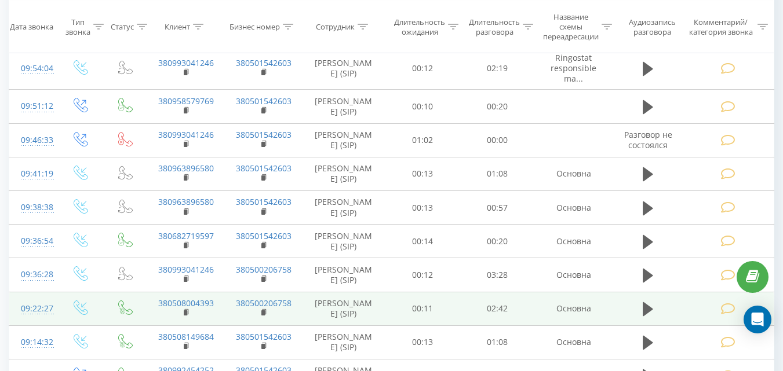
scroll to position [656, 0]
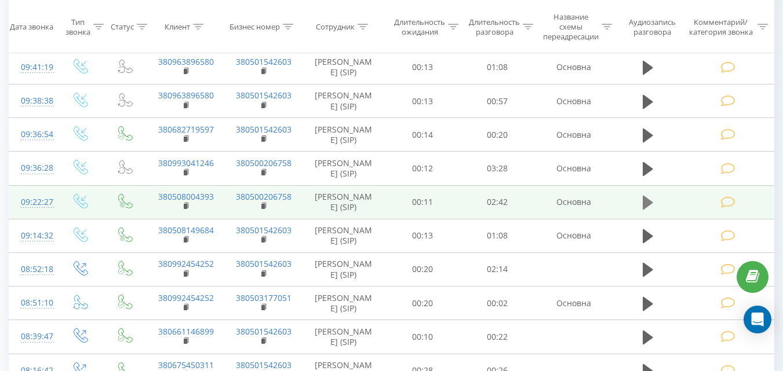
click at [640, 212] on button at bounding box center [647, 202] width 17 height 17
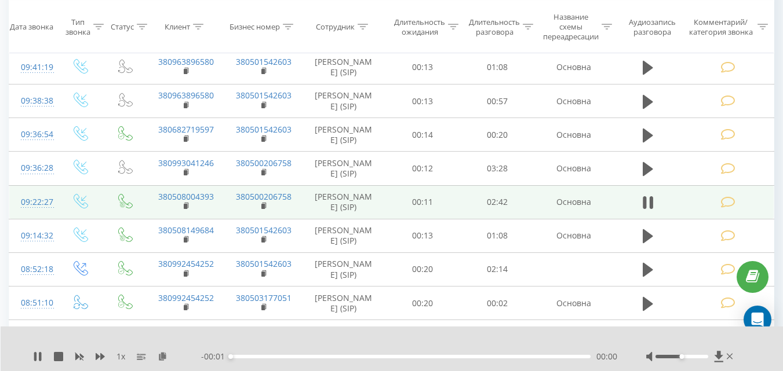
click at [728, 209] on icon at bounding box center [727, 202] width 14 height 12
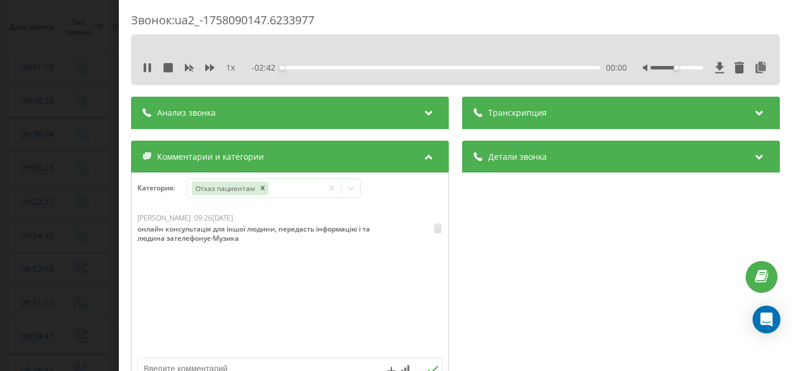
drag, startPoint x: 59, startPoint y: 265, endPoint x: 453, endPoint y: 287, distance: 395.2
click at [72, 263] on div "Звонок : ua2_-1758090147.6233977 1 x - 02:42 00:00 00:00 Транскрипция Для анали…" at bounding box center [396, 185] width 792 height 371
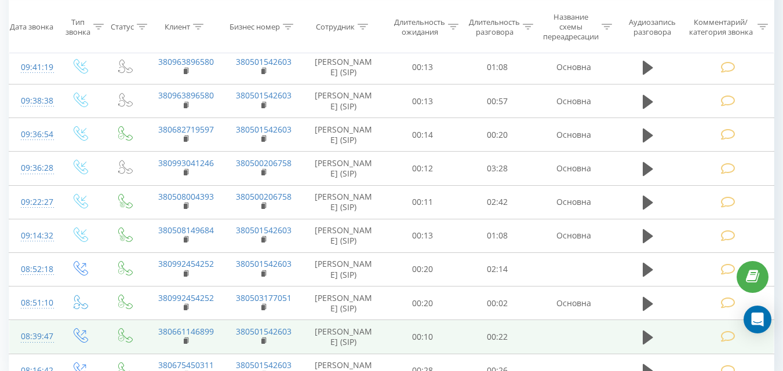
scroll to position [772, 0]
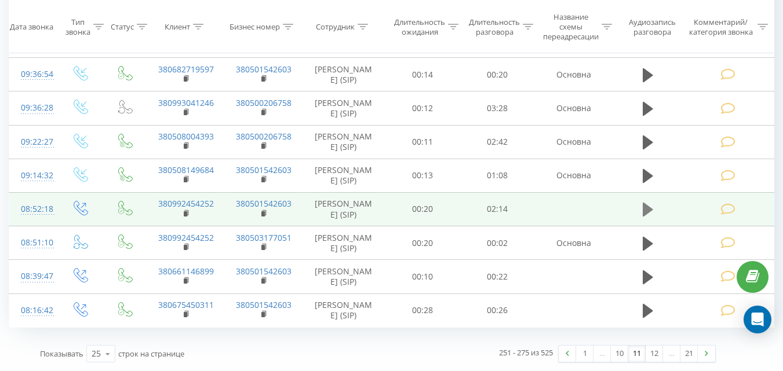
click at [647, 218] on icon at bounding box center [648, 210] width 10 height 16
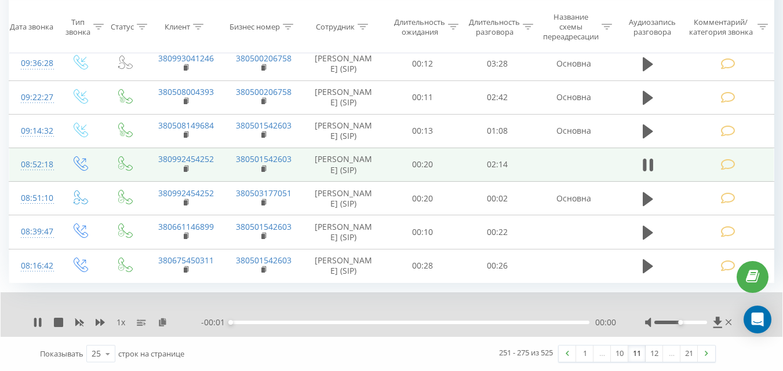
click at [716, 181] on td at bounding box center [729, 165] width 90 height 34
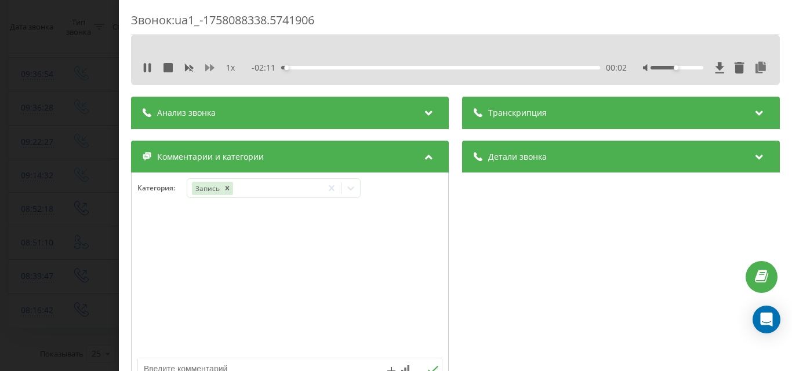
click at [209, 68] on icon at bounding box center [209, 67] width 9 height 9
drag, startPoint x: 209, startPoint y: 68, endPoint x: 286, endPoint y: 56, distance: 78.0
click at [210, 68] on icon at bounding box center [209, 67] width 9 height 9
click at [300, 65] on div "- 01:44 00:28 00:28" at bounding box center [438, 68] width 375 height 12
click at [302, 67] on div "00:09" at bounding box center [440, 67] width 319 height 3
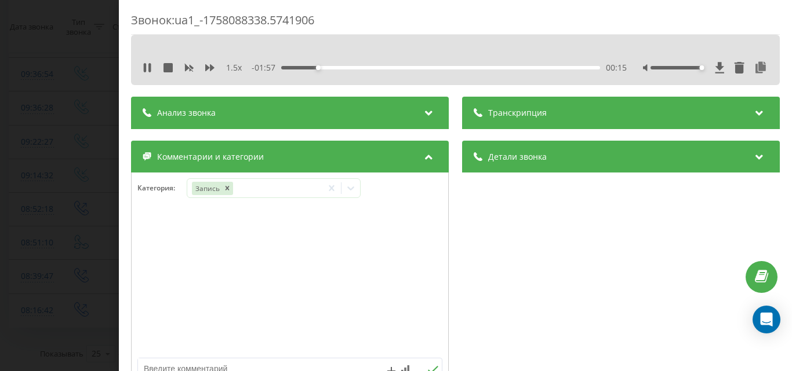
click at [699, 69] on div "Accessibility label" at bounding box center [701, 67] width 5 height 5
click at [314, 65] on div "- 01:53 00:19 00:19" at bounding box center [438, 68] width 375 height 12
drag, startPoint x: 314, startPoint y: 65, endPoint x: 287, endPoint y: 81, distance: 30.6
click at [313, 69] on div "- 01:53 00:20 00:20" at bounding box center [438, 68] width 375 height 12
click at [299, 67] on div "00:22" at bounding box center [440, 67] width 319 height 3
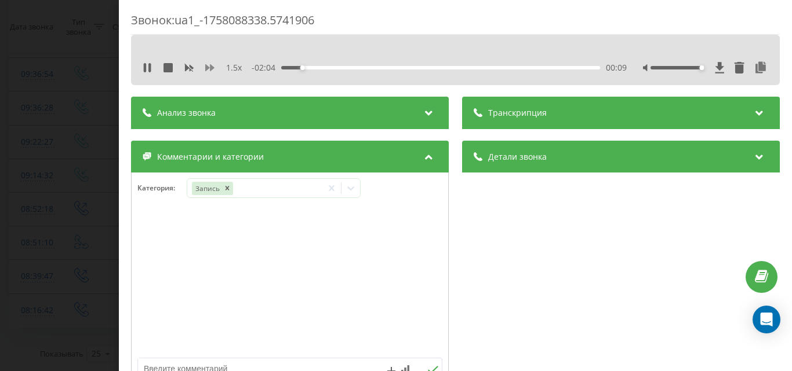
click at [213, 67] on icon at bounding box center [209, 67] width 9 height 7
click at [213, 67] on icon at bounding box center [209, 67] width 9 height 9
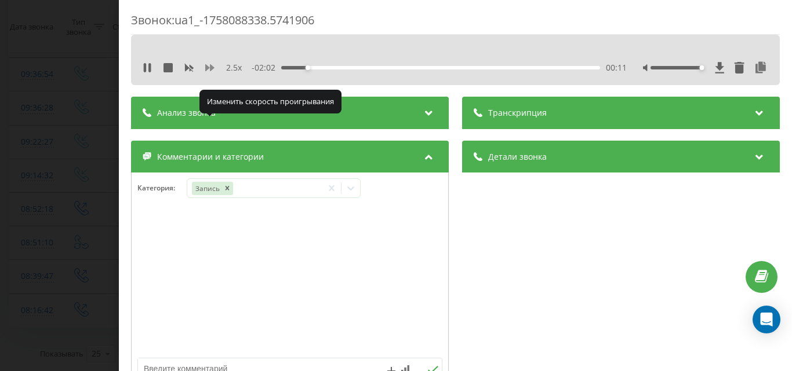
click at [213, 67] on icon at bounding box center [209, 67] width 9 height 9
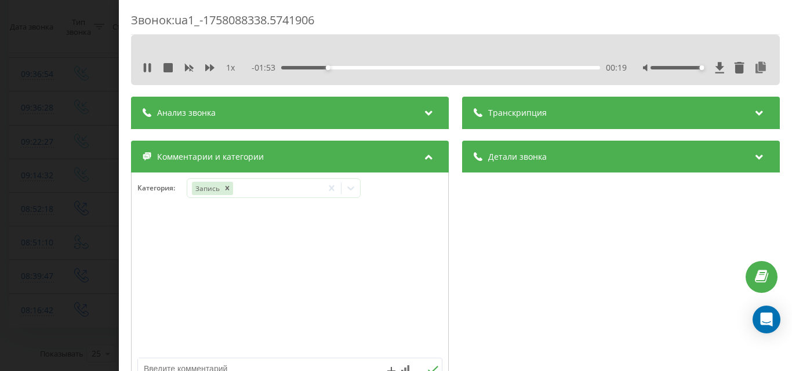
click at [337, 65] on div "- 01:53 00:19 00:19" at bounding box center [438, 68] width 375 height 12
click at [340, 65] on div "- 01:53 00:19 00:19" at bounding box center [438, 68] width 375 height 12
click at [341, 67] on div "00:20" at bounding box center [440, 67] width 319 height 3
click at [349, 67] on div "00:26" at bounding box center [440, 67] width 319 height 3
click at [363, 67] on div "00:30" at bounding box center [440, 67] width 319 height 3
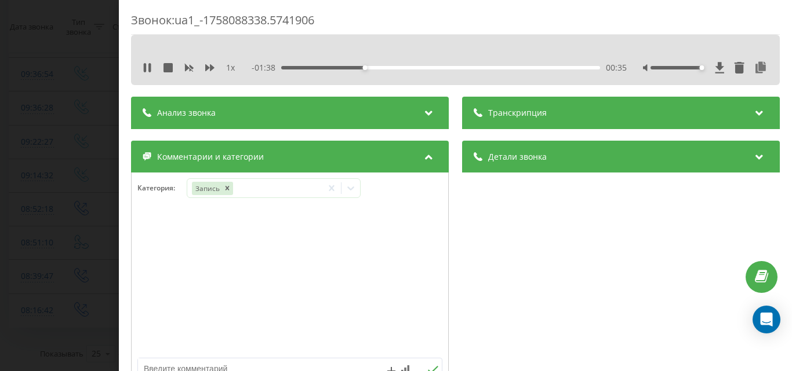
click at [377, 66] on div "00:35" at bounding box center [440, 67] width 319 height 3
drag, startPoint x: 387, startPoint y: 64, endPoint x: 398, endPoint y: 68, distance: 11.7
click at [391, 66] on div "- 01:31 00:42 00:42" at bounding box center [438, 68] width 375 height 12
drag, startPoint x: 406, startPoint y: 71, endPoint x: 410, endPoint y: 64, distance: 7.3
click at [407, 71] on div "- 01:30 00:42 00:42" at bounding box center [438, 68] width 375 height 12
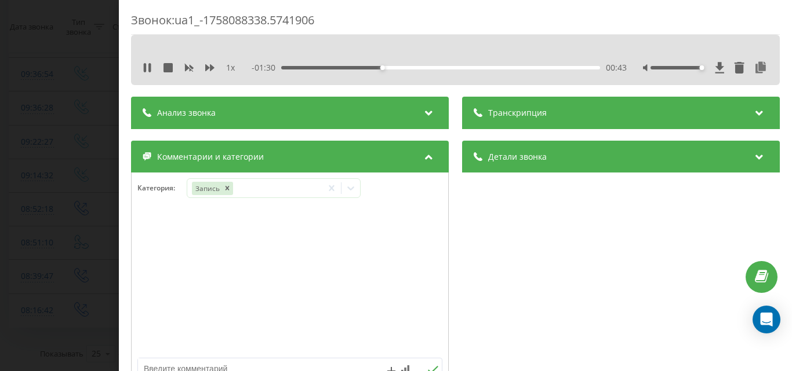
click at [410, 64] on div "- 01:30 00:43 00:43" at bounding box center [438, 68] width 375 height 12
drag, startPoint x: 411, startPoint y: 66, endPoint x: 415, endPoint y: 88, distance: 22.3
click at [413, 74] on div "1 x - 01:30 00:43 00:43" at bounding box center [455, 67] width 631 height 17
click at [403, 71] on div "- 01:14 00:58 00:58" at bounding box center [438, 68] width 375 height 12
click at [403, 67] on div "00:59" at bounding box center [440, 67] width 319 height 3
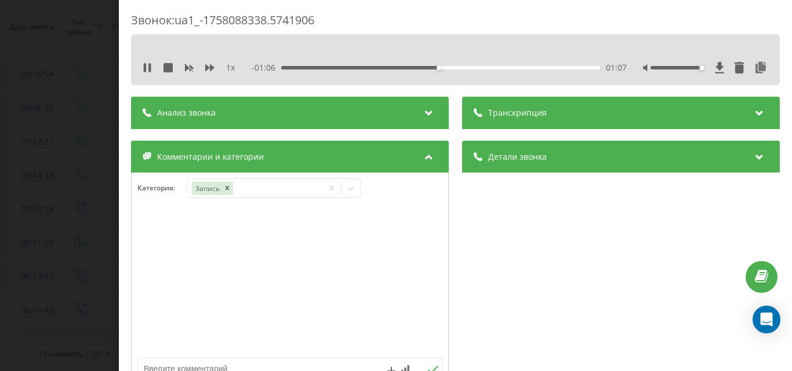
drag, startPoint x: 451, startPoint y: 71, endPoint x: 457, endPoint y: 67, distance: 7.6
click at [454, 68] on div "- 01:06 01:07 01:07" at bounding box center [438, 68] width 375 height 12
click at [459, 65] on div "- 01:06 01:07 01:07" at bounding box center [438, 68] width 375 height 12
click at [462, 67] on div "- 01:05 01:08 01:08" at bounding box center [438, 68] width 375 height 12
click at [463, 68] on div "01:08" at bounding box center [440, 67] width 319 height 3
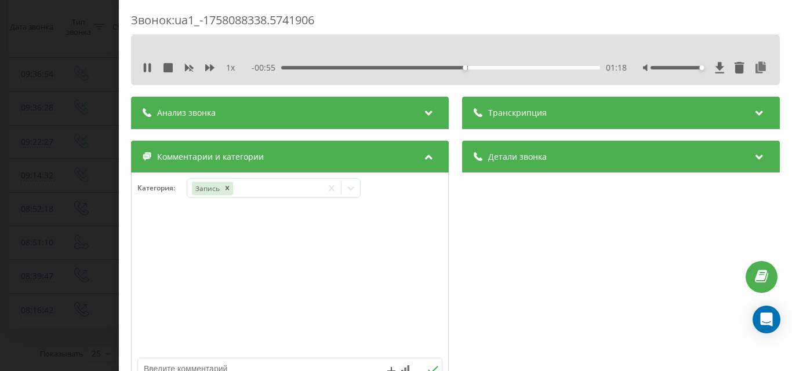
click at [488, 71] on div "- 00:55 01:18 01:18" at bounding box center [438, 68] width 375 height 12
click at [490, 68] on div "01:29" at bounding box center [440, 67] width 319 height 3
click at [534, 64] on div "- 00:39 01:33 01:33" at bounding box center [438, 68] width 375 height 12
click at [541, 64] on div "- 00:39 01:34 01:34" at bounding box center [438, 68] width 375 height 12
click at [541, 66] on div "01:34" at bounding box center [440, 67] width 319 height 3
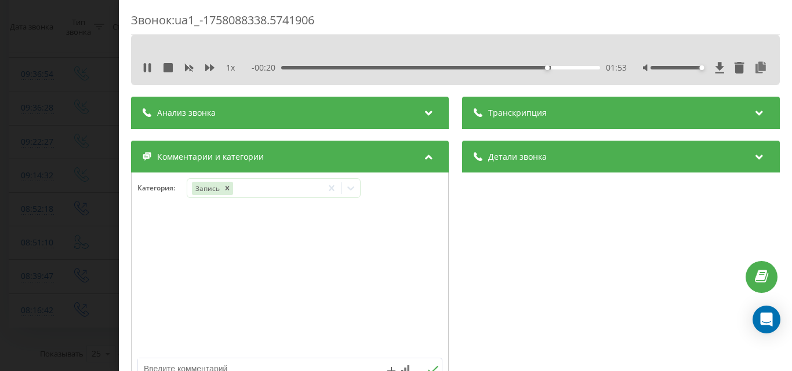
click at [108, 131] on div "Звонок : ua1_-1758088338.5741906 1 x - 00:20 01:53 01:53 Транскрипция Для анали…" at bounding box center [396, 185] width 792 height 371
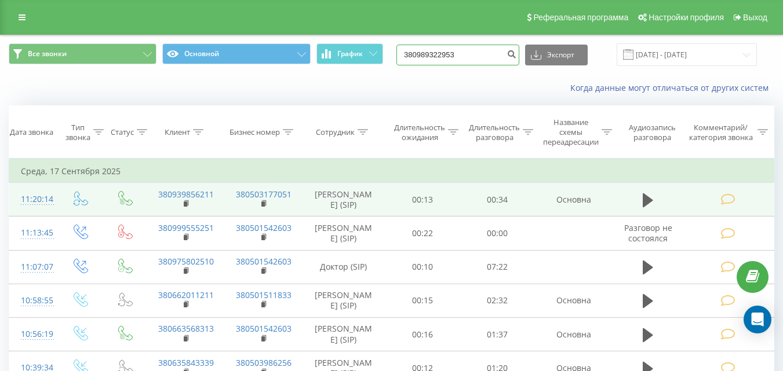
drag, startPoint x: 497, startPoint y: 49, endPoint x: 216, endPoint y: 85, distance: 283.3
click at [220, 85] on div "Все звонки Основной График 380989322953 Экспорт .csv .xls .xlsx 15.09.2025 - 19…" at bounding box center [392, 68] width 782 height 67
paste input "0979651690"
type input "0979651690"
click at [519, 55] on button "submit" at bounding box center [512, 55] width 16 height 21
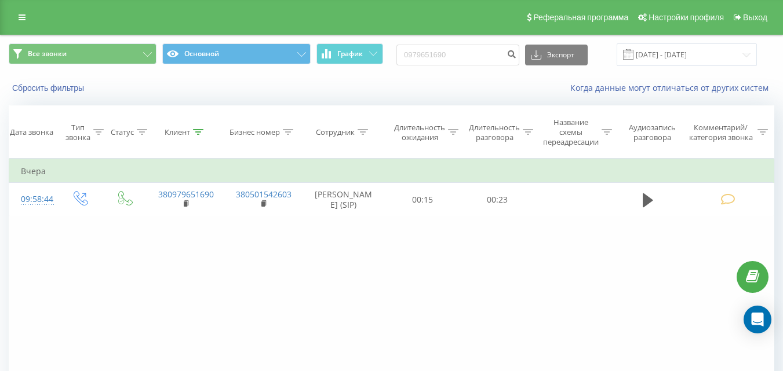
click at [643, 207] on icon at bounding box center [648, 200] width 10 height 16
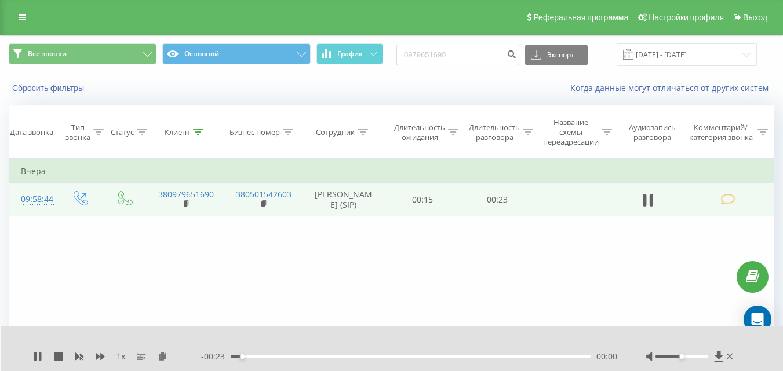
click at [721, 206] on td at bounding box center [729, 200] width 90 height 34
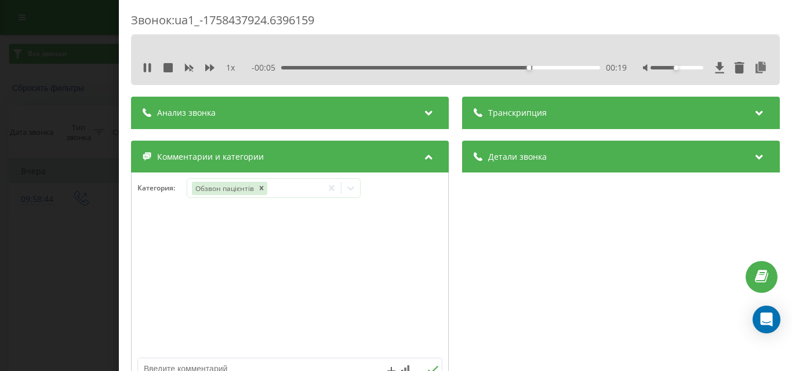
click at [5, 171] on div "Звонок : ua1_-1758437924.6396159 1 x - 00:05 00:19 00:19 Транскрипция Для анали…" at bounding box center [396, 185] width 792 height 371
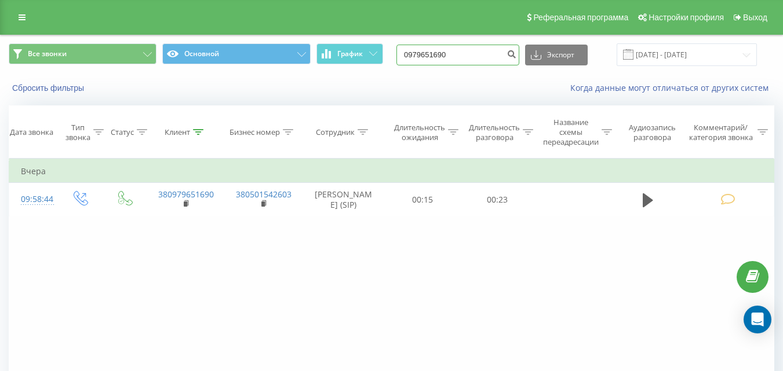
drag, startPoint x: 495, startPoint y: 64, endPoint x: 313, endPoint y: 59, distance: 182.0
click at [234, 59] on div "Все звонки Основной График 0979651690 Экспорт .csv .xls .xlsx 22.06.2025 - 22.0…" at bounding box center [391, 54] width 765 height 23
paste input "0016309"
type input "0970016309"
click at [516, 56] on icon "submit" at bounding box center [511, 52] width 10 height 7
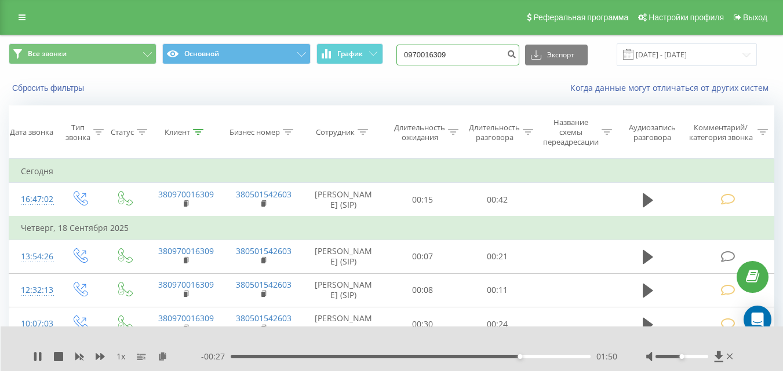
drag, startPoint x: 477, startPoint y: 51, endPoint x: 199, endPoint y: 33, distance: 278.7
click at [199, 33] on div "Реферальная программа Настройки профиля Выход Все звонки Основной График 097001…" at bounding box center [391, 231] width 783 height 463
paste input "505509145"
type input "0505509145"
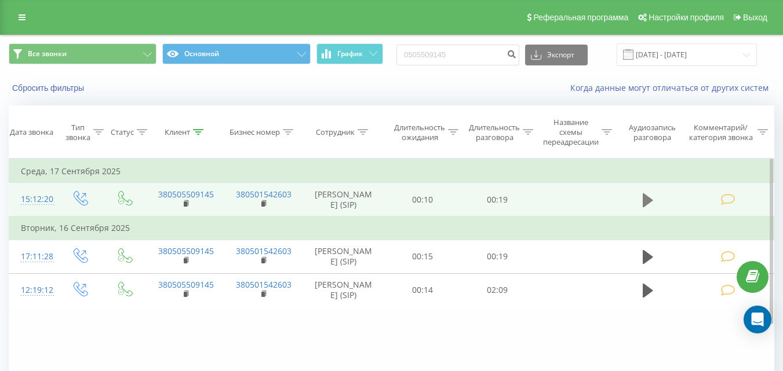
click at [651, 211] on span at bounding box center [647, 205] width 17 height 11
click at [650, 209] on icon at bounding box center [648, 200] width 10 height 16
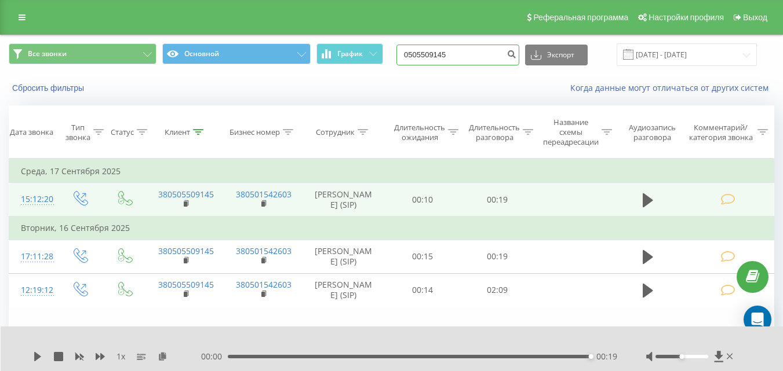
drag, startPoint x: 496, startPoint y: 60, endPoint x: 88, endPoint y: 79, distance: 408.4
click at [89, 79] on div "Все звонки Основной График 0505509145 Экспорт .csv .xls .xlsx 22.06.2025 - 22.0…" at bounding box center [392, 68] width 782 height 67
paste input "734798273"
type input "0734798273"
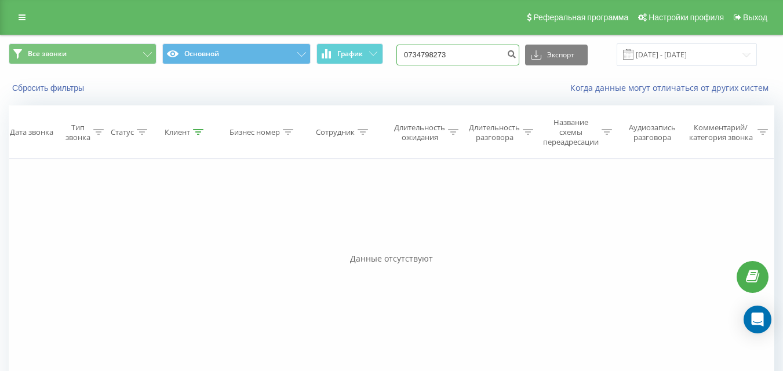
drag, startPoint x: 468, startPoint y: 57, endPoint x: 159, endPoint y: 67, distance: 309.0
click at [159, 67] on div "Все звонки Основной График 0734798273 Экспорт .csv .xls .xlsx [DATE] - [DATE]" at bounding box center [392, 54] width 782 height 39
paste input "675450311"
type input "0675450311"
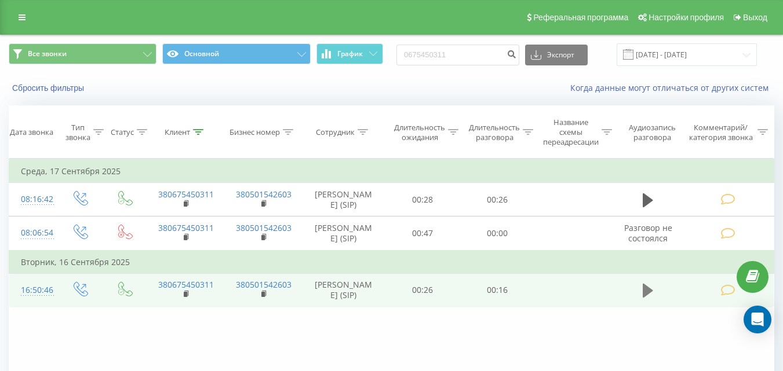
click at [650, 296] on icon at bounding box center [648, 291] width 10 height 14
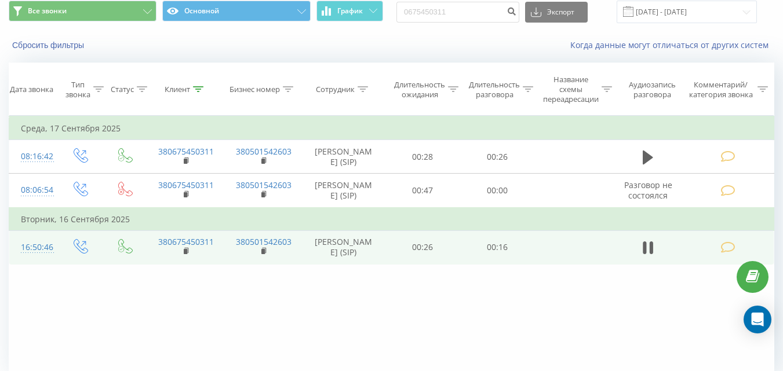
scroll to position [58, 0]
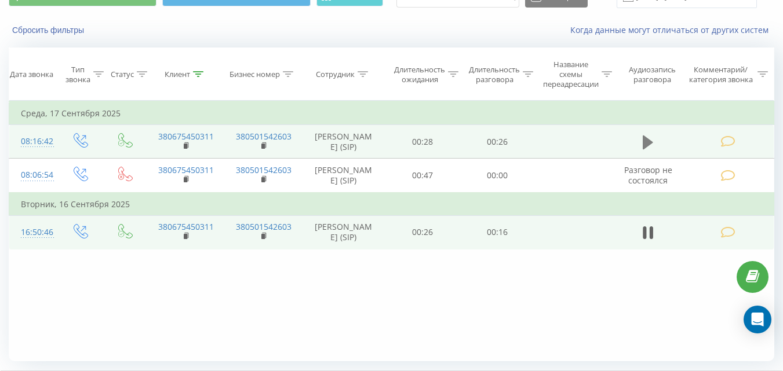
click at [643, 140] on icon at bounding box center [648, 142] width 10 height 16
click at [643, 236] on icon at bounding box center [648, 233] width 10 height 16
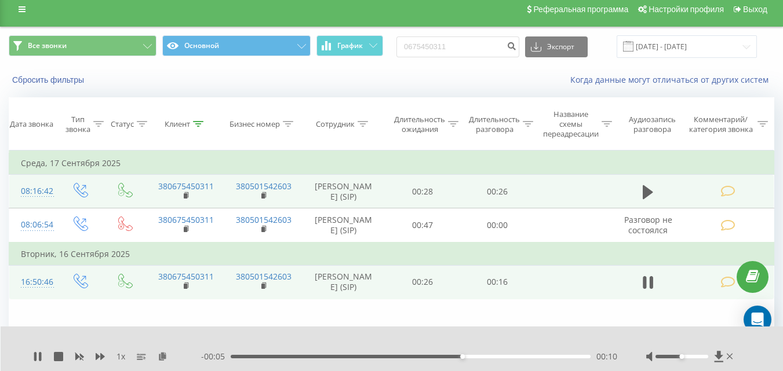
scroll to position [0, 0]
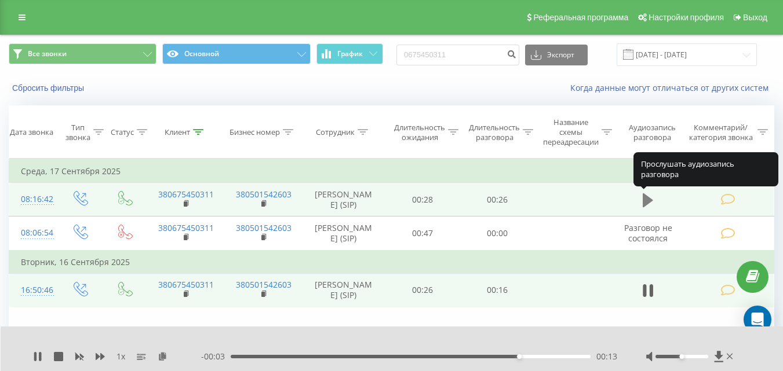
click at [646, 198] on icon at bounding box center [648, 201] width 10 height 14
